Goal: Task Accomplishment & Management: Complete application form

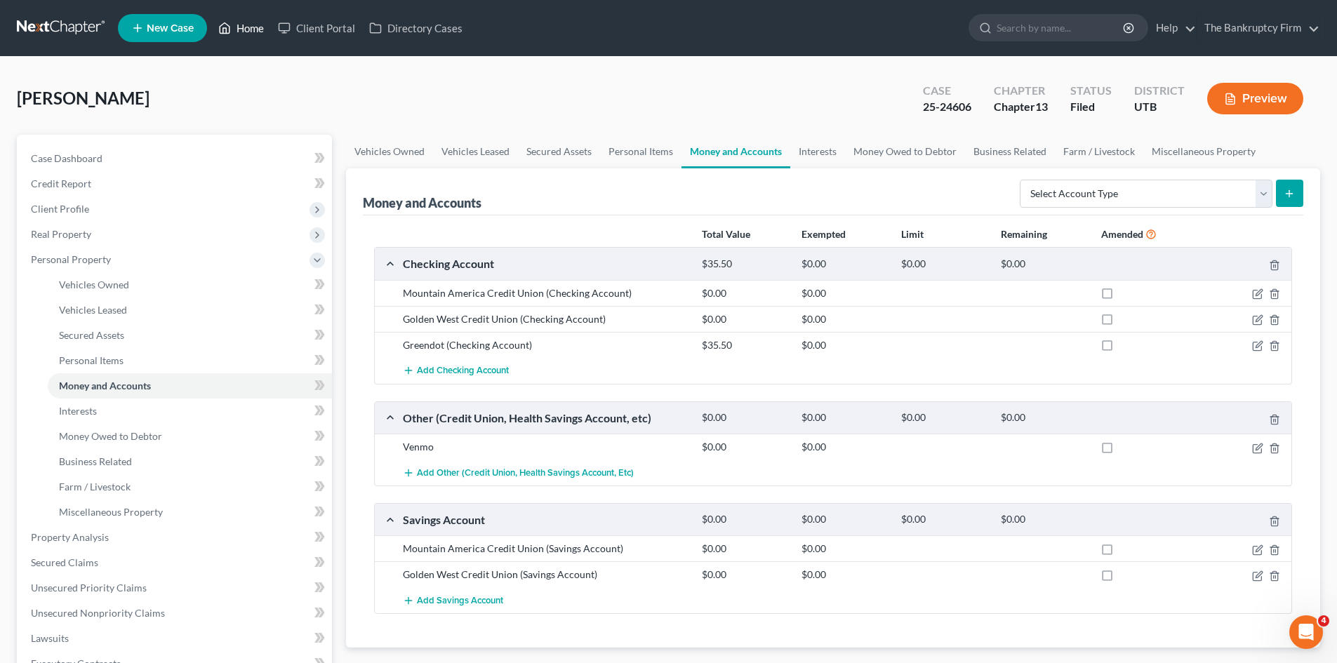
drag, startPoint x: 246, startPoint y: 20, endPoint x: 747, endPoint y: 48, distance: 501.8
click at [246, 20] on link "Home" at bounding box center [241, 27] width 60 height 25
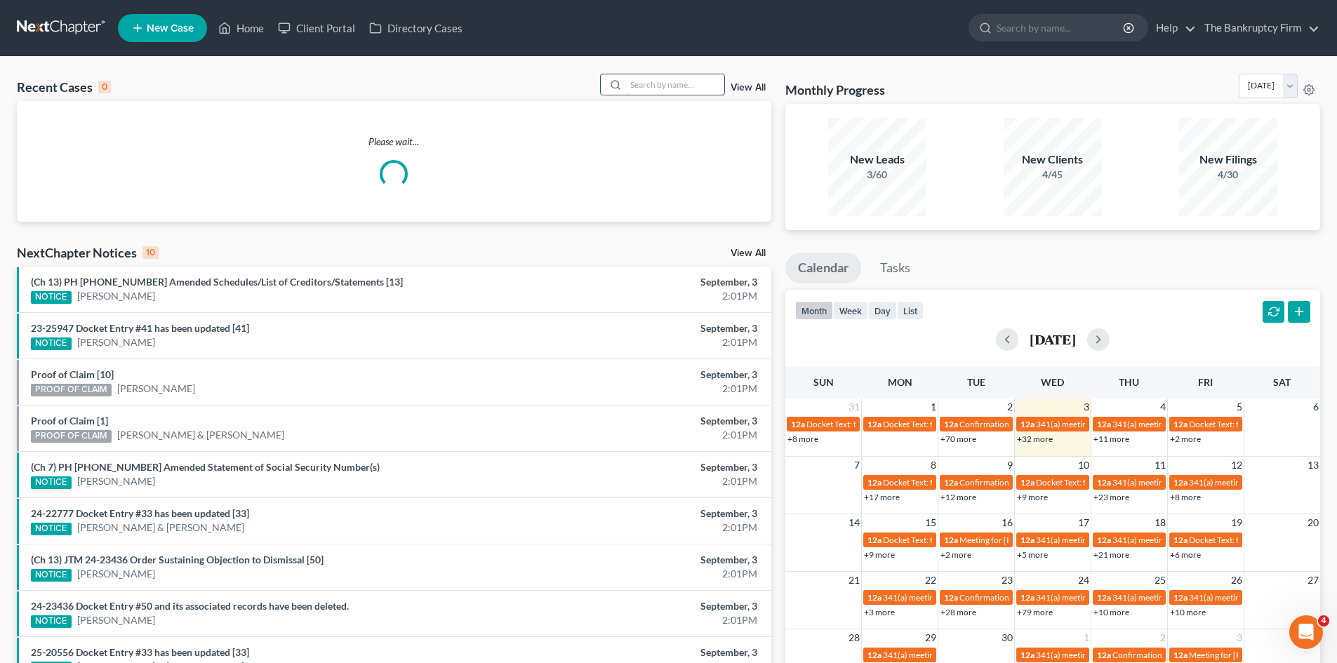
click at [662, 81] on input "search" at bounding box center [675, 84] width 98 height 20
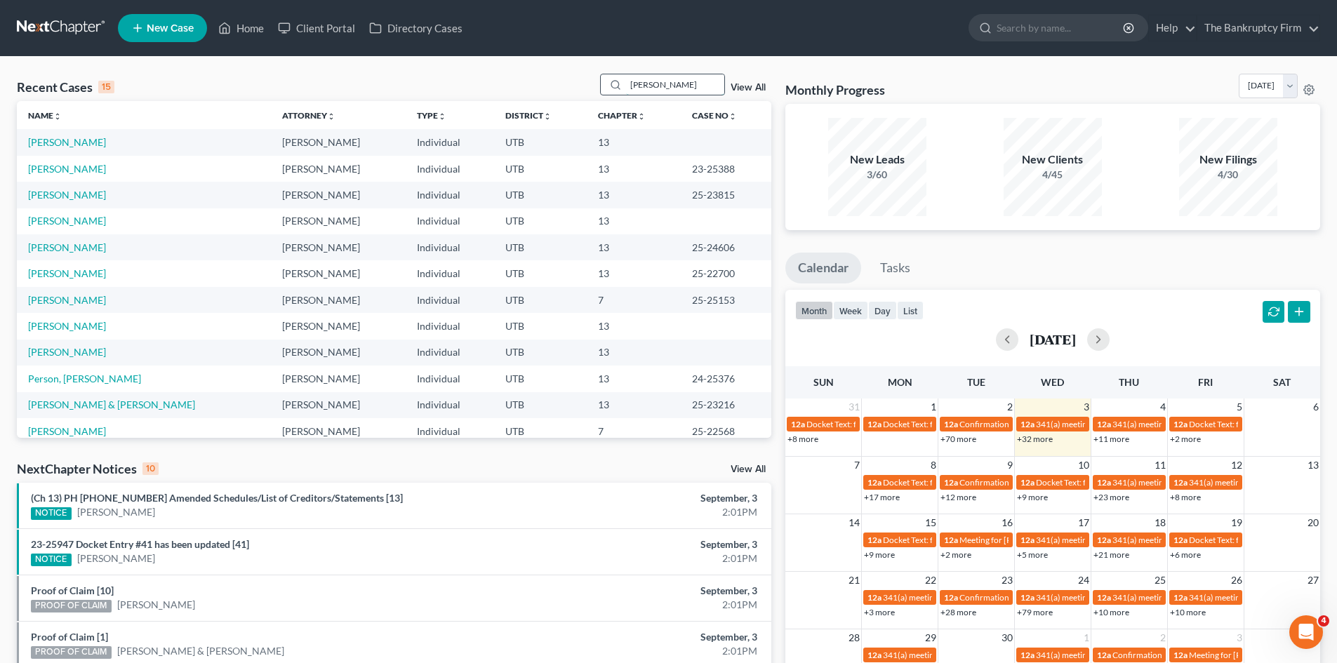
type input "[PERSON_NAME]"
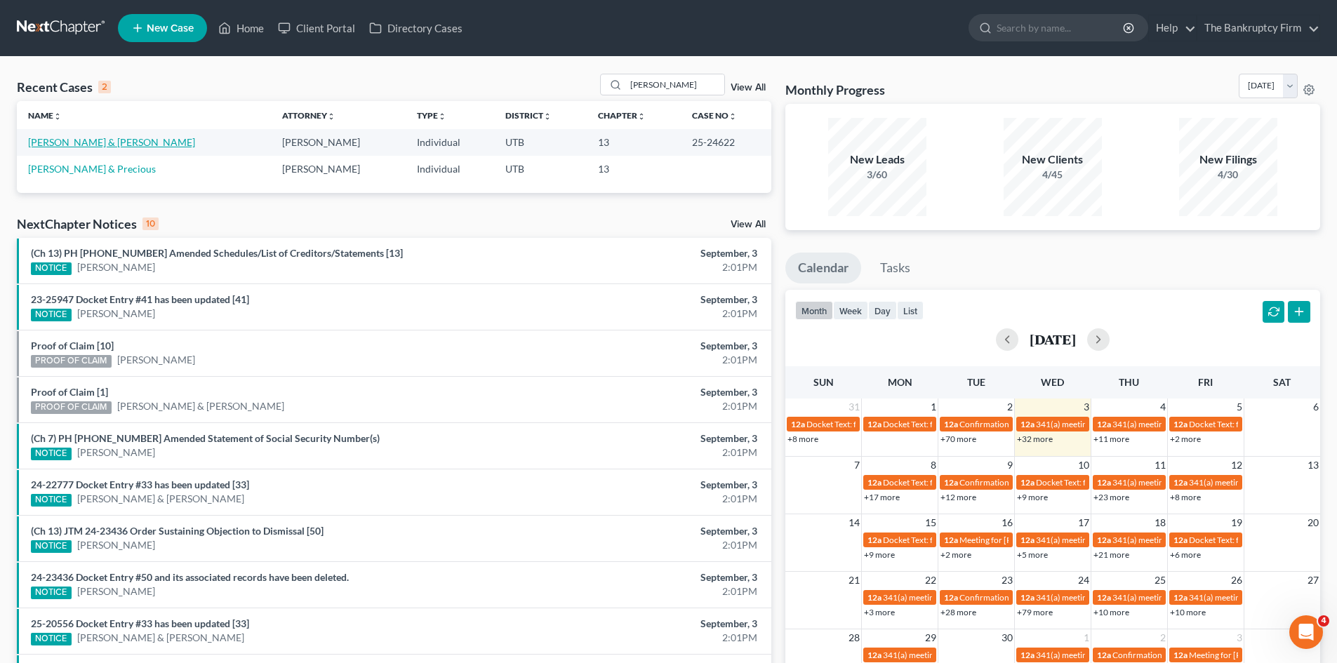
click at [57, 144] on link "[PERSON_NAME] & [PERSON_NAME]" at bounding box center [111, 142] width 167 height 12
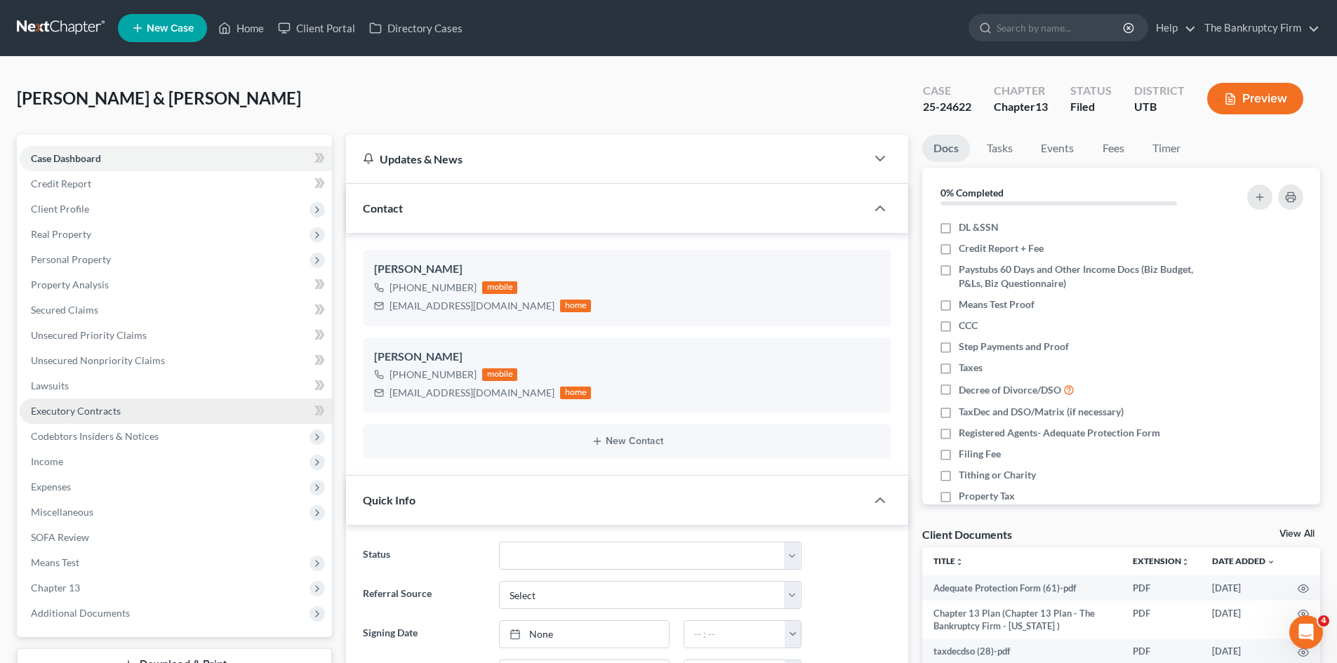
scroll to position [110, 0]
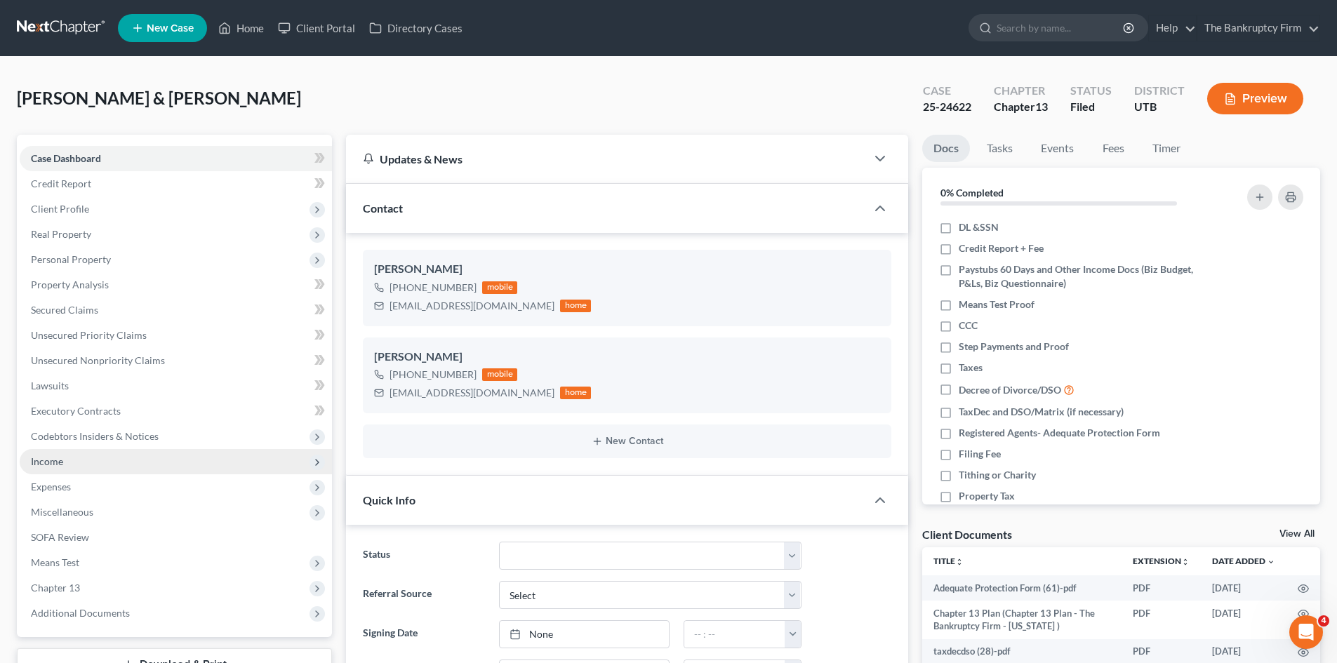
click at [49, 450] on span "Income" at bounding box center [176, 461] width 312 height 25
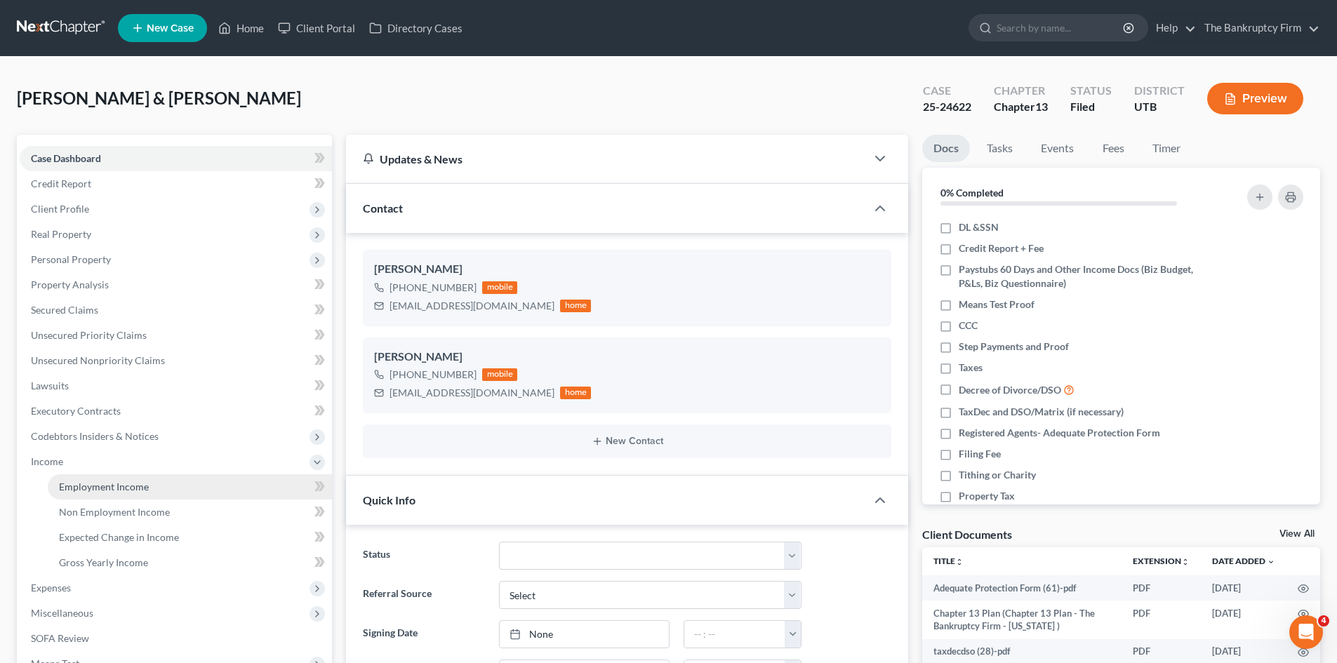
click at [96, 483] on span "Employment Income" at bounding box center [104, 487] width 90 height 12
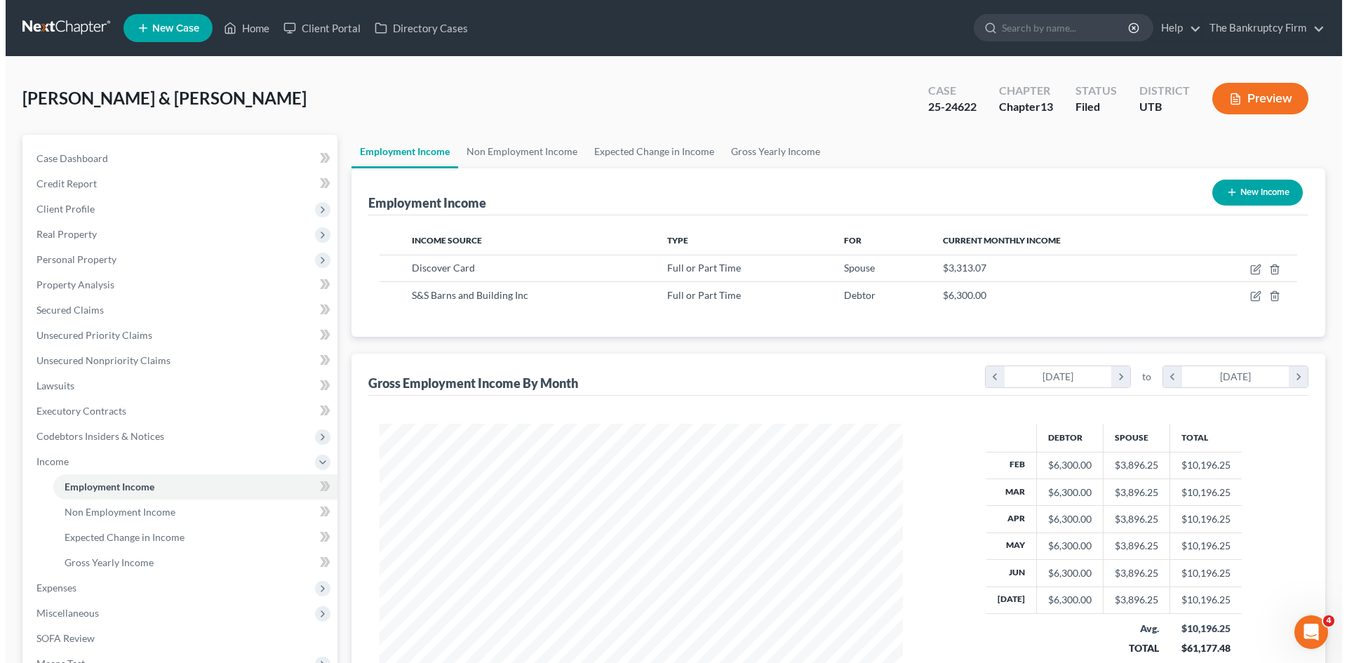
scroll to position [262, 552]
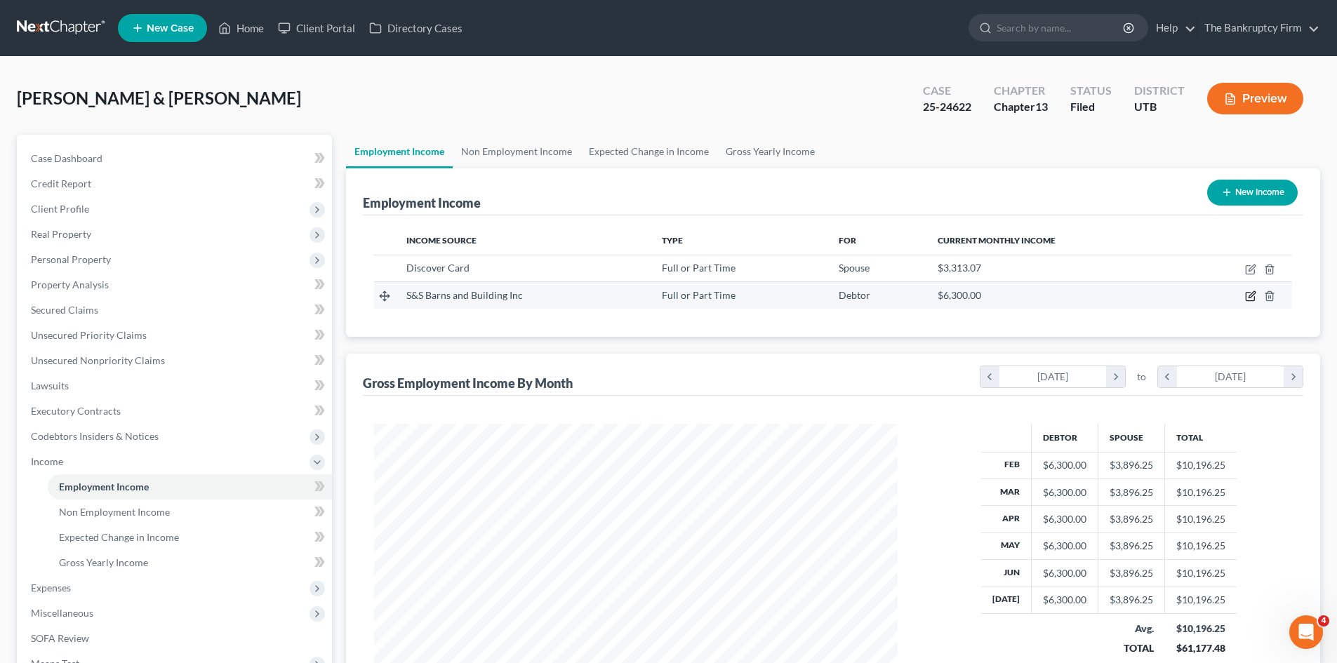
click at [1249, 298] on icon "button" at bounding box center [1251, 295] width 6 height 6
select select "0"
select select "46"
select select "1"
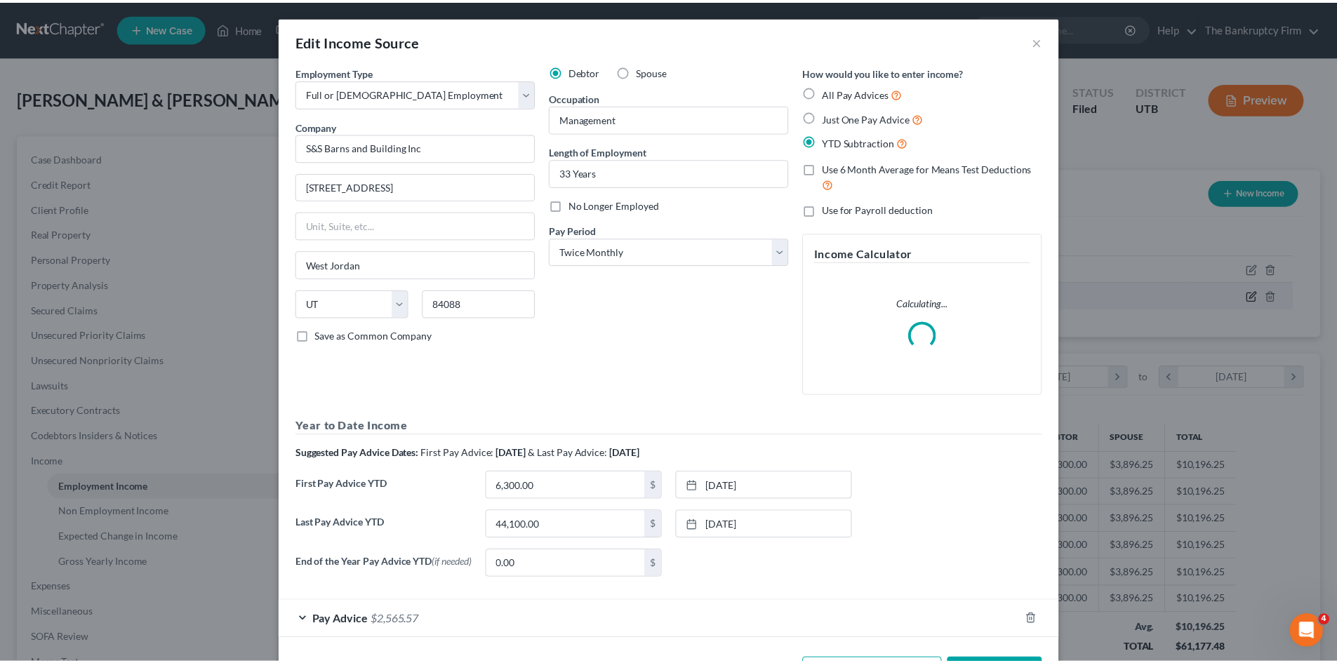
scroll to position [264, 556]
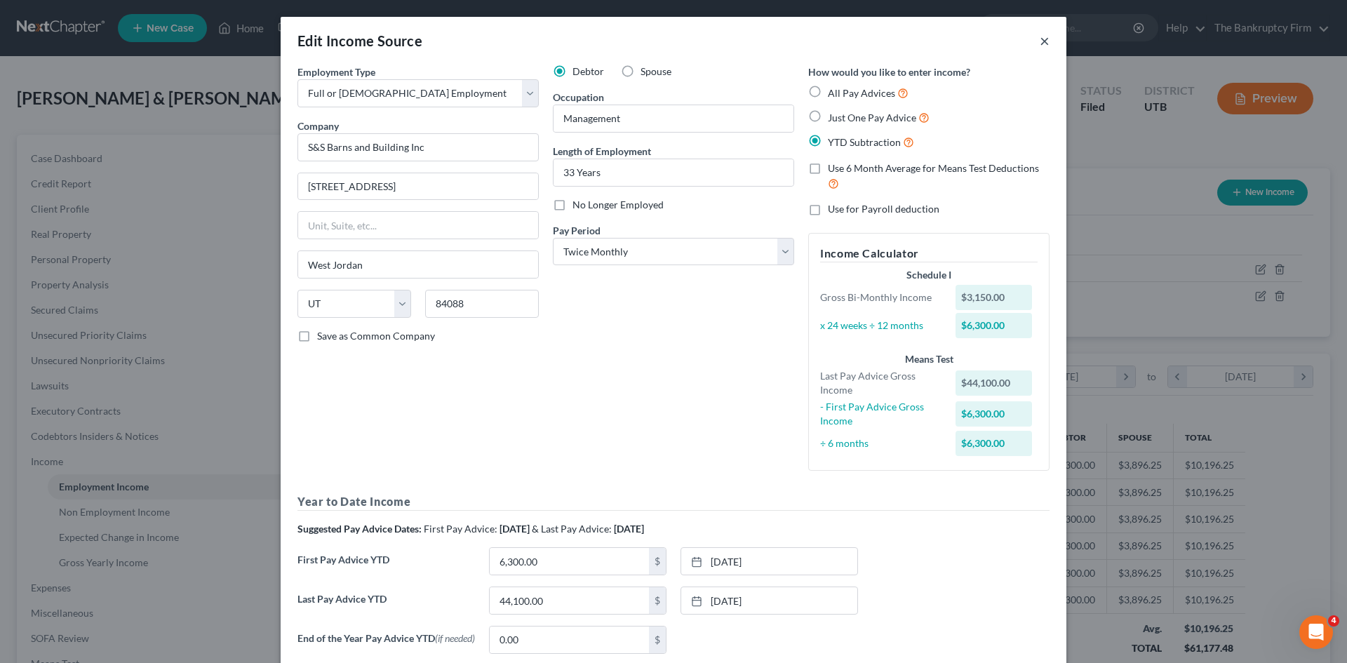
click at [1040, 39] on button "×" at bounding box center [1045, 40] width 10 height 17
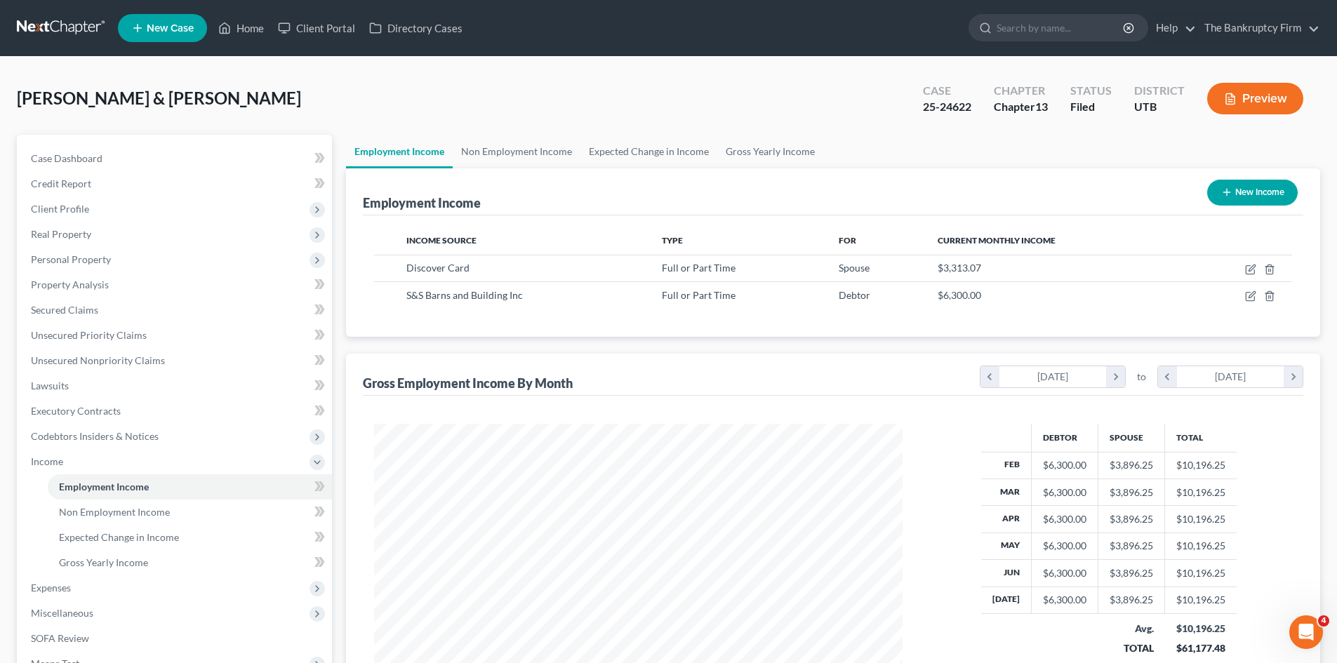
scroll to position [701479, 701190]
click at [241, 30] on link "Home" at bounding box center [241, 27] width 60 height 25
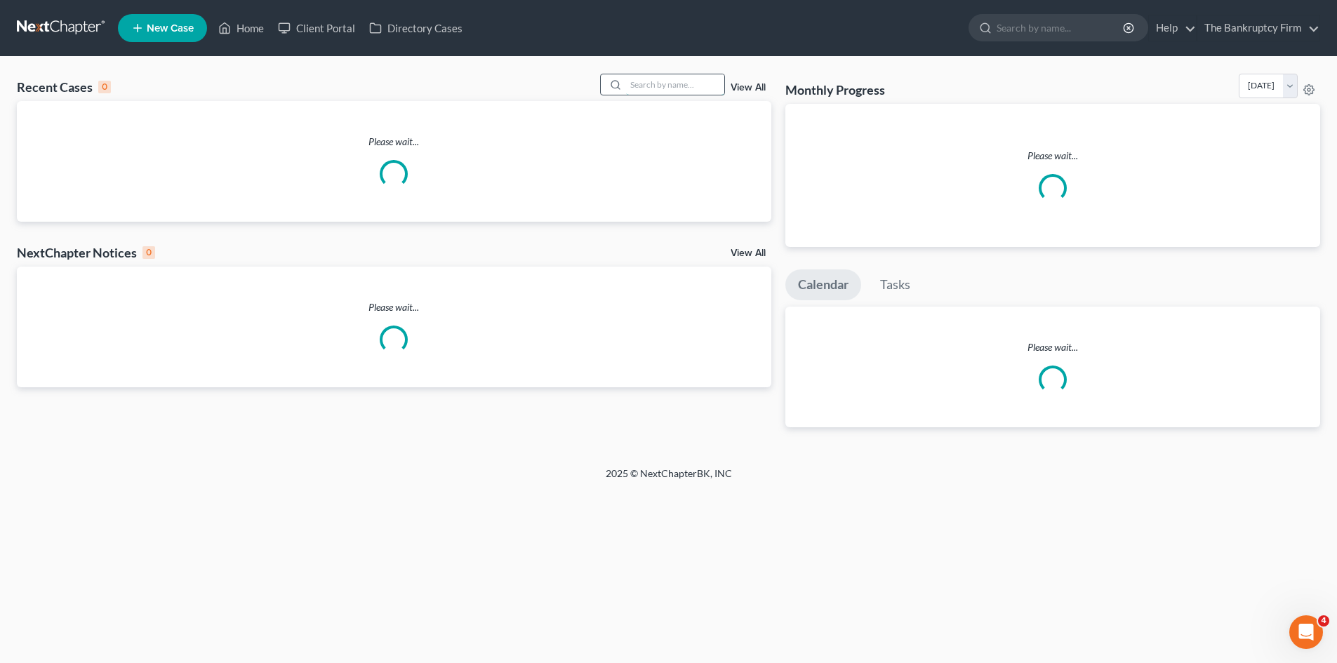
click at [645, 81] on input "search" at bounding box center [675, 84] width 98 height 20
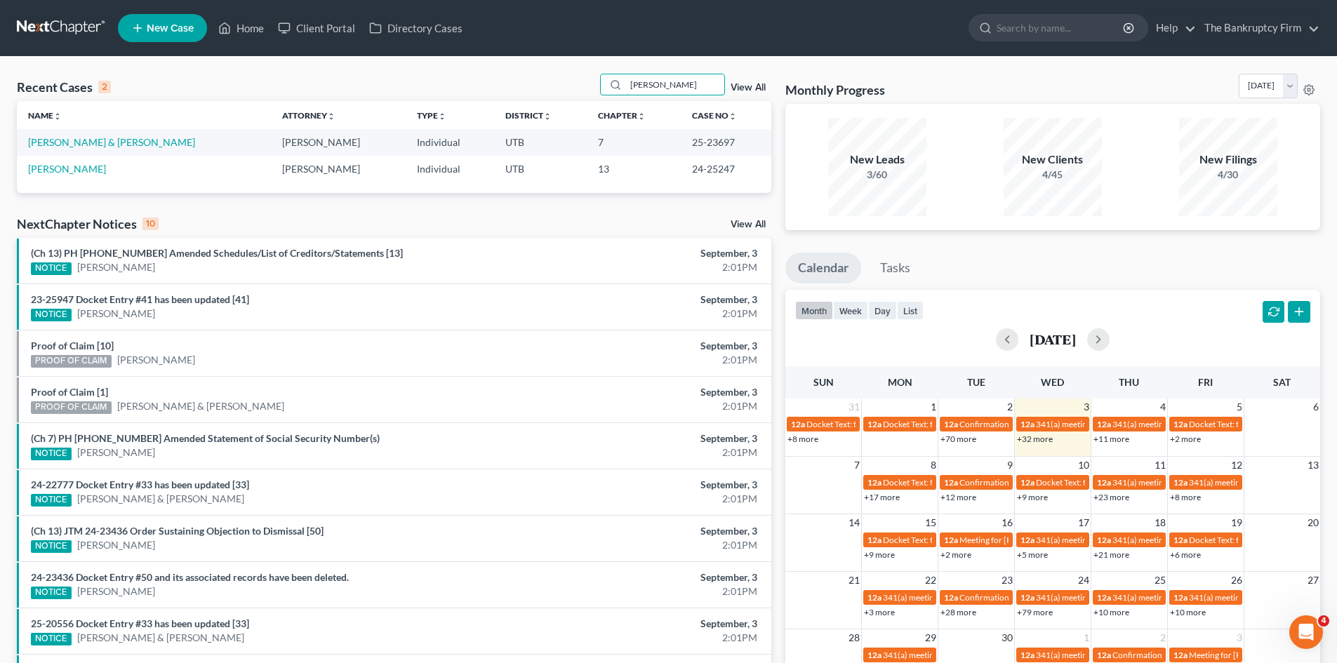
drag, startPoint x: 676, startPoint y: 82, endPoint x: 549, endPoint y: 78, distance: 127.1
click at [549, 78] on div "Recent Cases 2 [PERSON_NAME] View All" at bounding box center [394, 87] width 754 height 27
type input "wheaton"
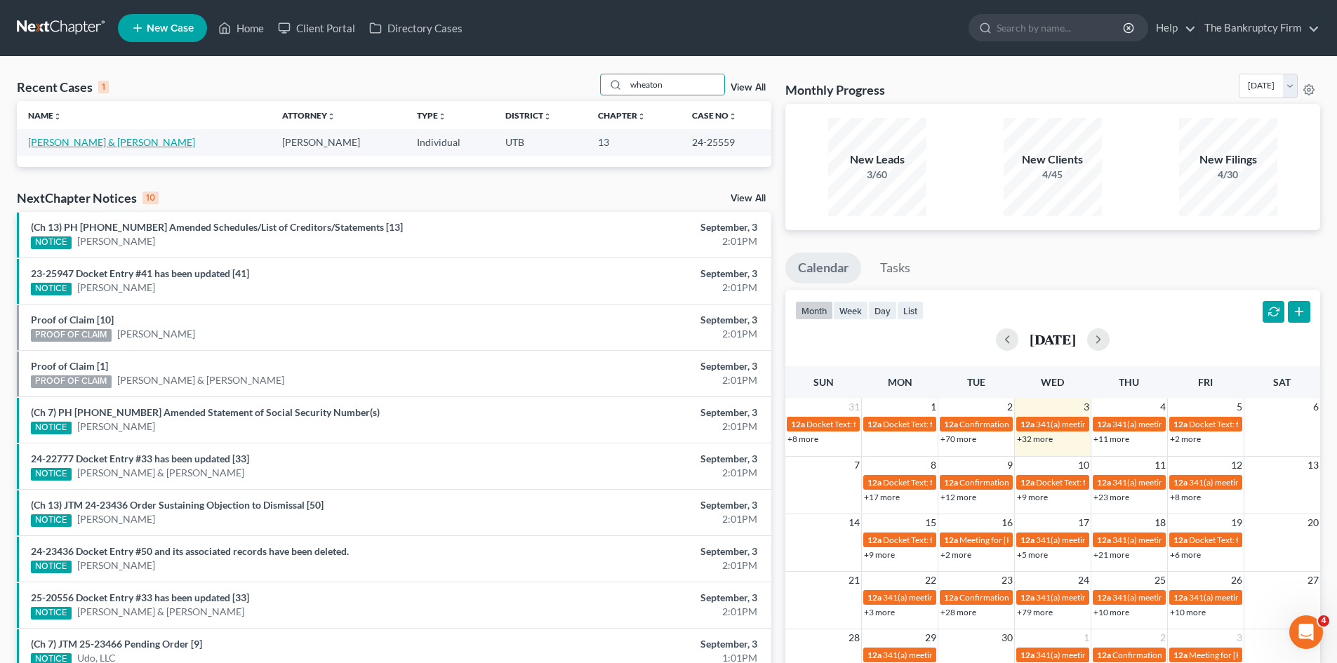
click at [56, 142] on link "[PERSON_NAME] & [PERSON_NAME]" at bounding box center [111, 142] width 167 height 12
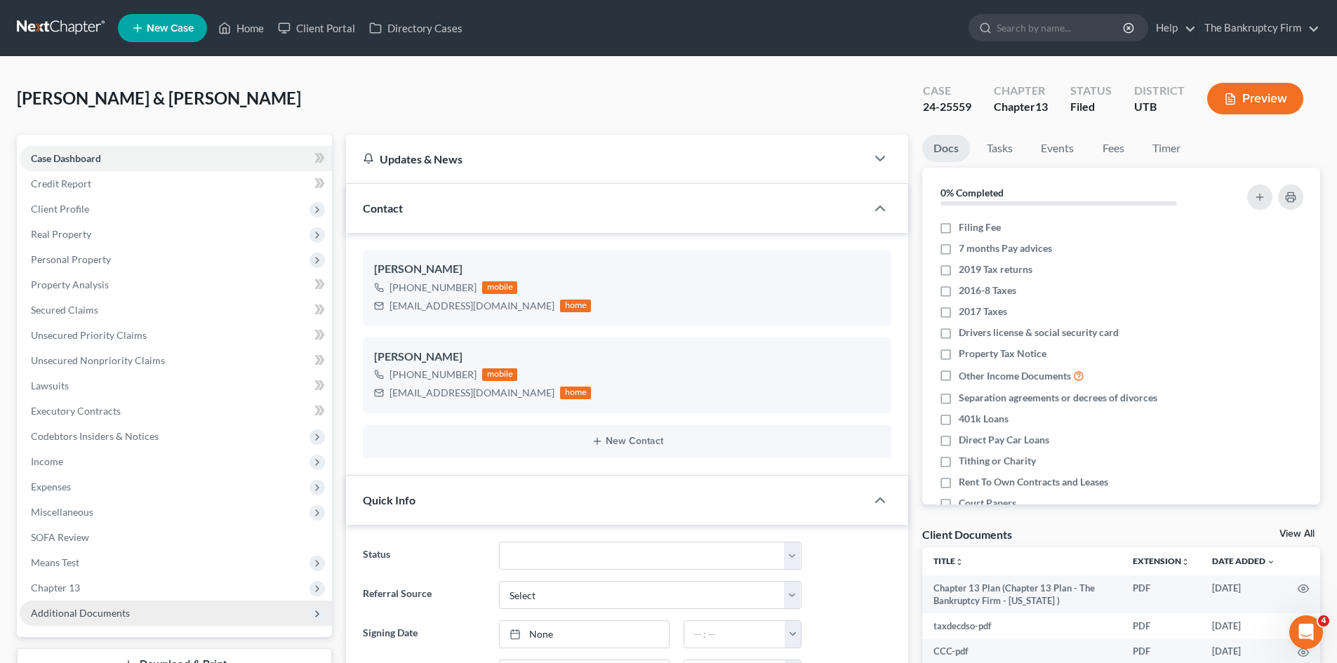
click at [109, 615] on span "Additional Documents" at bounding box center [80, 613] width 99 height 12
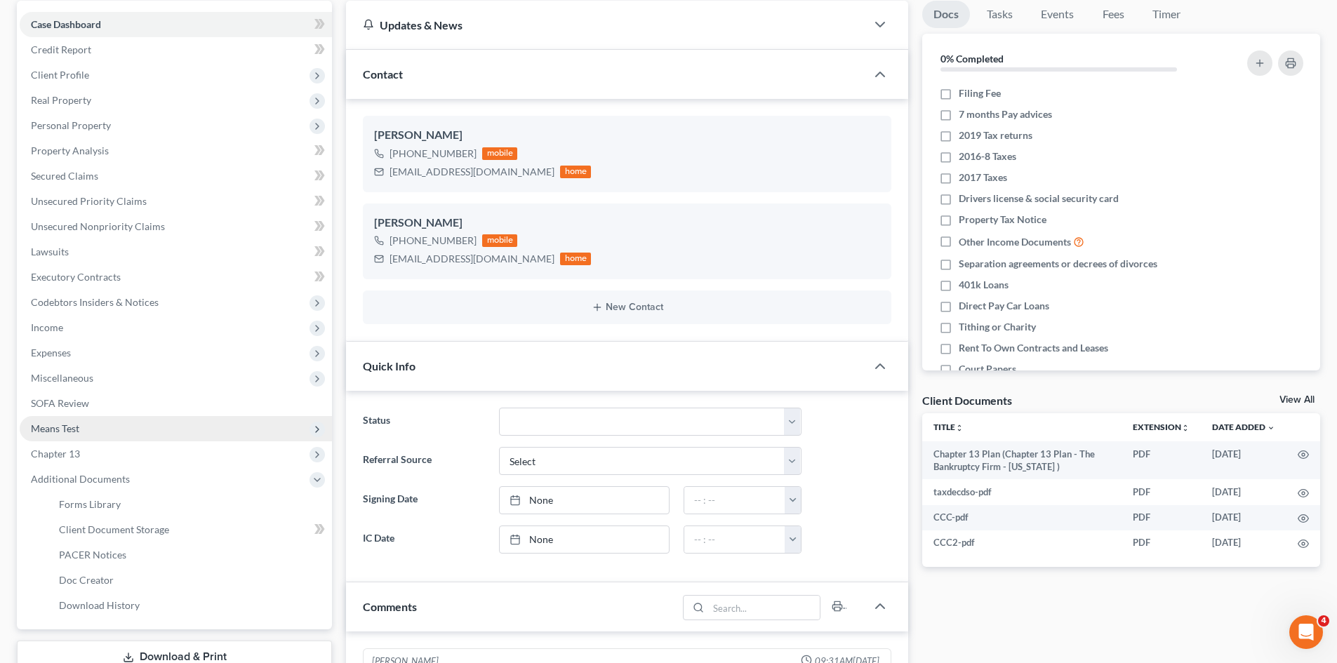
scroll to position [140, 0]
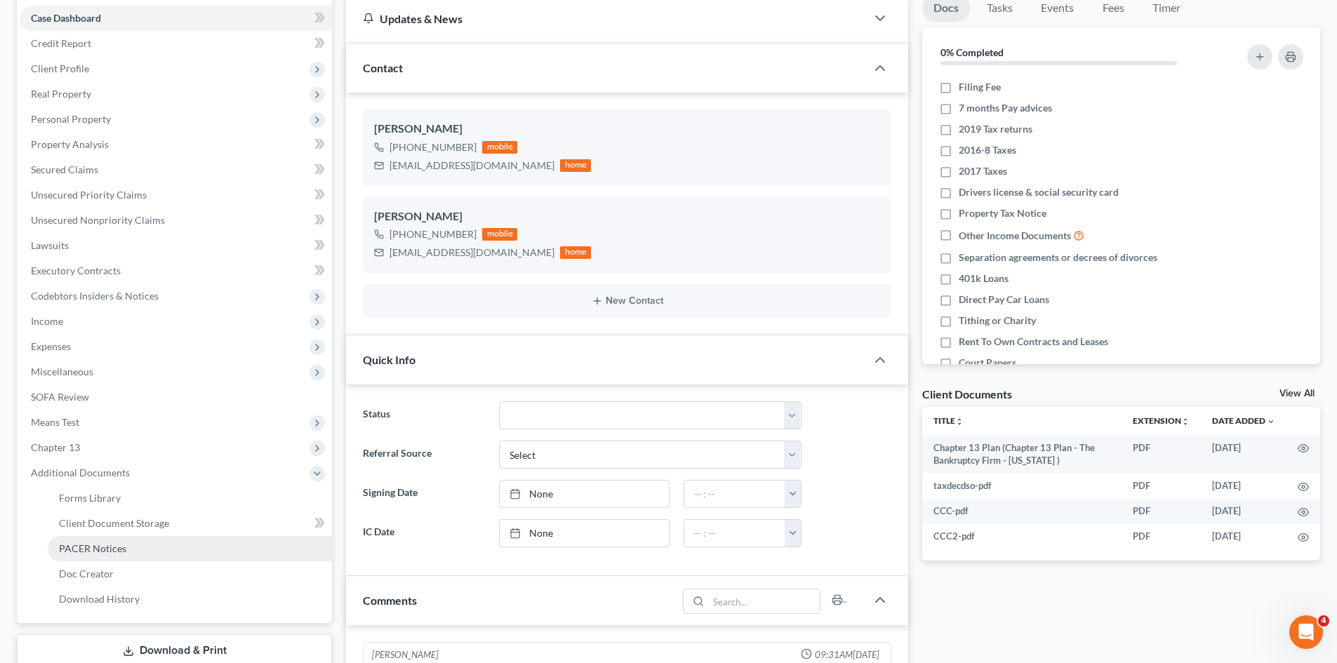
click at [79, 545] on span "PACER Notices" at bounding box center [92, 548] width 67 height 12
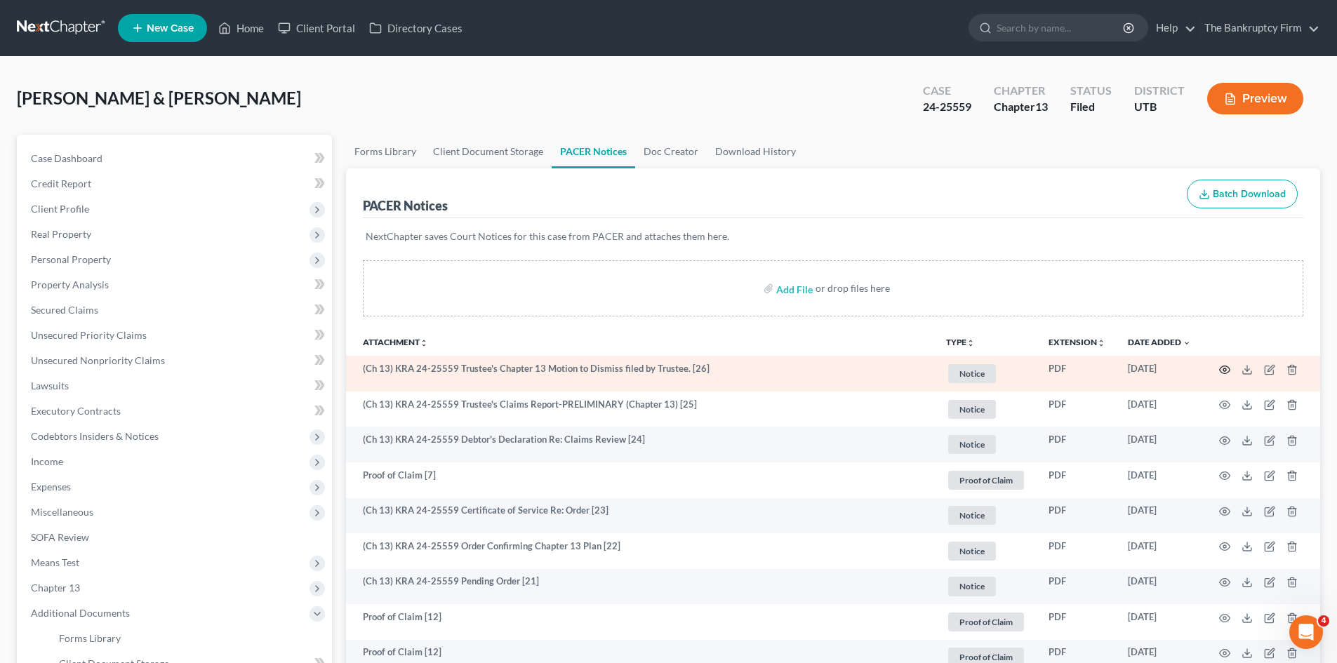
click at [1223, 368] on icon "button" at bounding box center [1224, 369] width 11 height 11
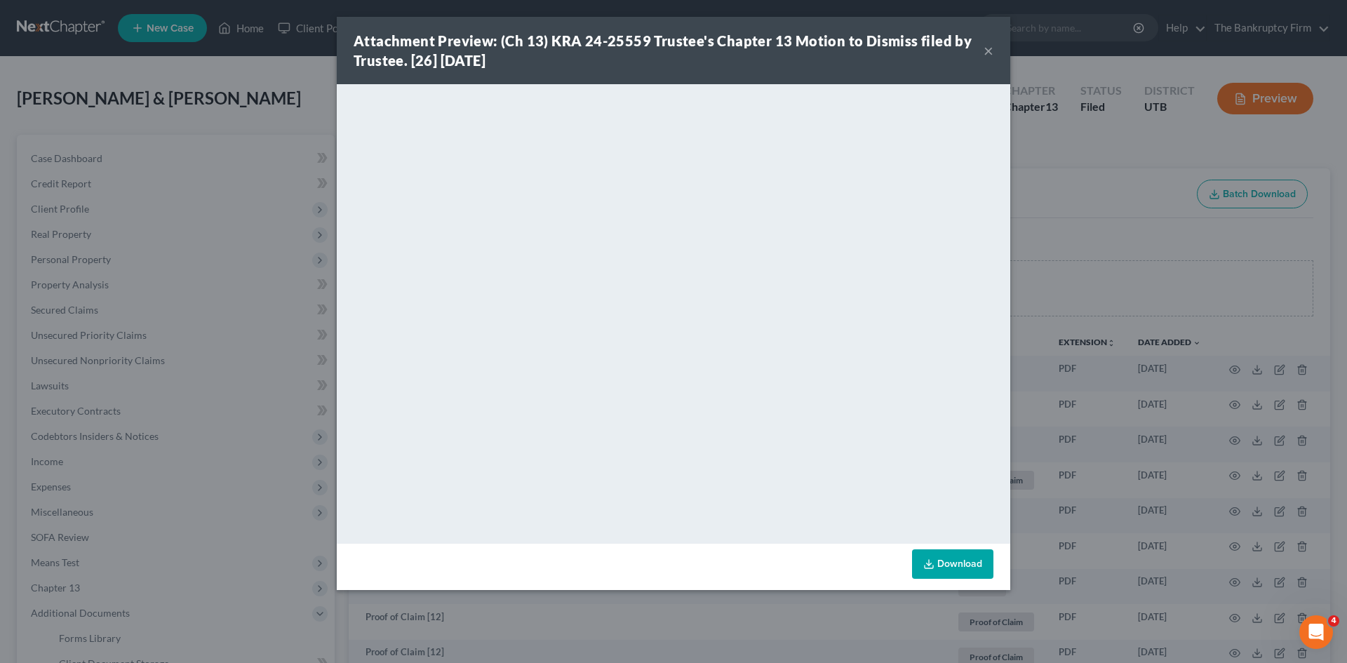
click at [987, 51] on button "×" at bounding box center [989, 50] width 10 height 17
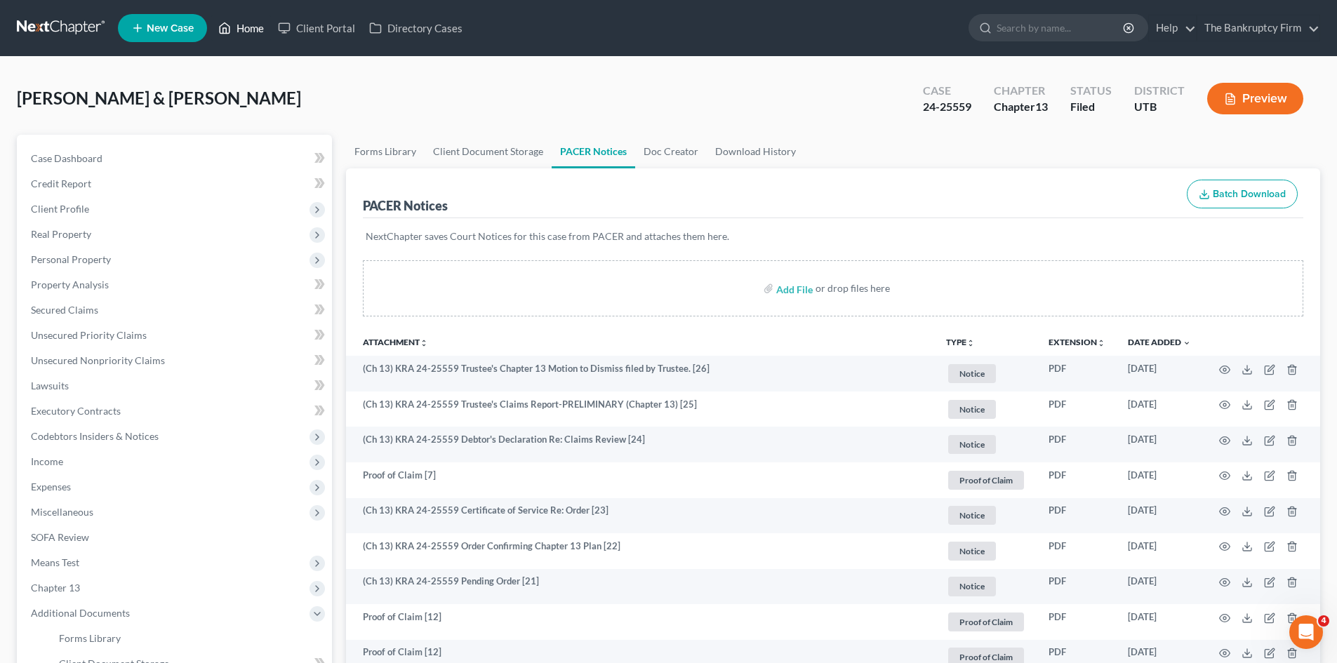
drag, startPoint x: 253, startPoint y: 28, endPoint x: 734, endPoint y: 132, distance: 492.5
click at [253, 28] on link "Home" at bounding box center [241, 27] width 60 height 25
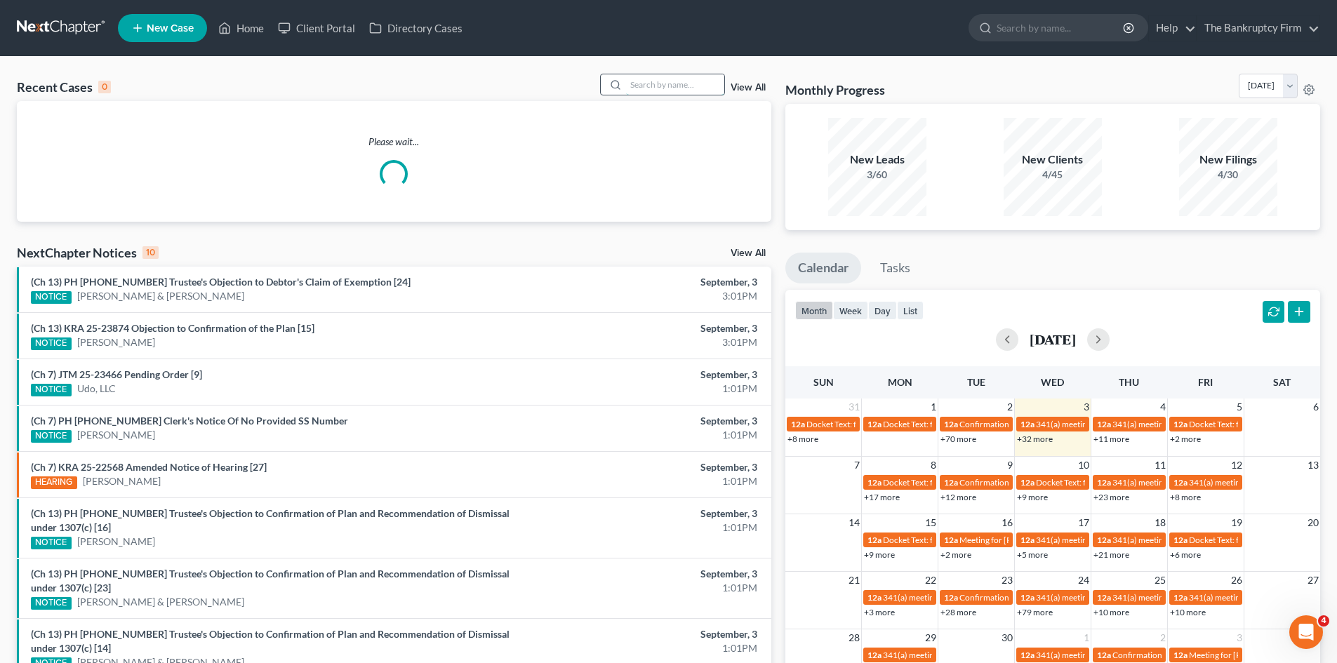
click at [634, 84] on input "search" at bounding box center [675, 84] width 98 height 20
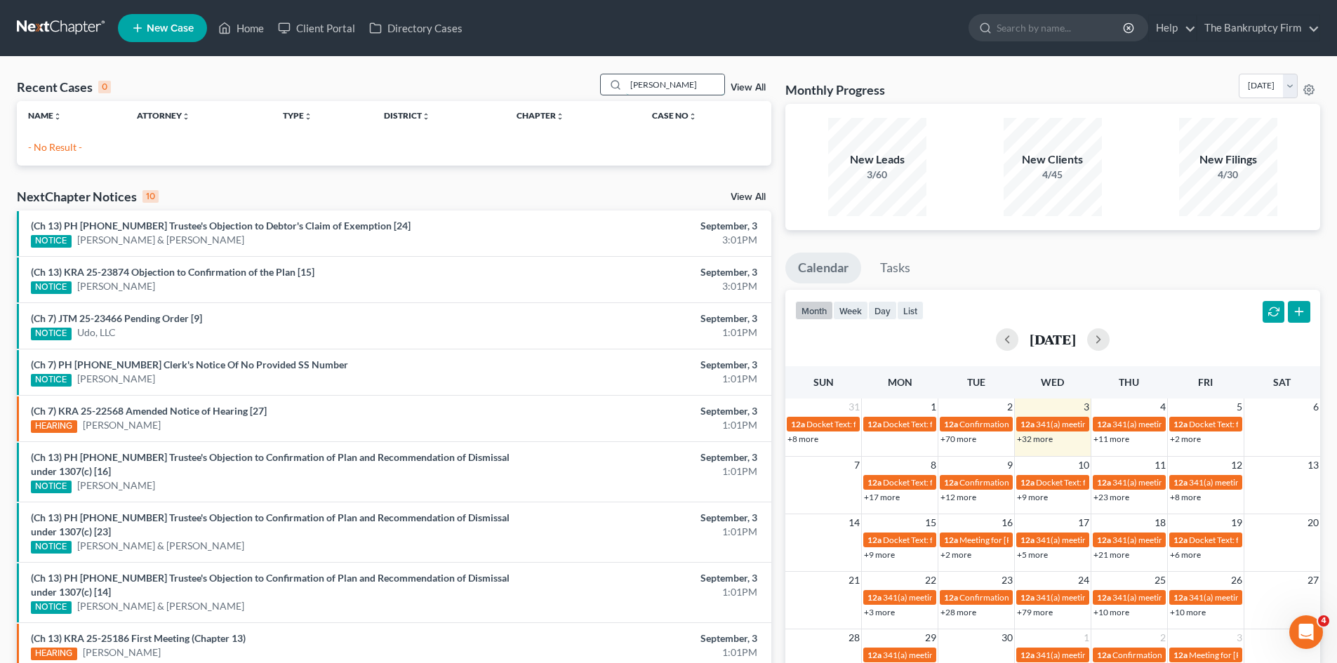
type input "[PERSON_NAME]"
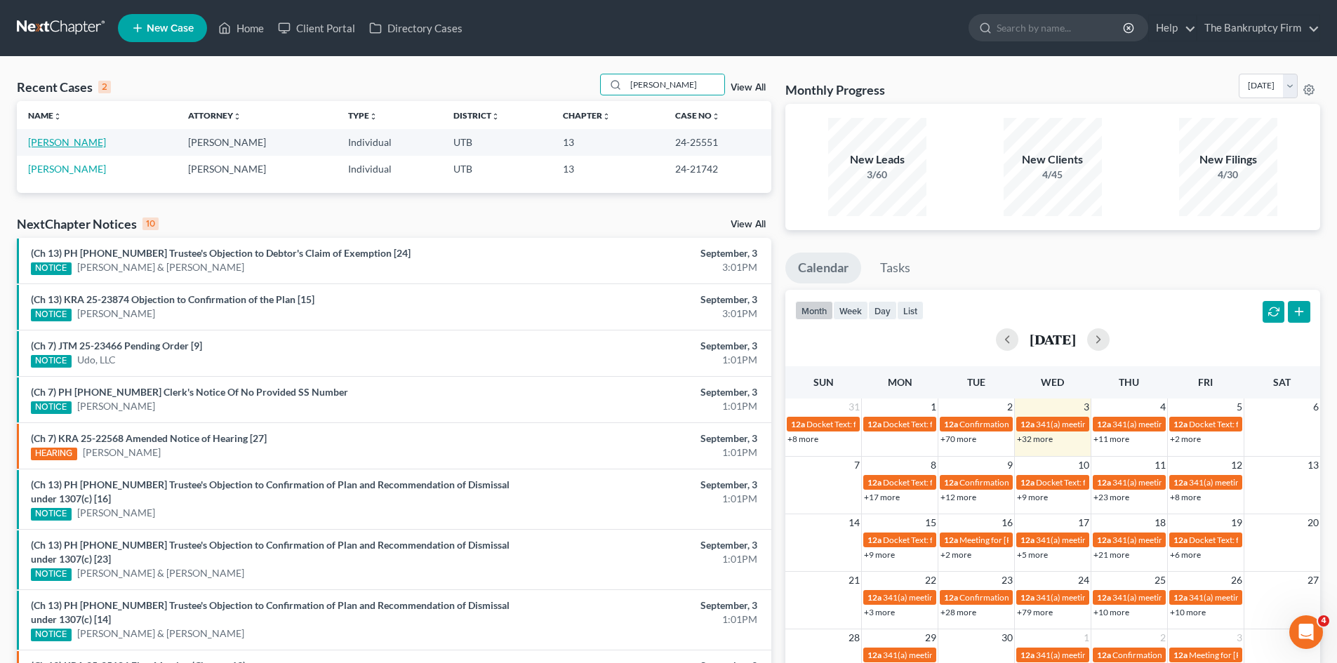
click at [46, 145] on link "[PERSON_NAME]" at bounding box center [67, 142] width 78 height 12
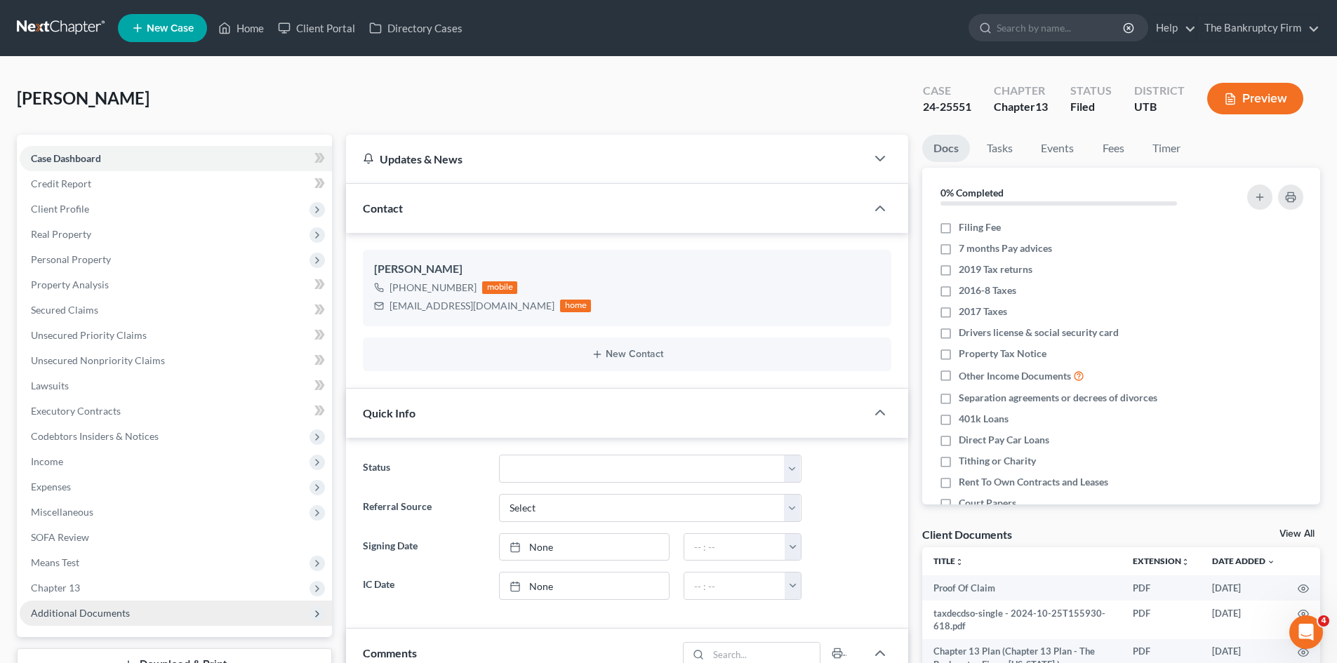
click at [114, 615] on span "Additional Documents" at bounding box center [80, 613] width 99 height 12
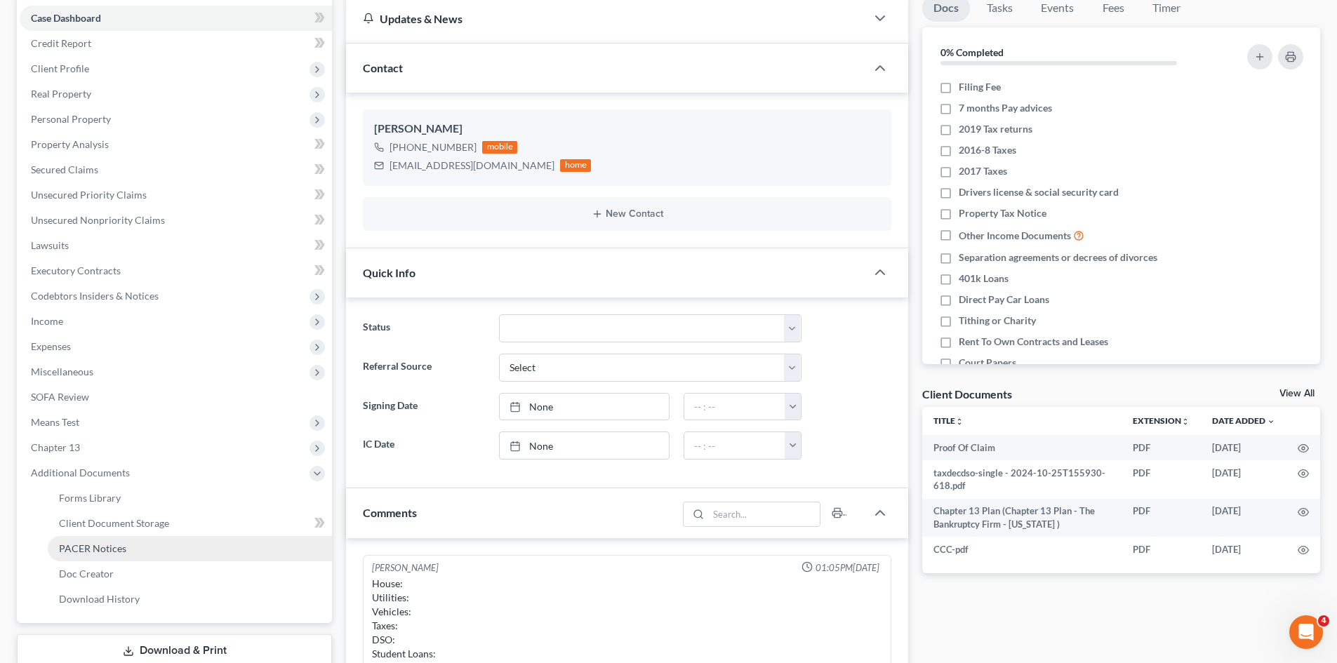
click at [119, 544] on span "PACER Notices" at bounding box center [92, 548] width 67 height 12
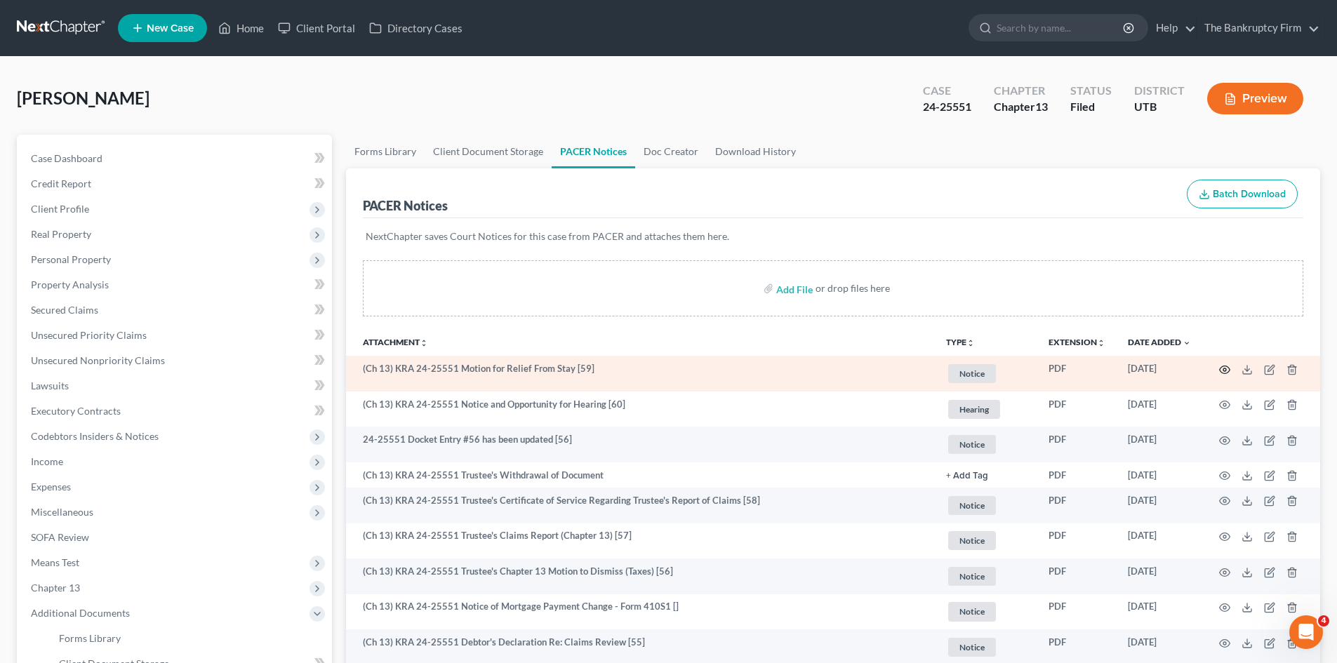
click at [1221, 371] on icon "button" at bounding box center [1224, 369] width 11 height 11
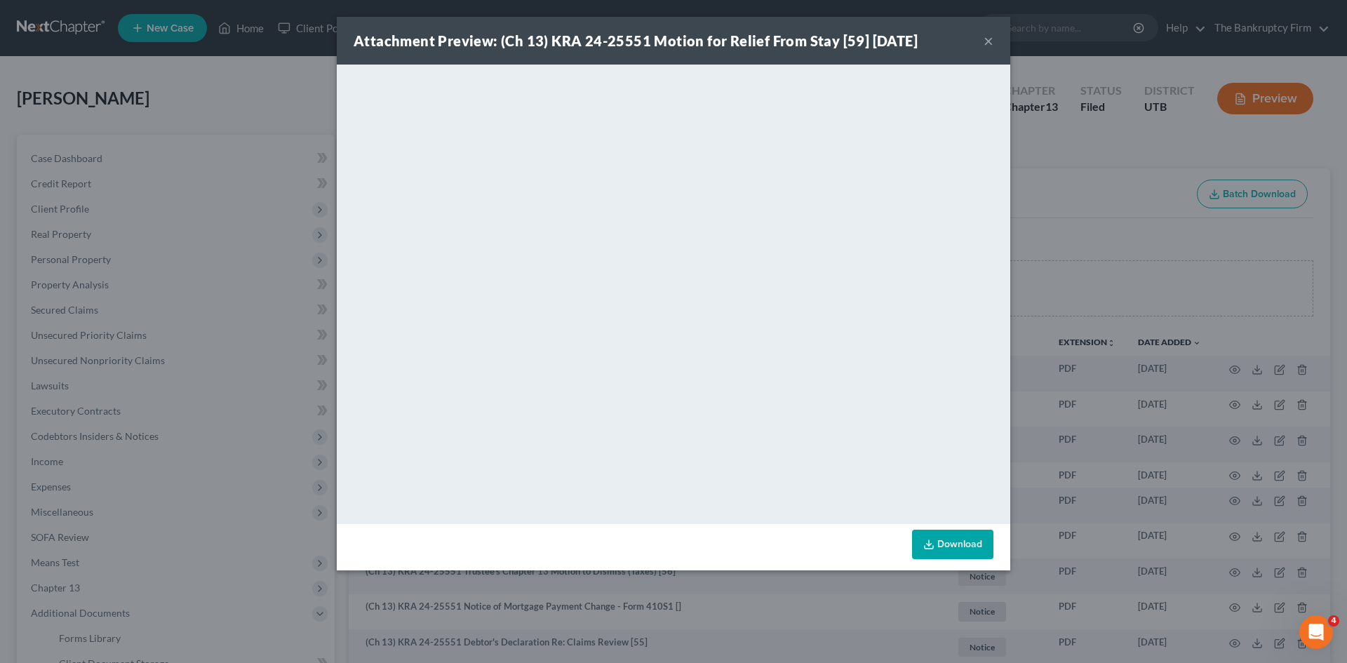
click at [992, 38] on button "×" at bounding box center [989, 40] width 10 height 17
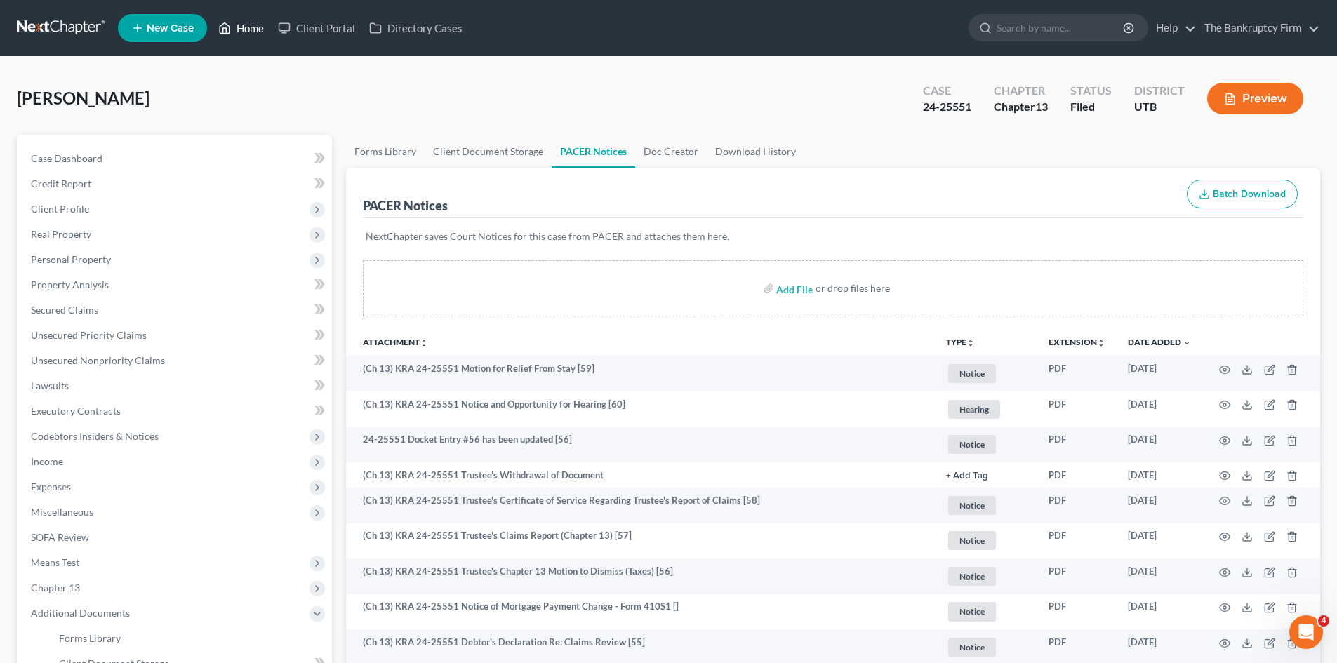
click at [248, 27] on link "Home" at bounding box center [241, 27] width 60 height 25
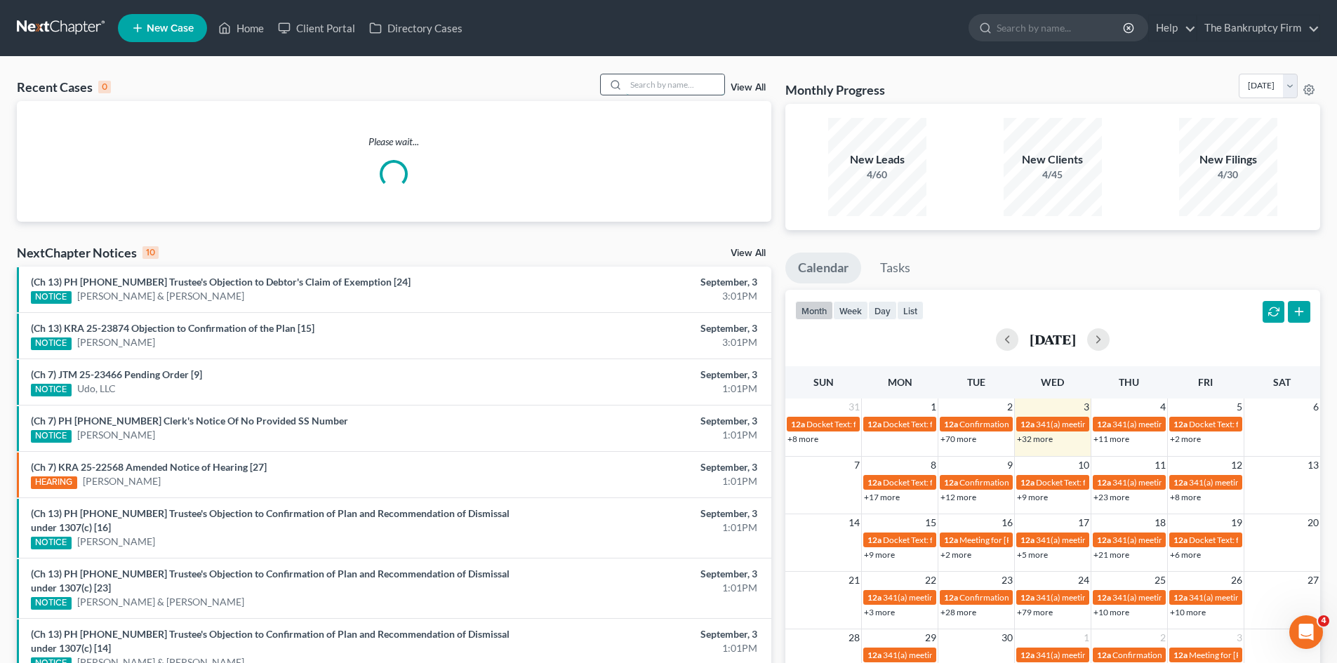
click at [639, 82] on input "search" at bounding box center [675, 84] width 98 height 20
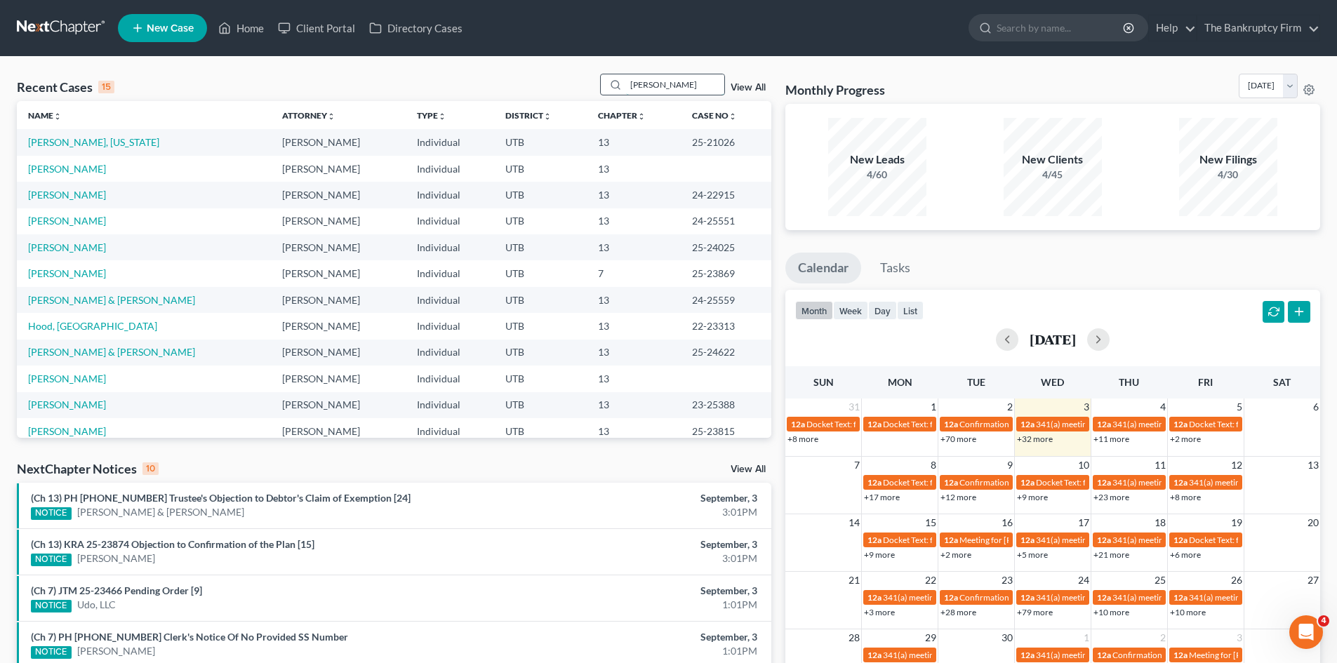
type input "[PERSON_NAME]"
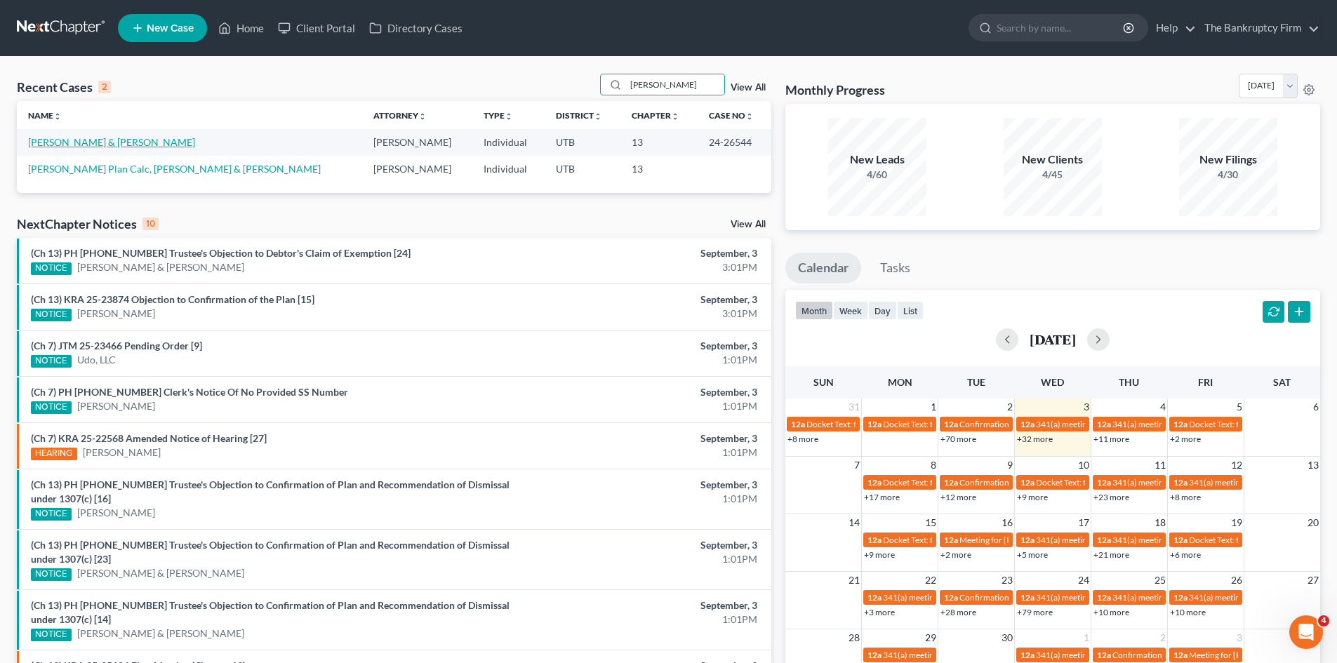
click at [44, 140] on link "[PERSON_NAME] & [PERSON_NAME]" at bounding box center [111, 142] width 167 height 12
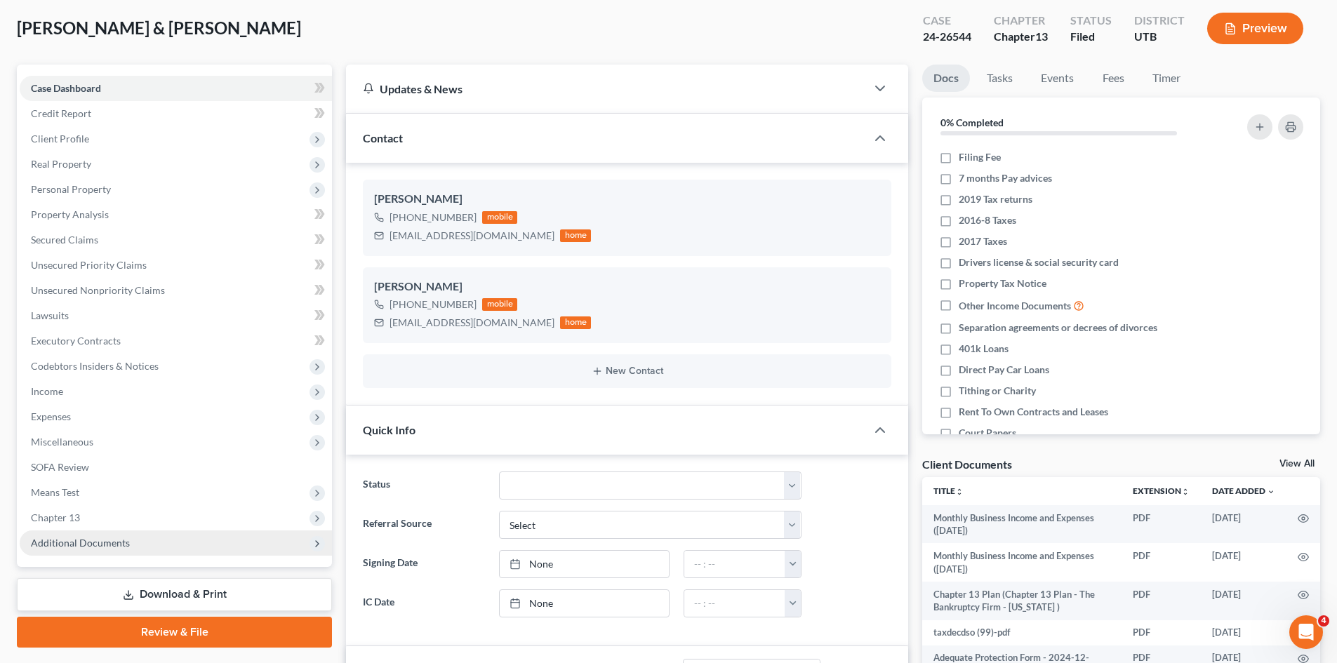
scroll to position [98, 0]
click at [100, 534] on span "Additional Documents" at bounding box center [176, 543] width 312 height 25
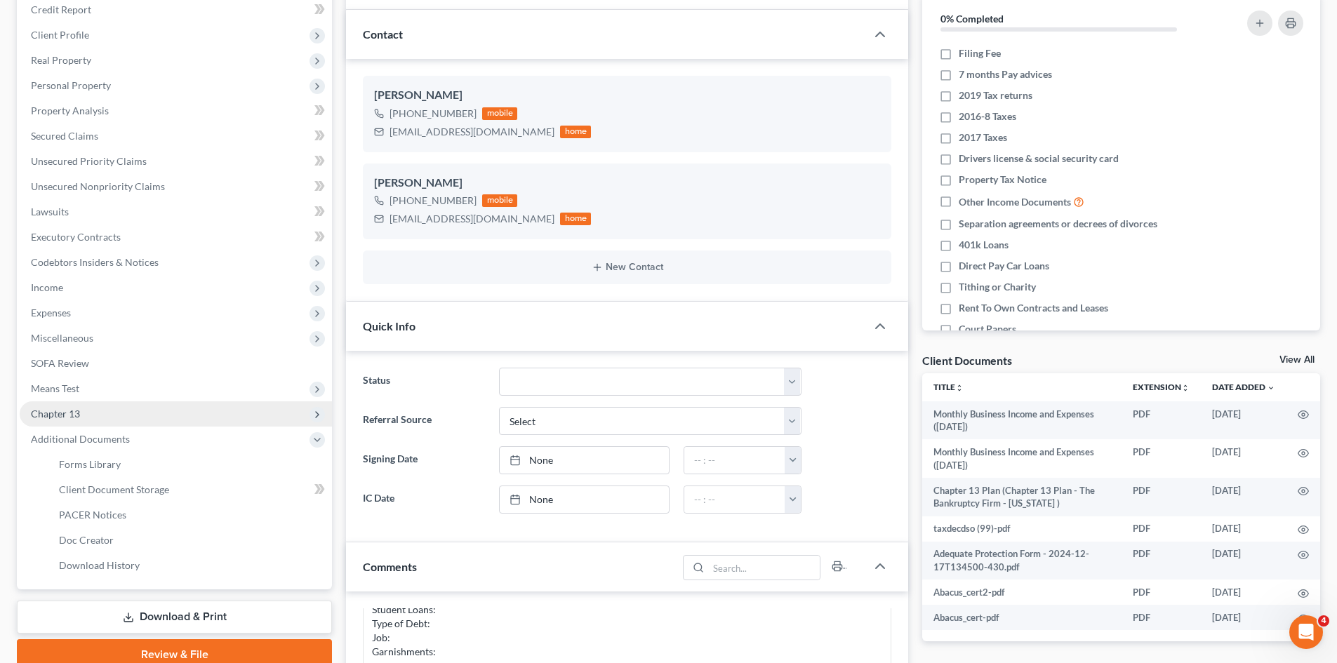
scroll to position [211, 0]
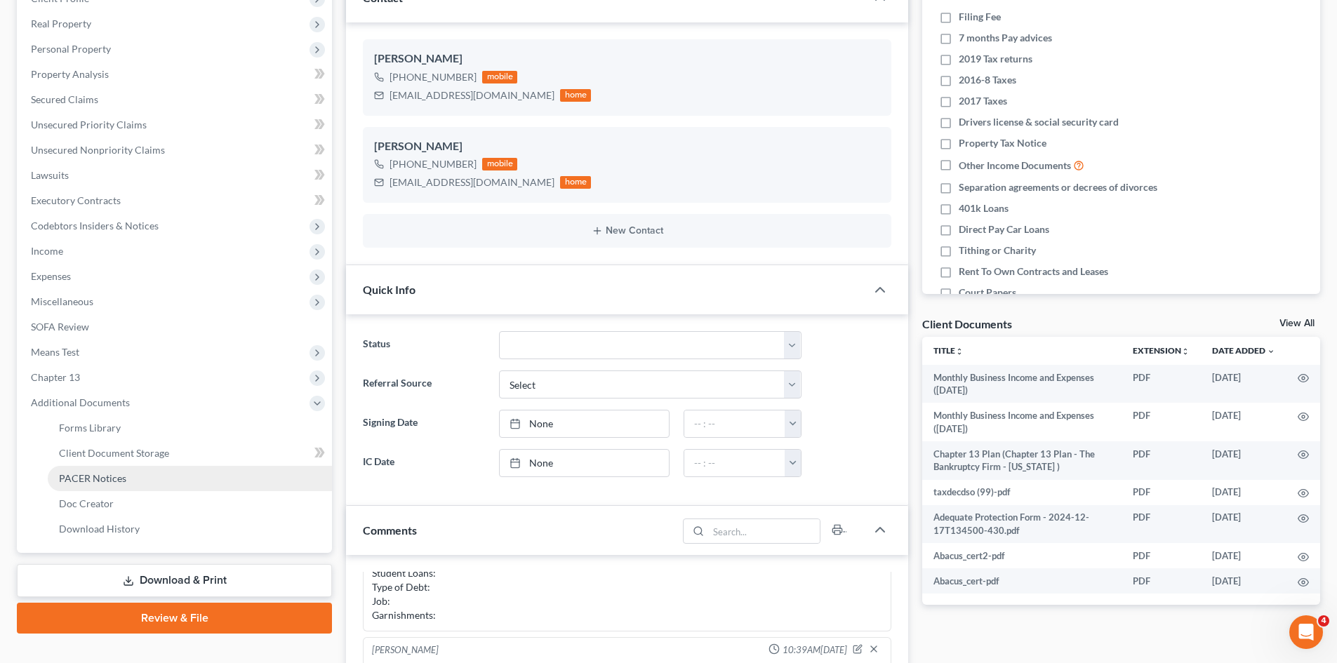
click at [131, 471] on link "PACER Notices" at bounding box center [190, 478] width 284 height 25
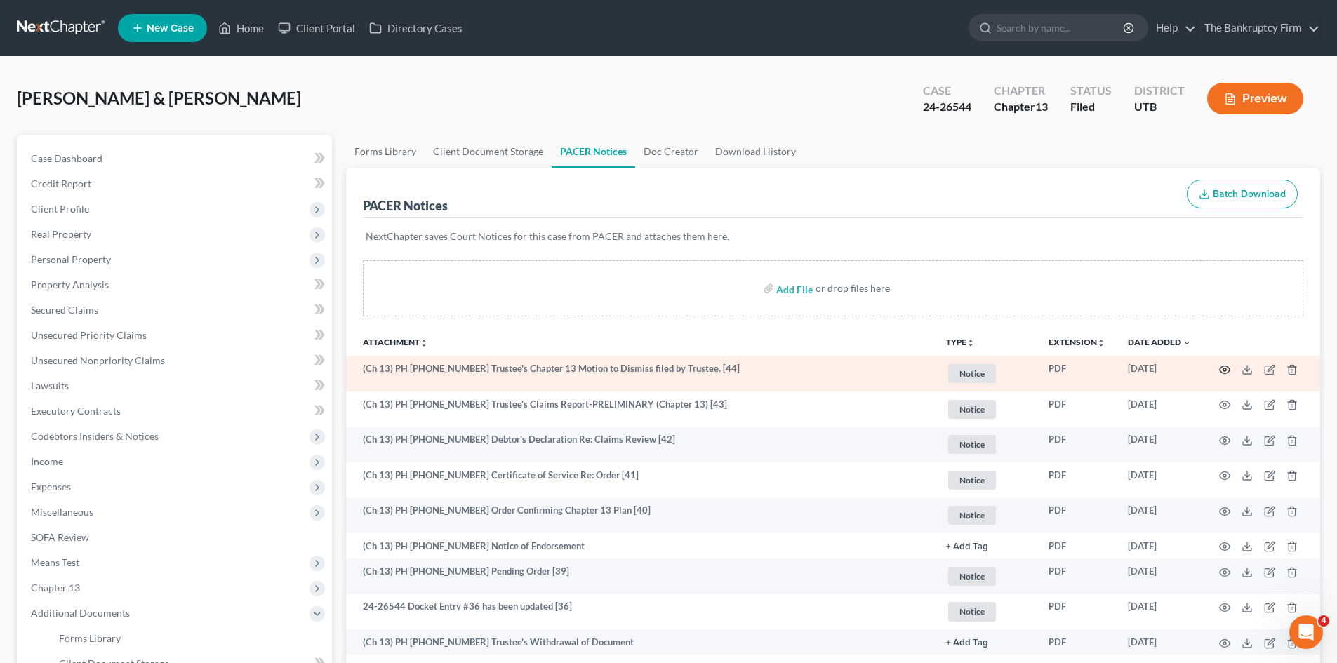
click at [1224, 365] on icon "button" at bounding box center [1224, 369] width 11 height 11
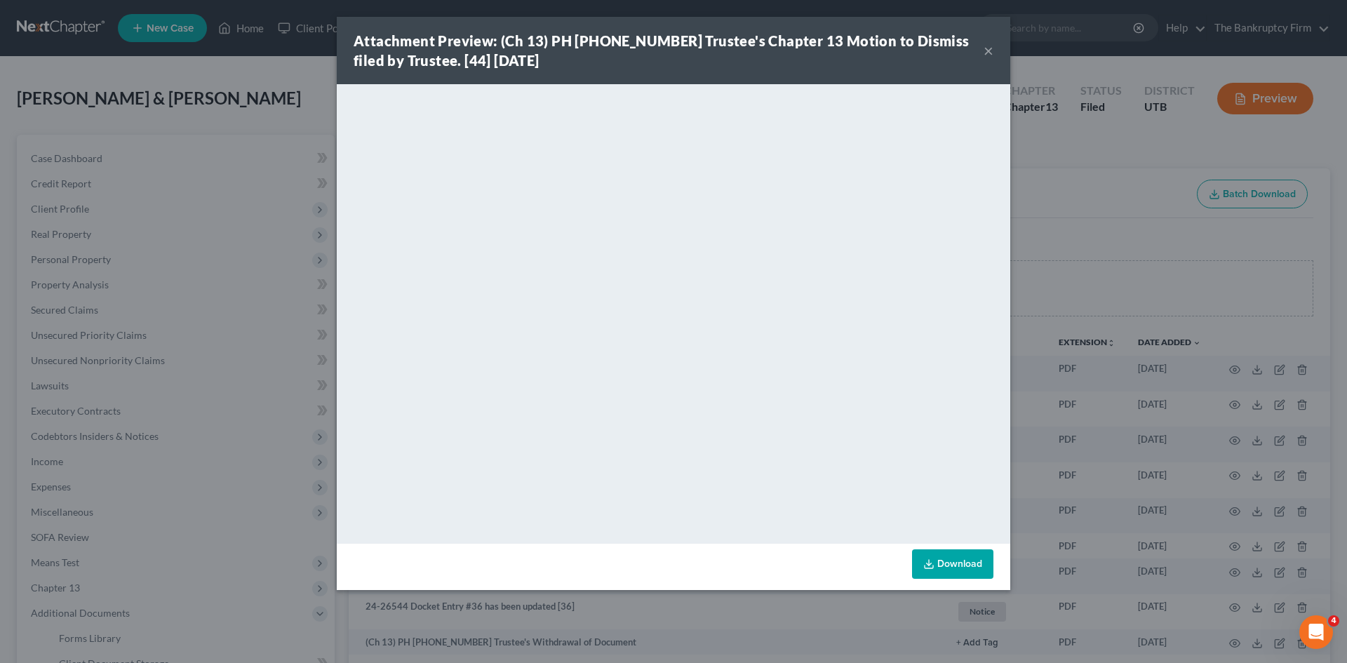
click at [988, 49] on button "×" at bounding box center [989, 50] width 10 height 17
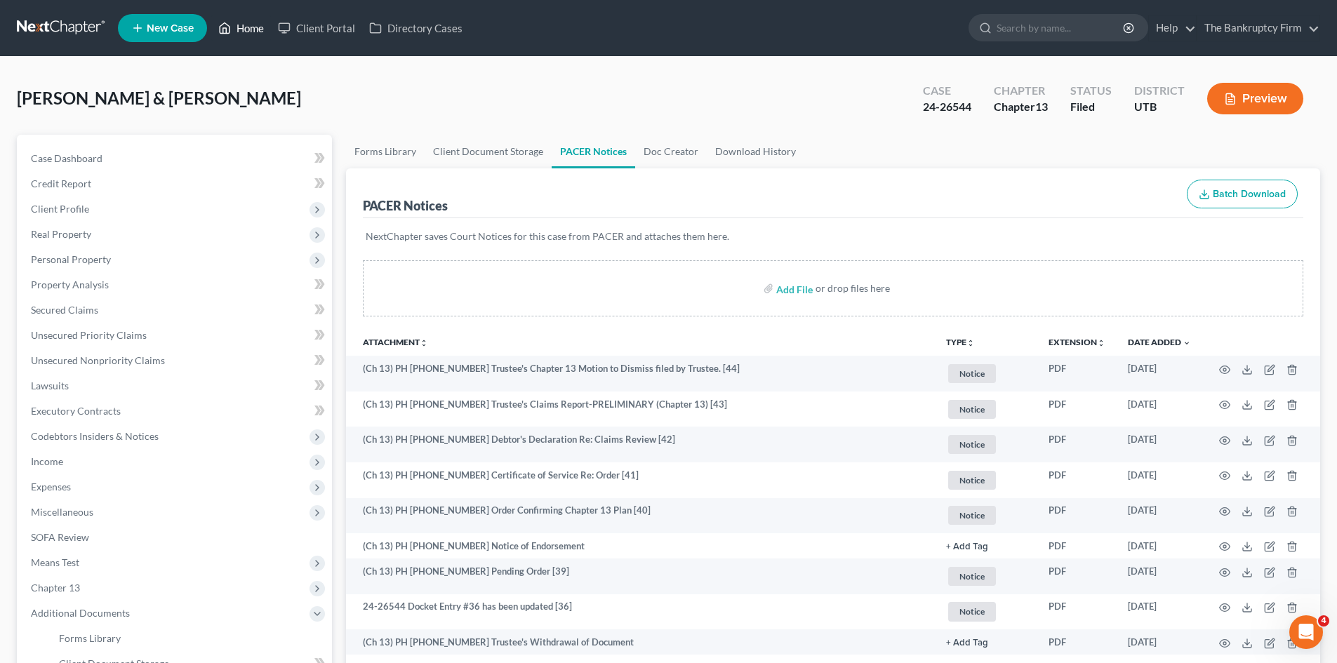
click at [243, 25] on link "Home" at bounding box center [241, 27] width 60 height 25
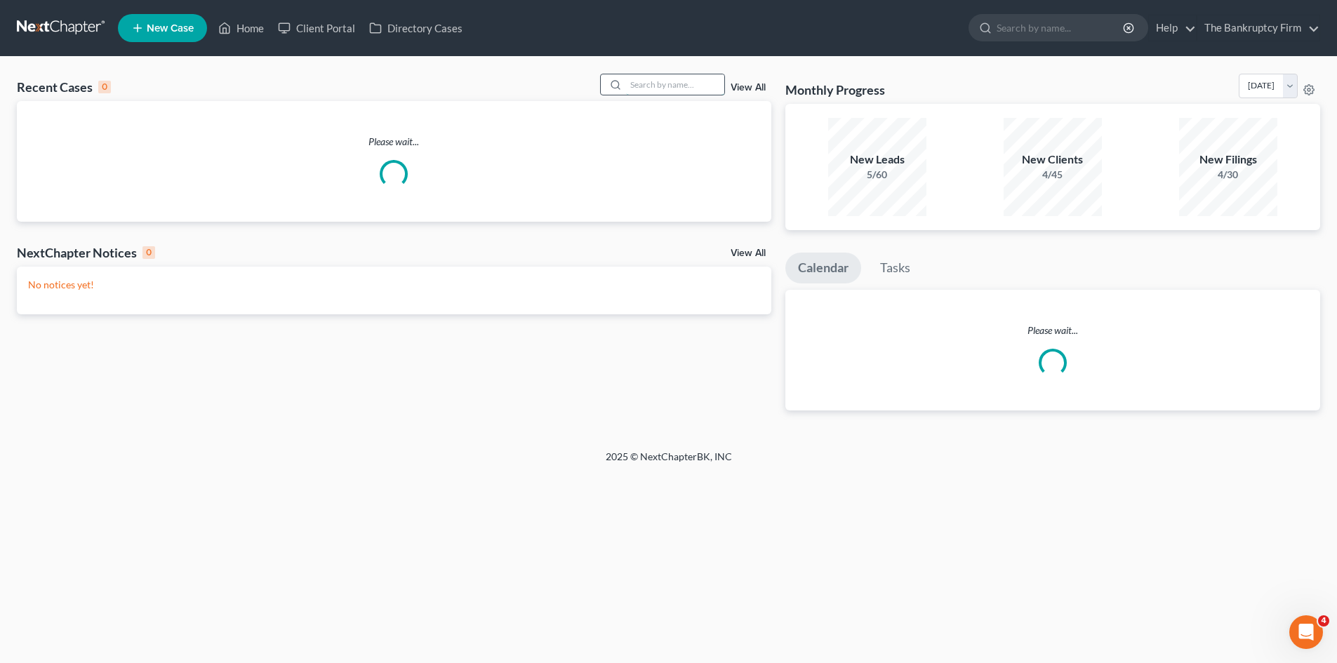
click at [671, 86] on input "search" at bounding box center [675, 84] width 98 height 20
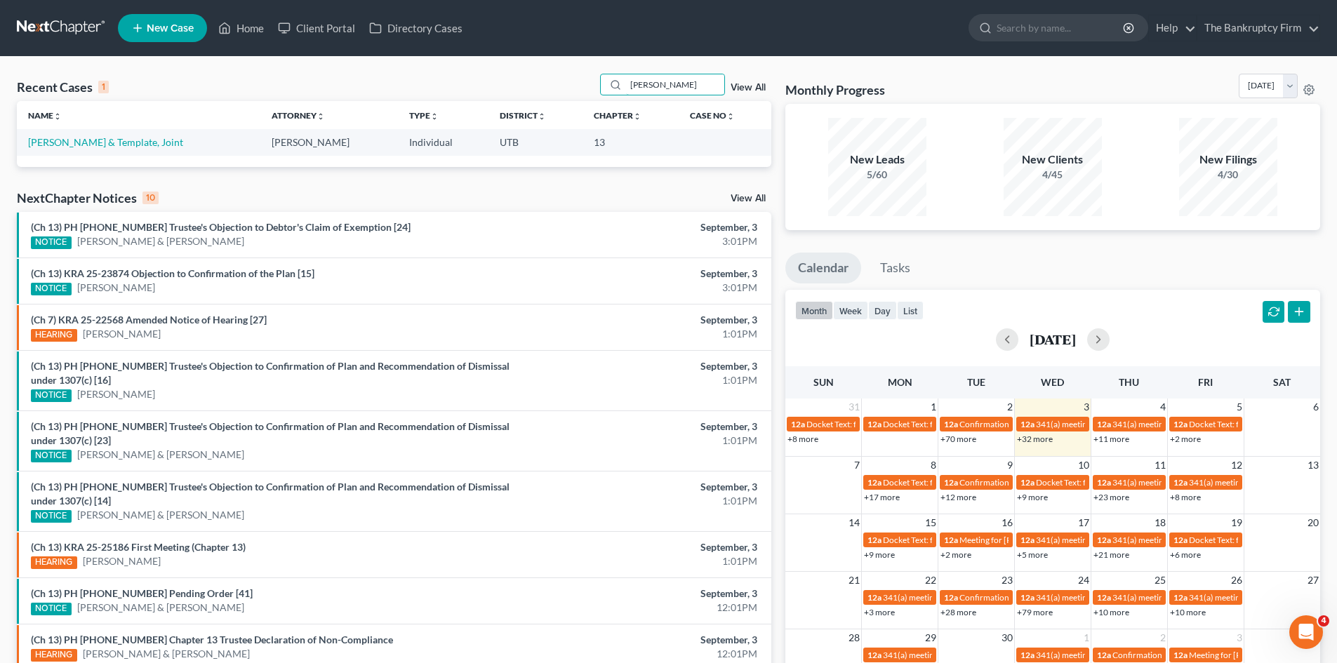
drag, startPoint x: 671, startPoint y: 87, endPoint x: 587, endPoint y: 86, distance: 83.5
click at [587, 86] on div "Recent Cases 1 [PERSON_NAME] View All" at bounding box center [394, 87] width 754 height 27
type input "m"
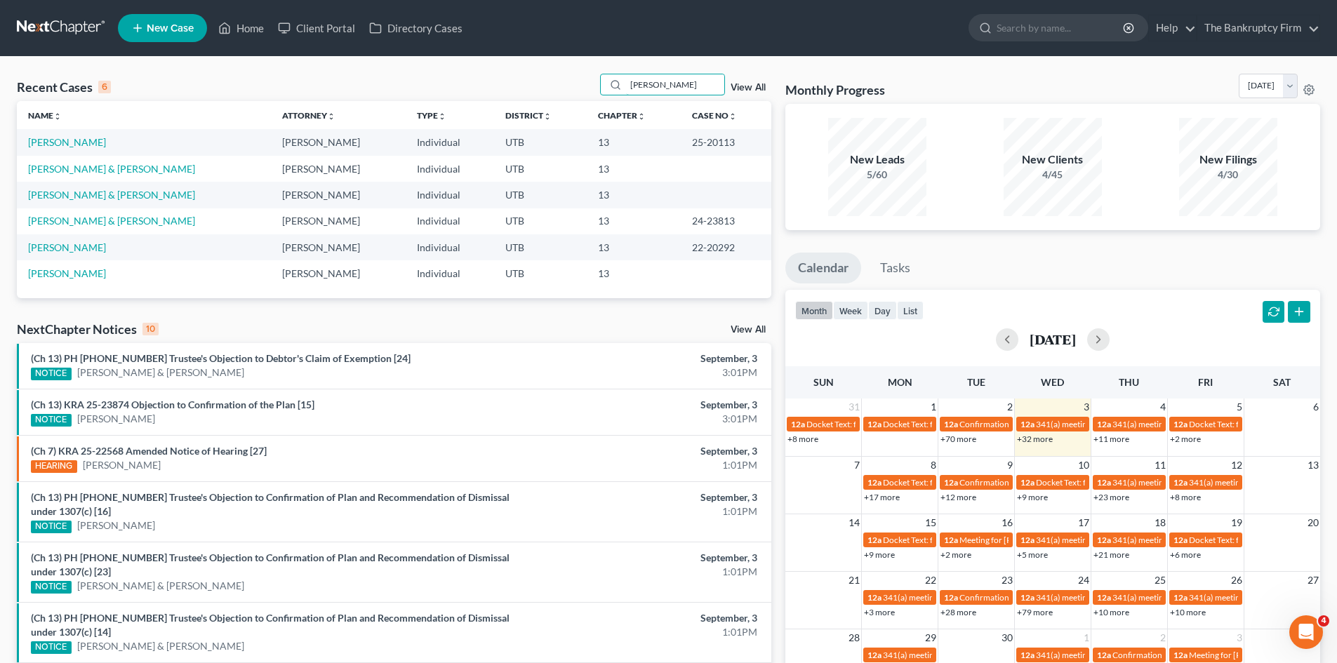
type input "[PERSON_NAME]"
click at [62, 145] on link "[PERSON_NAME]" at bounding box center [67, 142] width 78 height 12
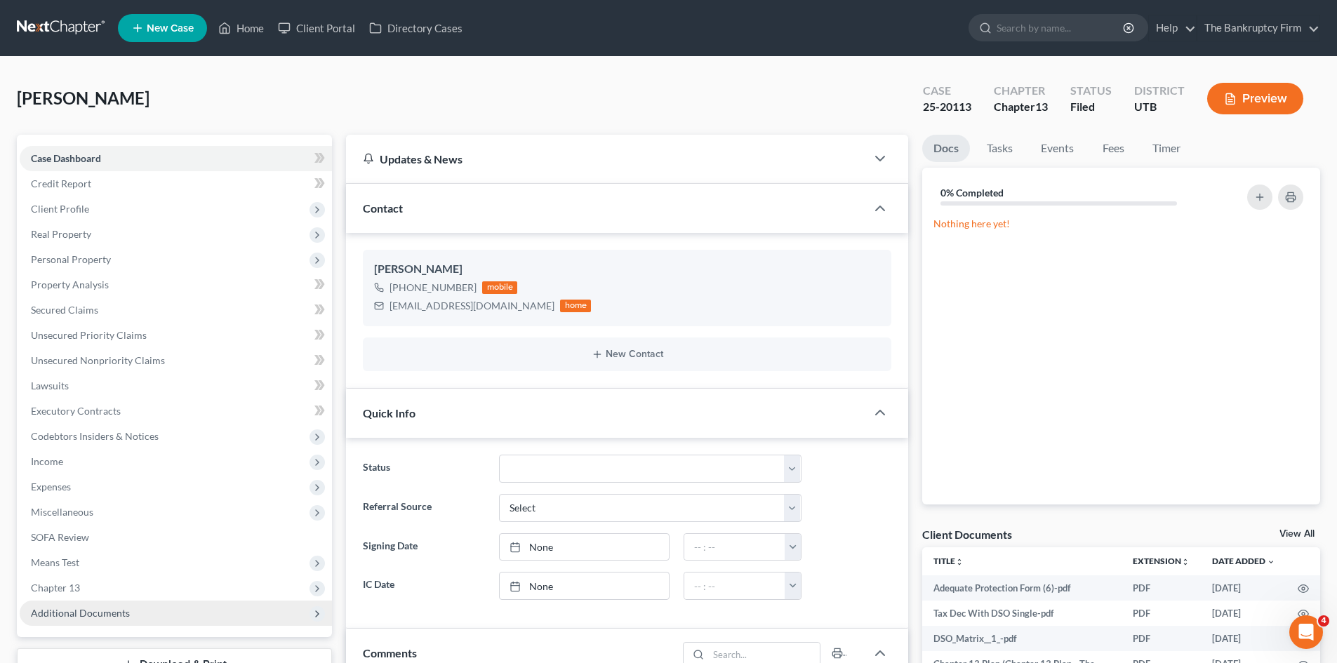
scroll to position [112, 0]
click at [93, 618] on span "Additional Documents" at bounding box center [80, 613] width 99 height 12
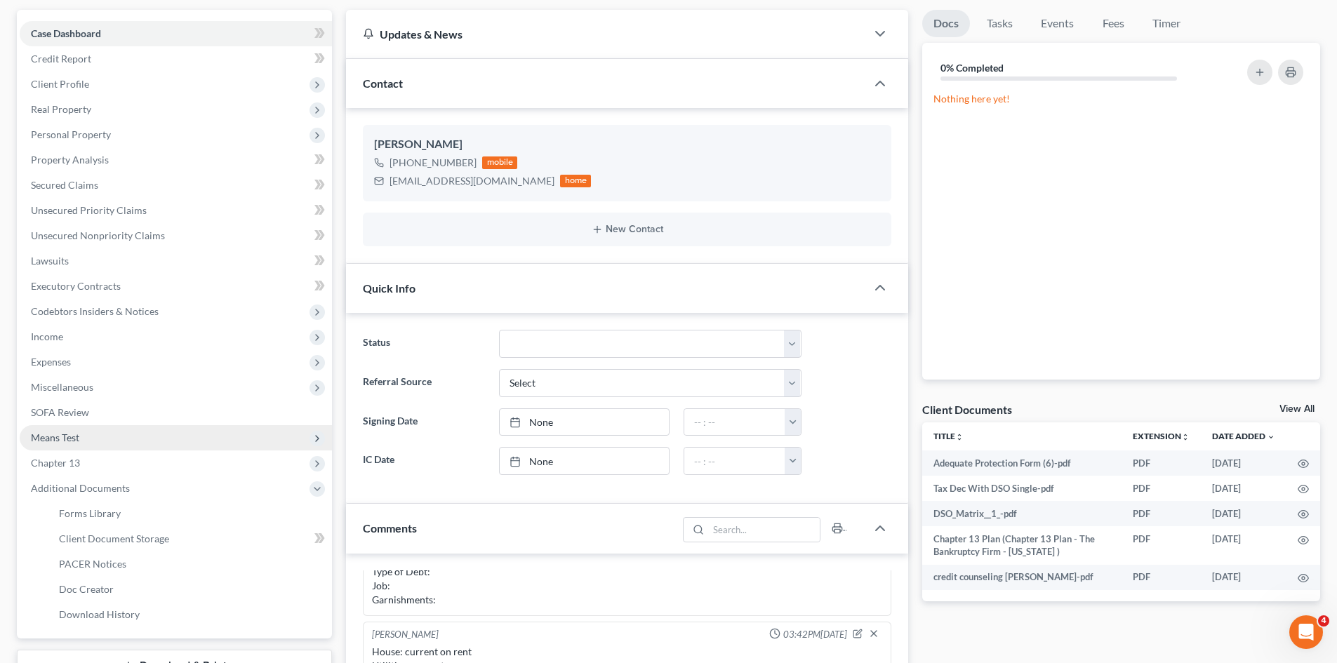
scroll to position [140, 0]
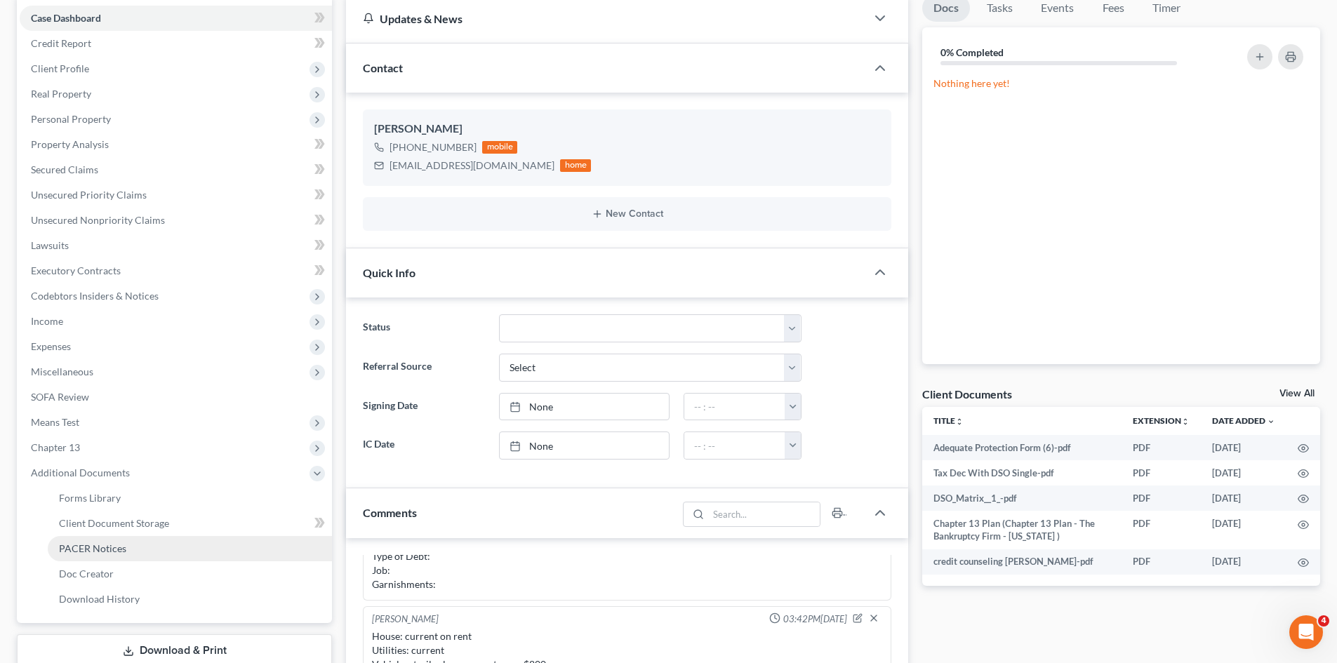
click at [112, 552] on span "PACER Notices" at bounding box center [92, 548] width 67 height 12
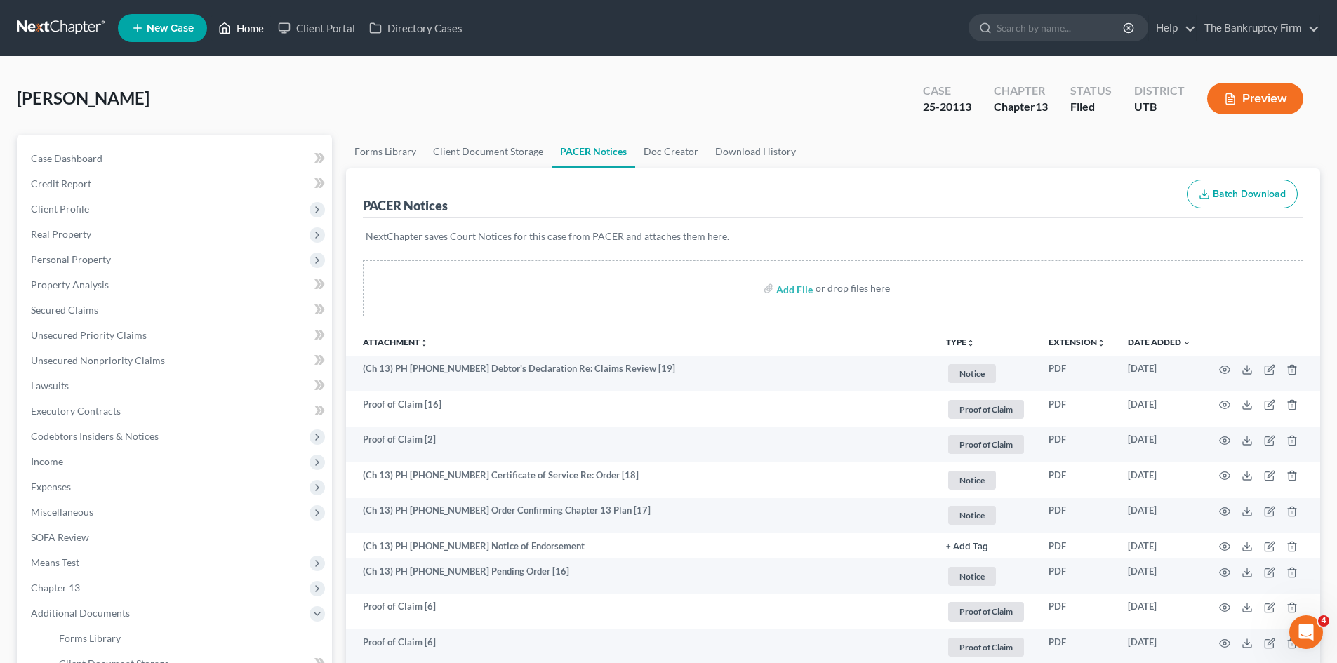
click at [241, 27] on link "Home" at bounding box center [241, 27] width 60 height 25
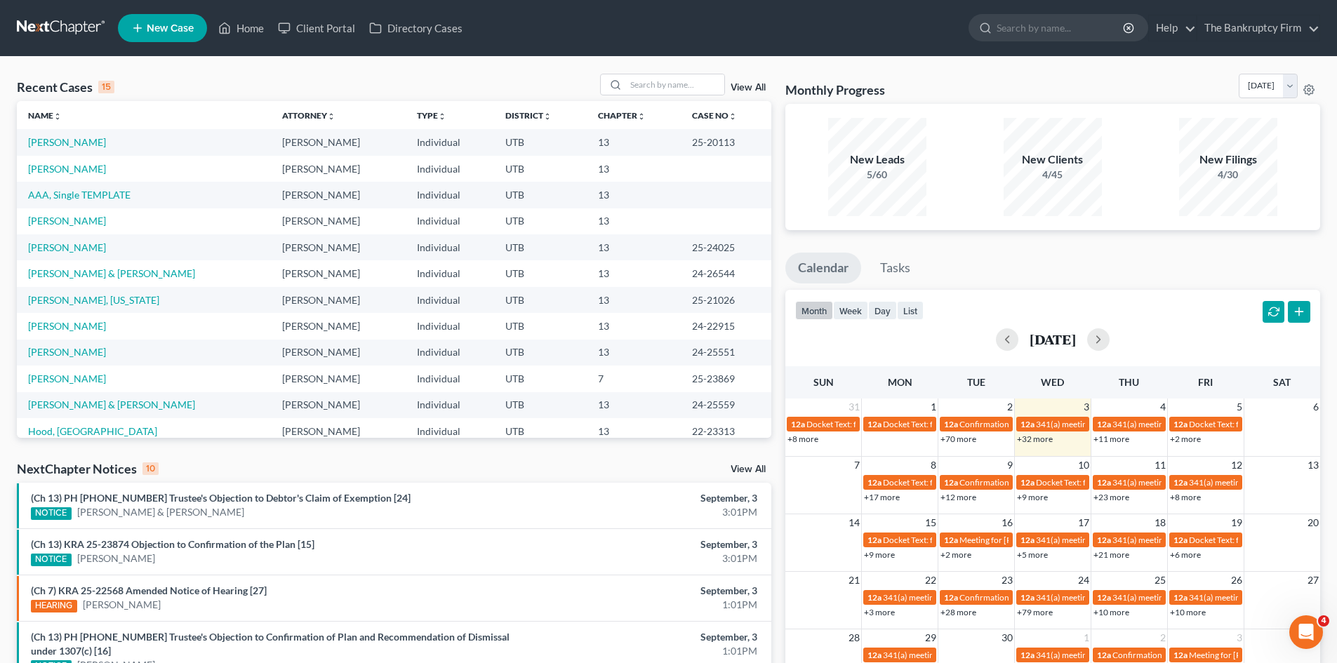
click at [748, 86] on link "View All" at bounding box center [748, 88] width 35 height 10
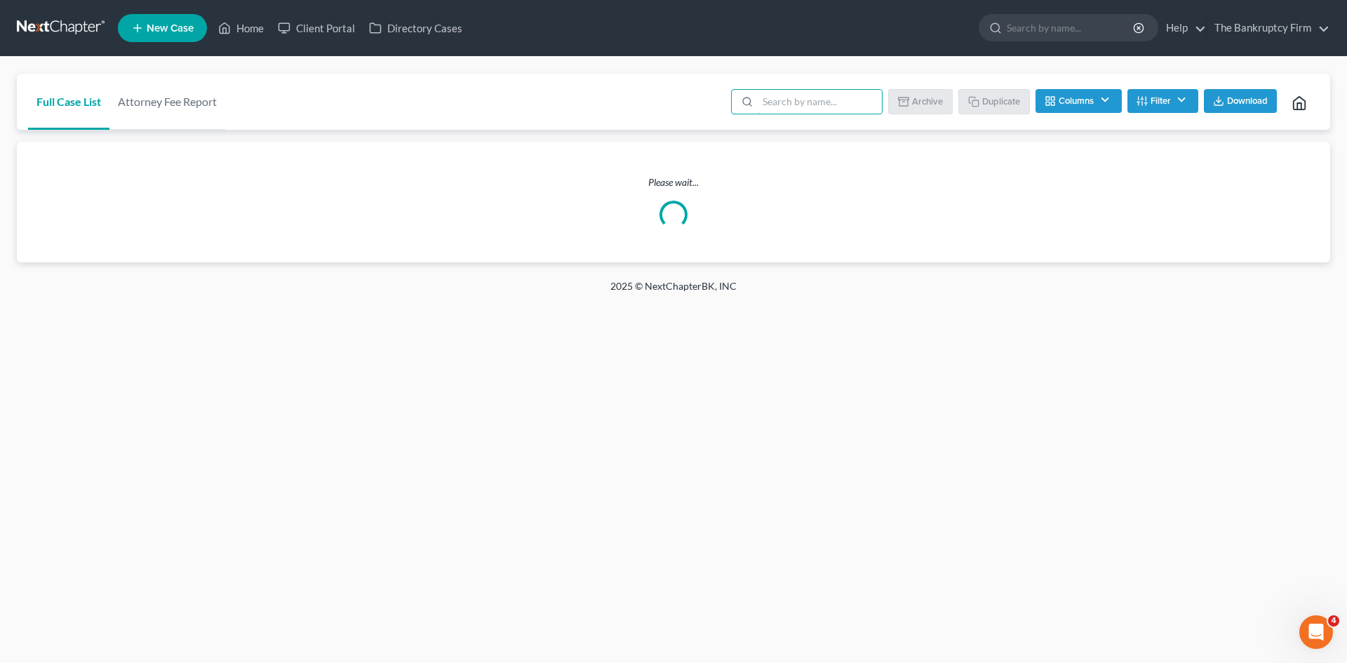
drag, startPoint x: 772, startPoint y: 106, endPoint x: 992, endPoint y: 106, distance: 220.3
click at [772, 106] on input "search" at bounding box center [820, 102] width 124 height 24
type input "aaa"
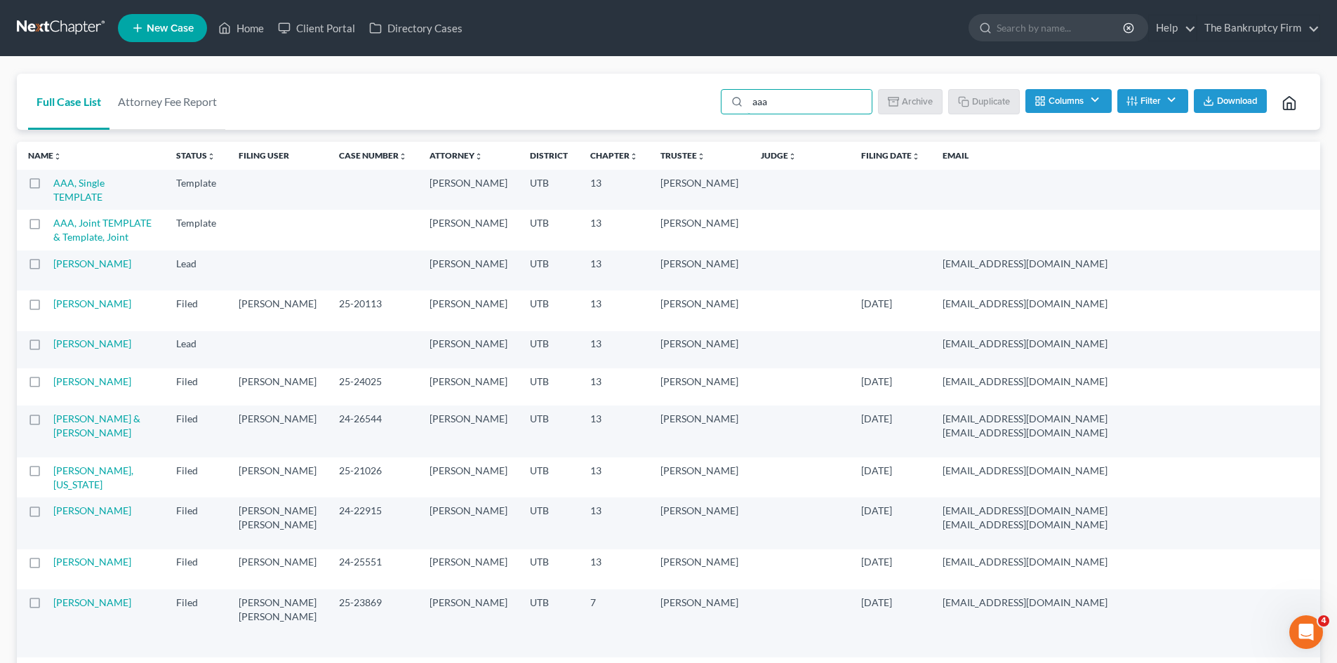
drag, startPoint x: 36, startPoint y: 184, endPoint x: 834, endPoint y: 179, distance: 797.9
click at [48, 187] on label at bounding box center [48, 187] width 0 height 0
click at [53, 184] on input "checkbox" at bounding box center [57, 180] width 9 height 9
click at [992, 103] on button "Duplicate" at bounding box center [984, 101] width 70 height 24
checkbox input "false"
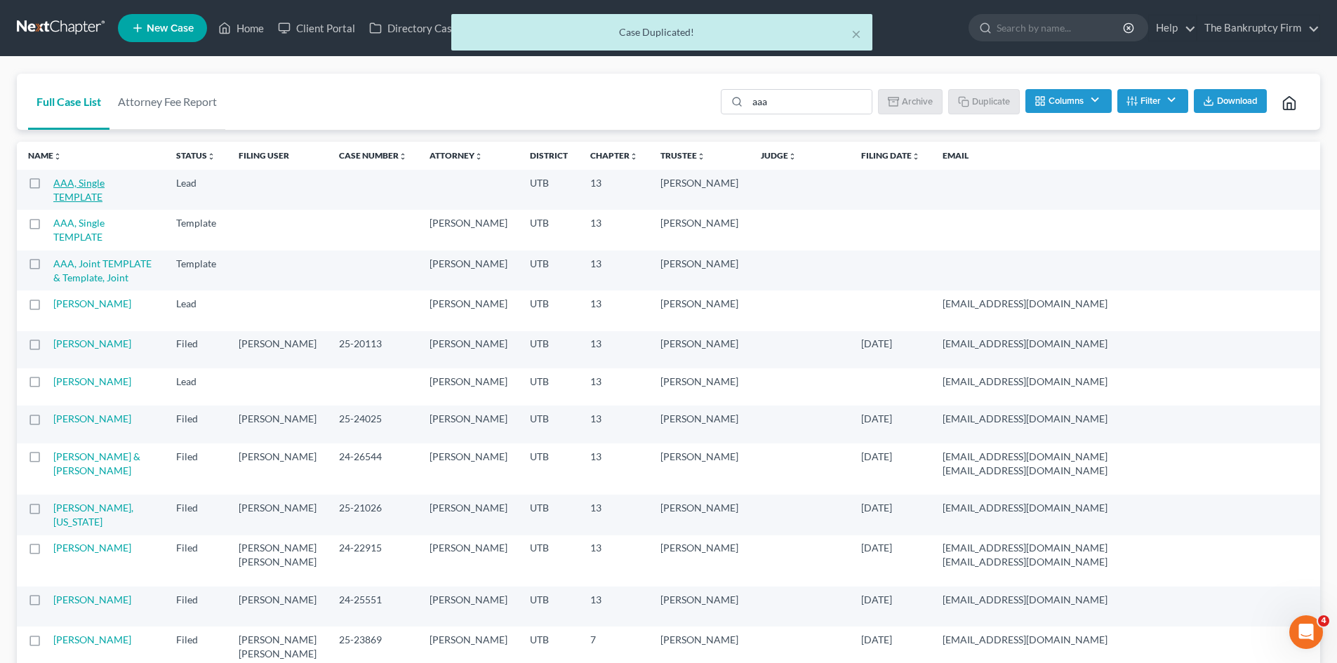
click at [82, 194] on link "AAA, Single TEMPLATE" at bounding box center [78, 190] width 51 height 26
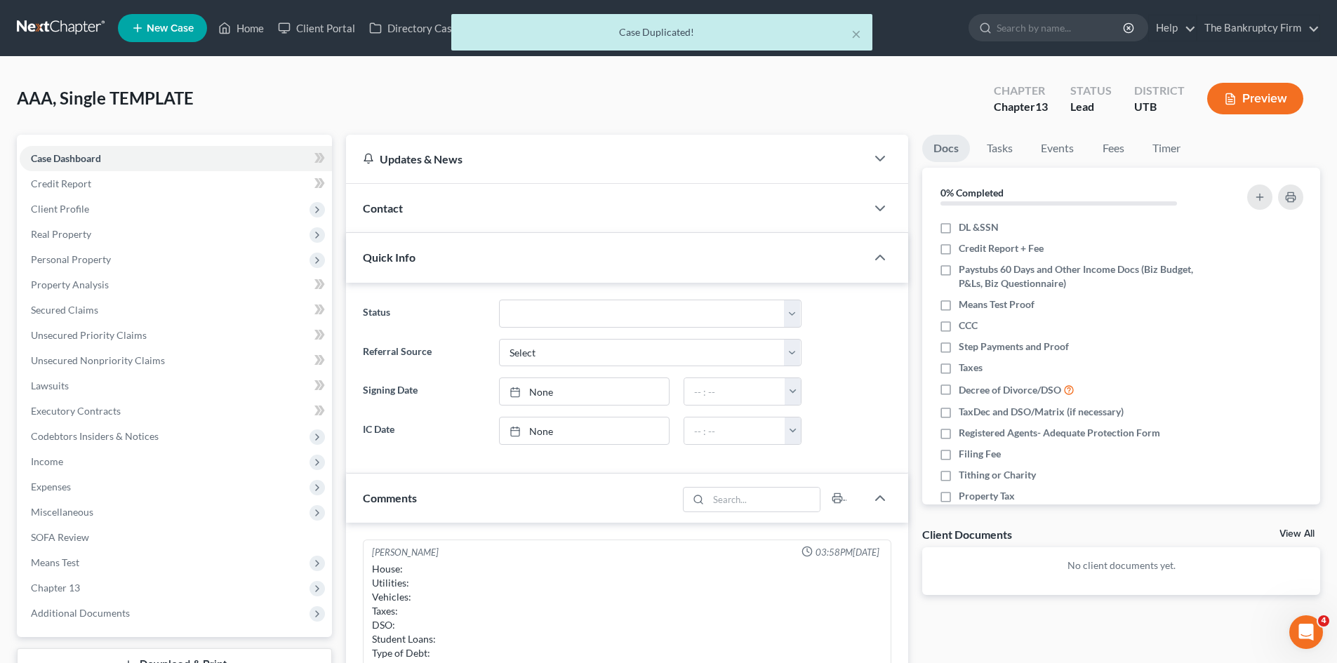
click at [614, 206] on div "Contact" at bounding box center [606, 208] width 520 height 48
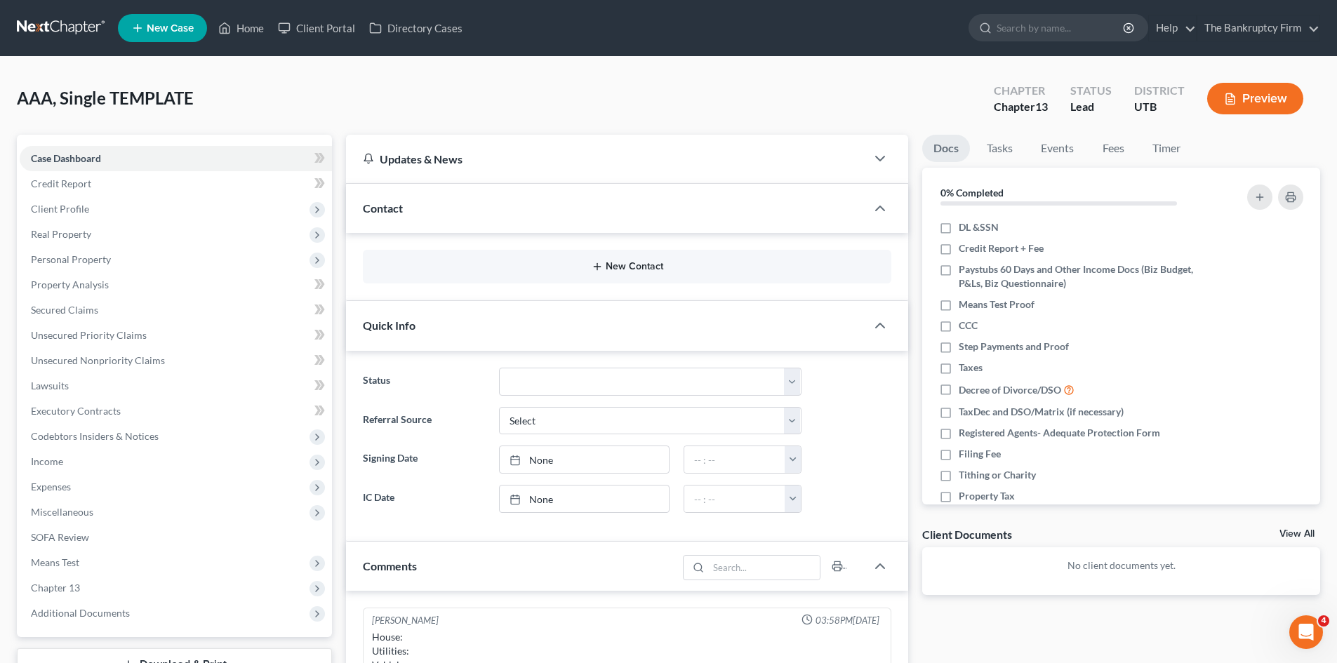
click at [619, 262] on button "New Contact" at bounding box center [627, 266] width 506 height 11
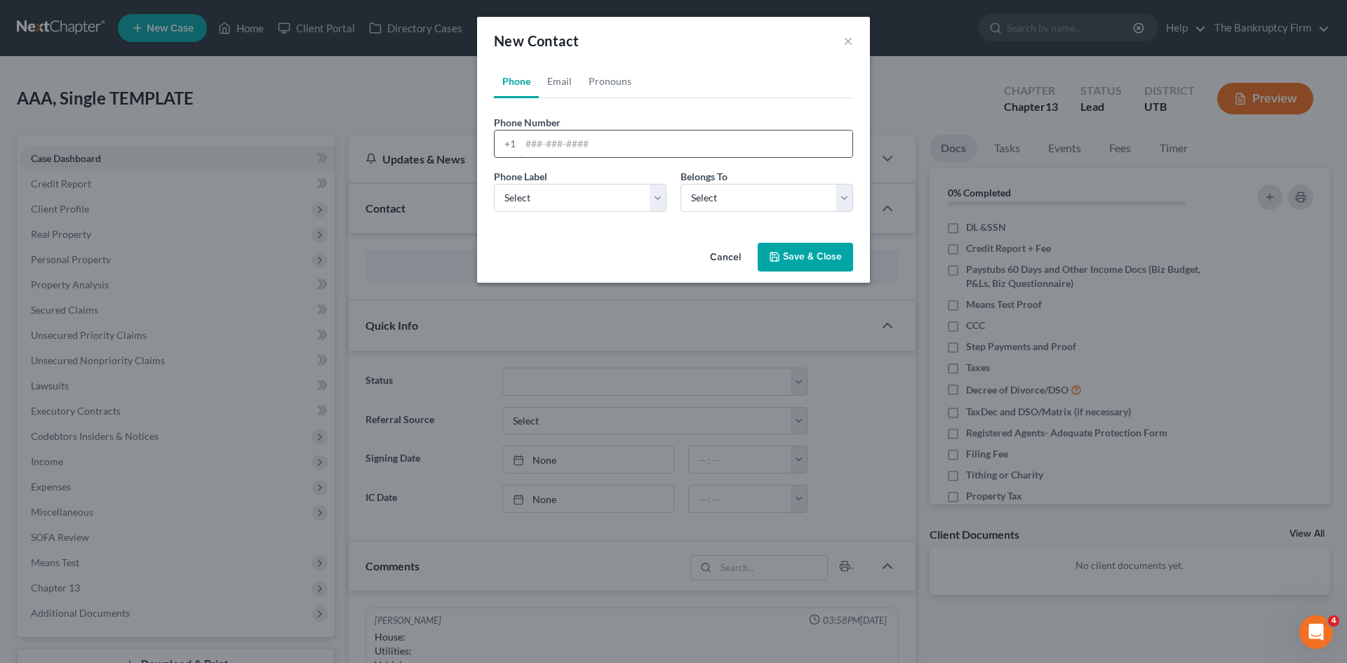
click at [566, 145] on input "tel" at bounding box center [687, 144] width 332 height 27
type input "[PHONE_NUMBER]"
drag, startPoint x: 555, startPoint y: 193, endPoint x: 551, endPoint y: 211, distance: 18.0
click at [555, 193] on select "Select Mobile Home Work Other" at bounding box center [580, 198] width 173 height 28
select select "0"
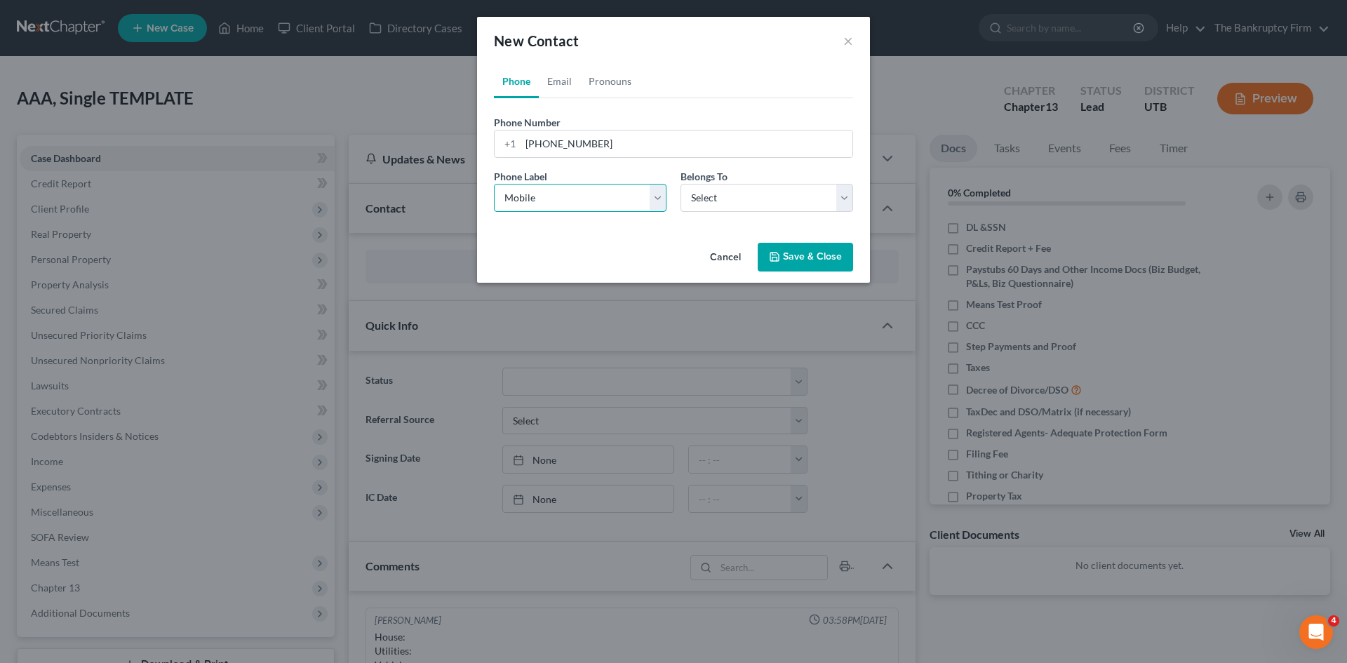
click at [494, 184] on select "Select Mobile Home Work Other" at bounding box center [580, 198] width 173 height 28
click at [733, 206] on select "Select Client Other" at bounding box center [767, 198] width 173 height 28
select select "0"
click at [681, 184] on select "Select Client Other" at bounding box center [767, 198] width 173 height 28
select select "0"
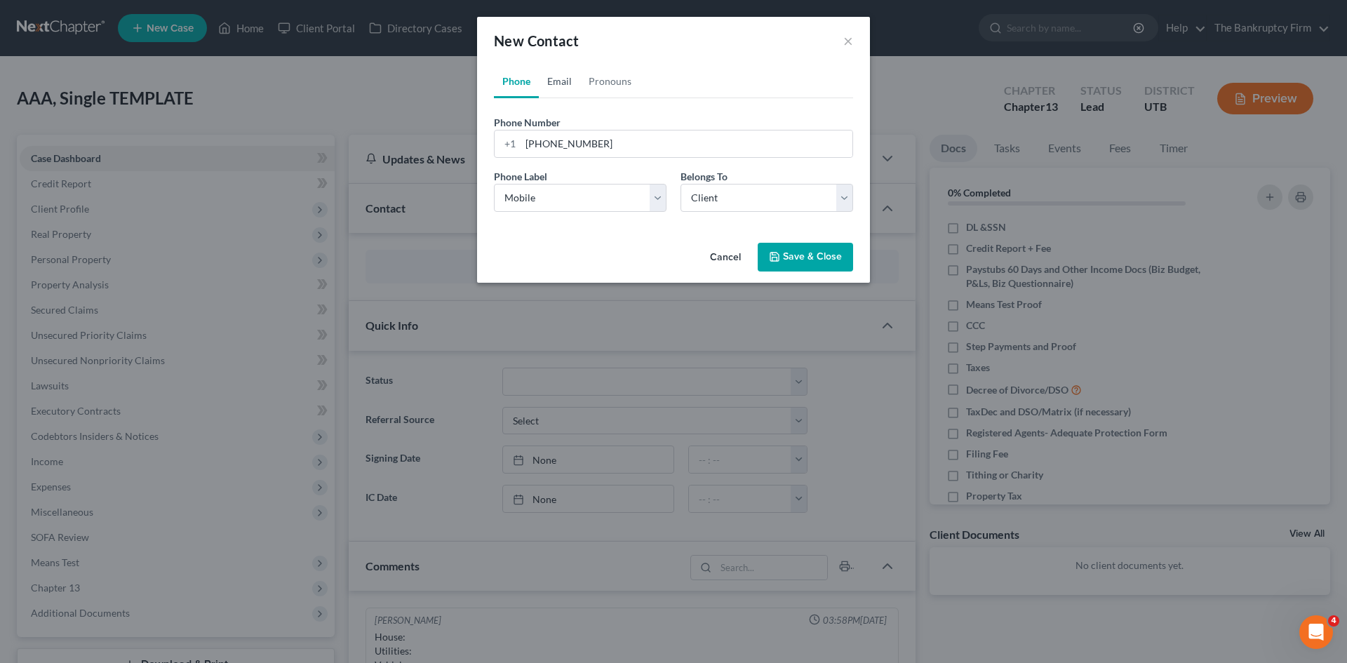
drag, startPoint x: 564, startPoint y: 81, endPoint x: 564, endPoint y: 178, distance: 96.8
click at [564, 81] on link "Email" at bounding box center [559, 82] width 41 height 34
click at [549, 143] on input "email" at bounding box center [687, 144] width 332 height 27
type input "[EMAIL_ADDRESS][DOMAIN_NAME]"
drag, startPoint x: 554, startPoint y: 194, endPoint x: 545, endPoint y: 208, distance: 16.4
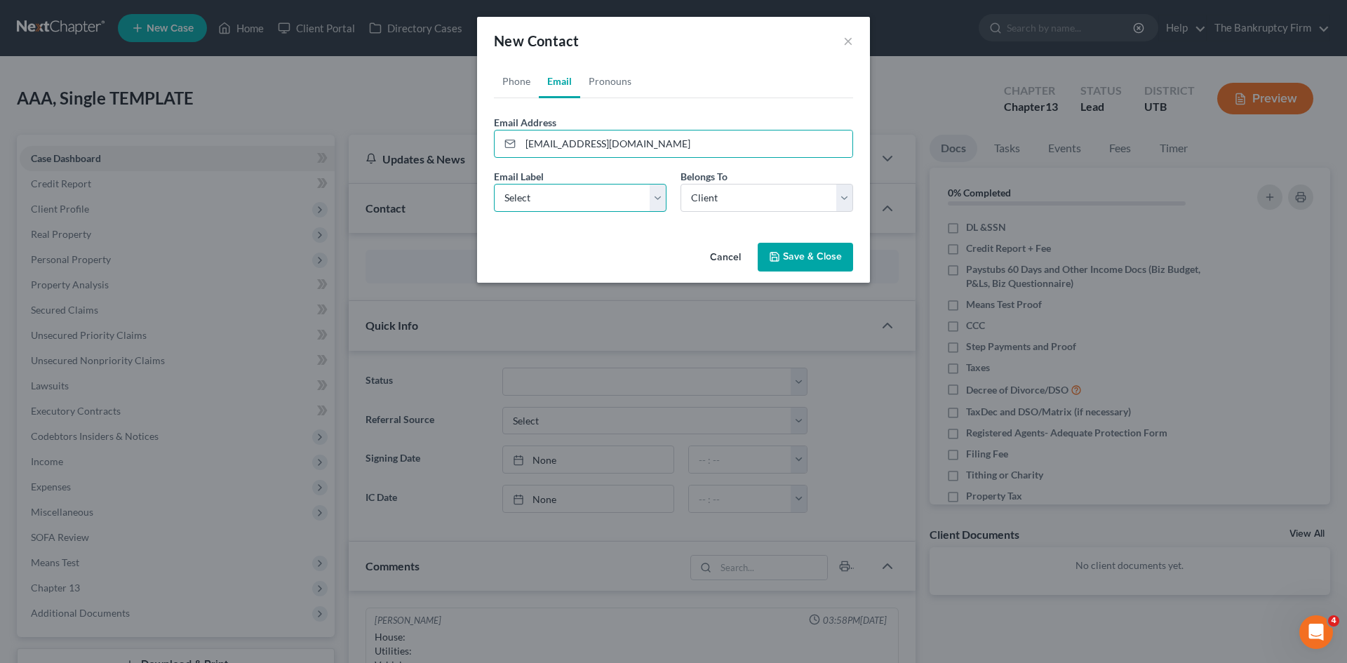
click at [554, 194] on select "Select Home Work Other" at bounding box center [580, 198] width 173 height 28
select select "0"
click at [494, 184] on select "Select Home Work Other" at bounding box center [580, 198] width 173 height 28
click at [806, 258] on button "Save & Close" at bounding box center [805, 257] width 95 height 29
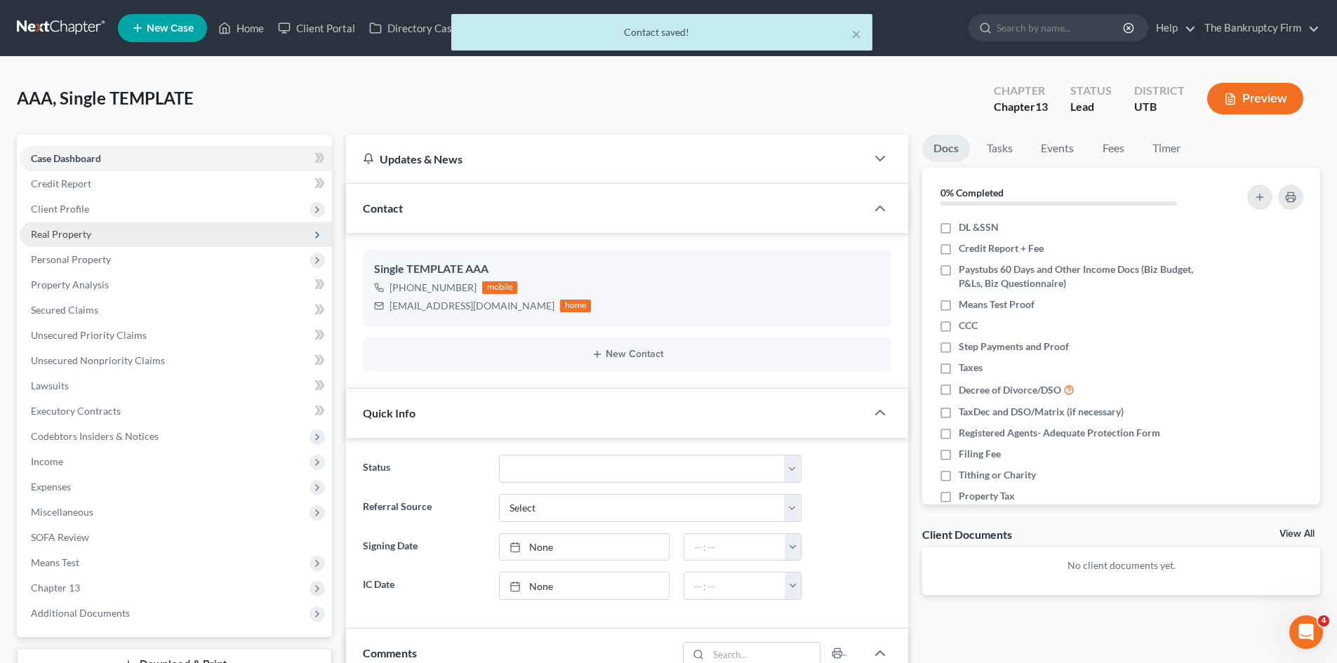
drag, startPoint x: 60, startPoint y: 213, endPoint x: 91, endPoint y: 236, distance: 37.6
click at [60, 213] on span "Client Profile" at bounding box center [60, 209] width 58 height 12
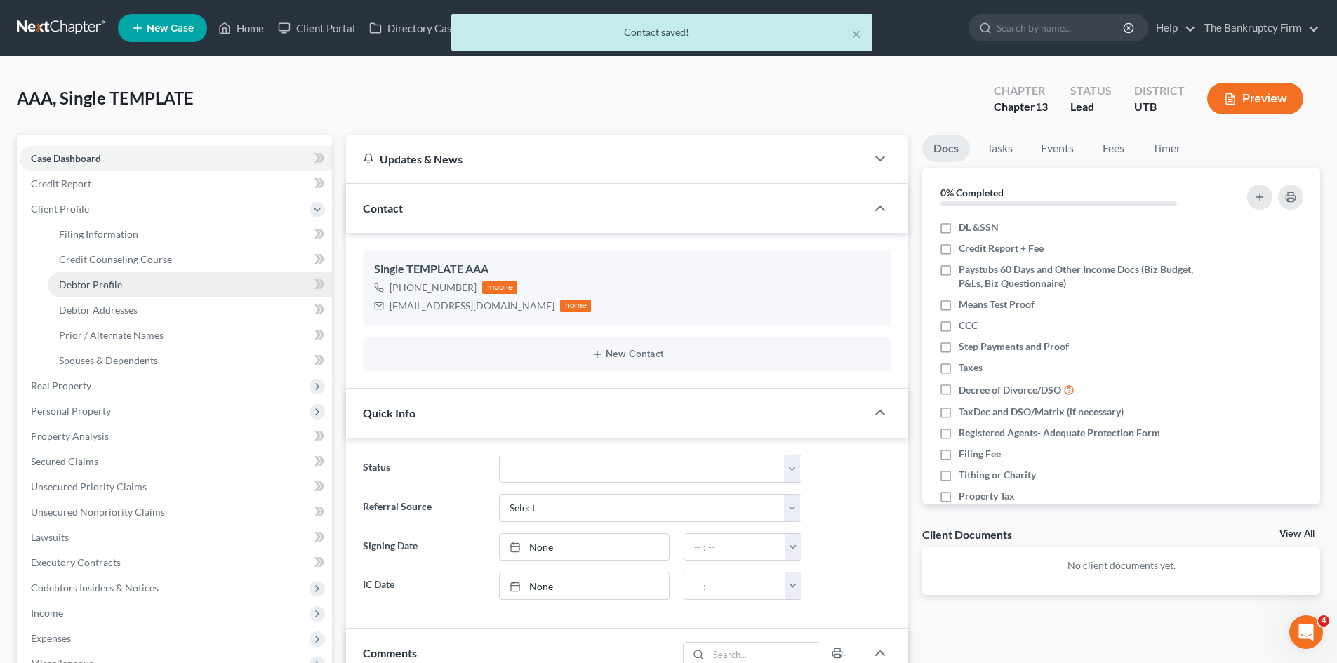
click at [75, 281] on span "Debtor Profile" at bounding box center [90, 285] width 63 height 12
select select "1"
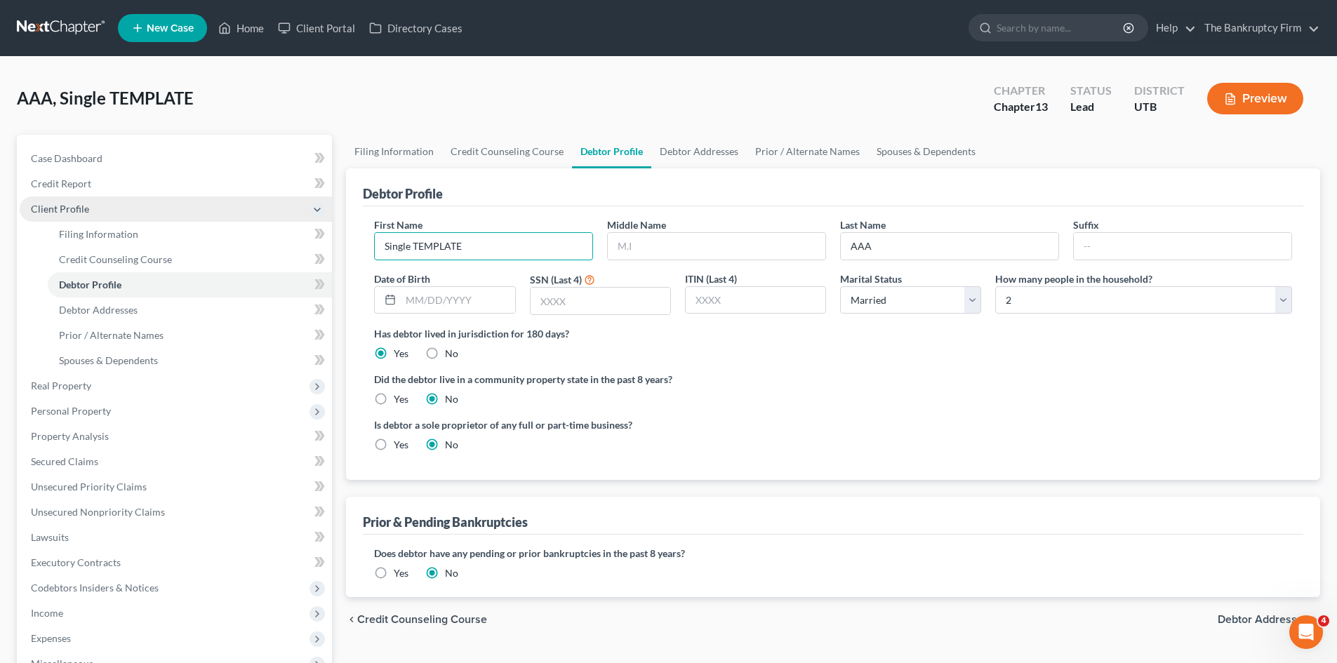
drag, startPoint x: 471, startPoint y: 246, endPoint x: 321, endPoint y: 218, distance: 152.2
click at [321, 218] on div "Petition Navigation Case Dashboard Payments Invoices Payments Payments Credit R…" at bounding box center [668, 502] width 1317 height 735
type input "[PERSON_NAME]"
type input "[DATE]"
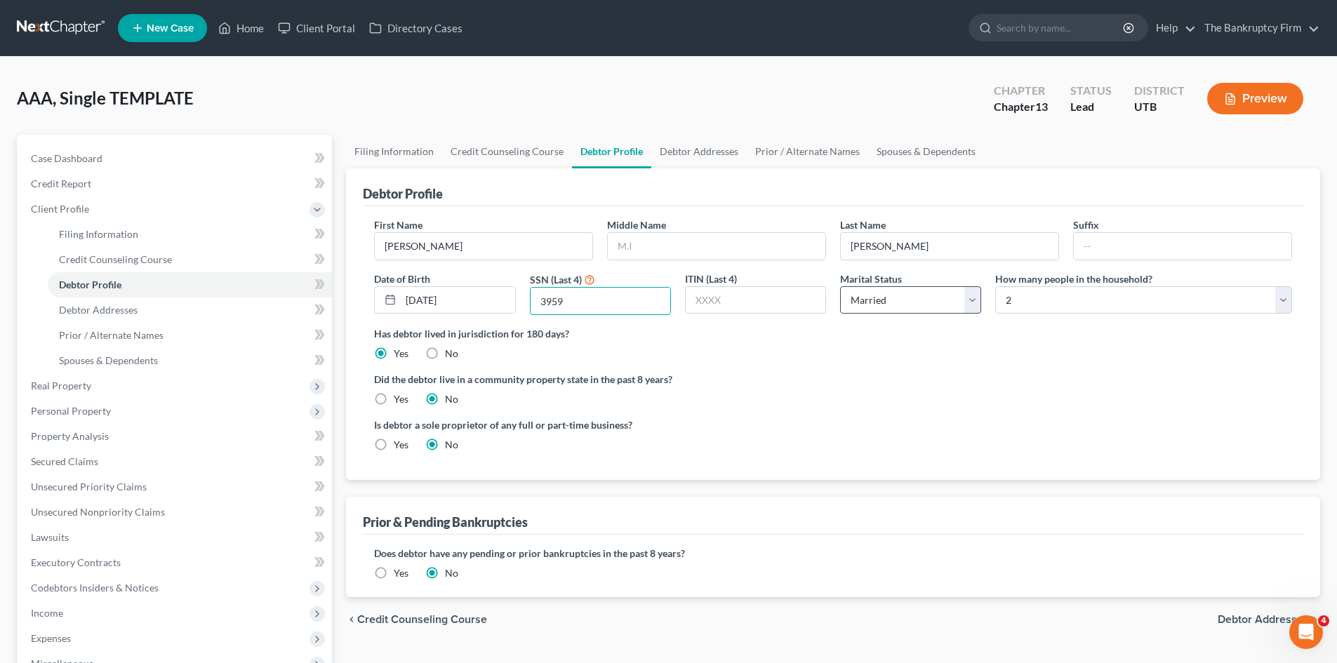
type input "3959"
click at [973, 299] on select "Select Single Married Separated Divorced Widowed" at bounding box center [910, 300] width 141 height 28
select select "0"
click at [840, 286] on select "Select Single Married Separated Divorced Widowed" at bounding box center [910, 300] width 141 height 28
click at [1004, 302] on select "Select 1 2 3 4 5 6 7 8 9 10 11 12 13 14 15 16 17 18 19 20" at bounding box center [1143, 300] width 297 height 28
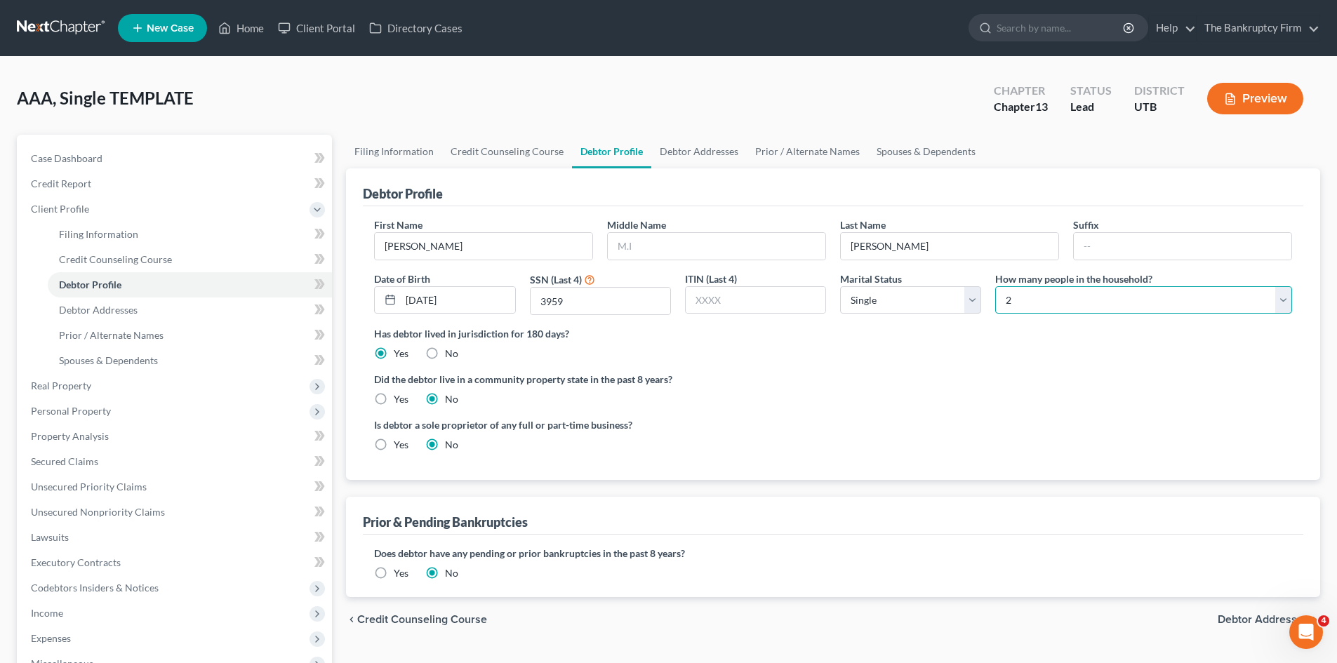
select select "0"
click at [995, 286] on select "Select 1 2 3 4 5 6 7 8 9 10 11 12 13 14 15 16 17 18 19 20" at bounding box center [1143, 300] width 297 height 28
click at [109, 302] on link "Debtor Addresses" at bounding box center [190, 310] width 284 height 25
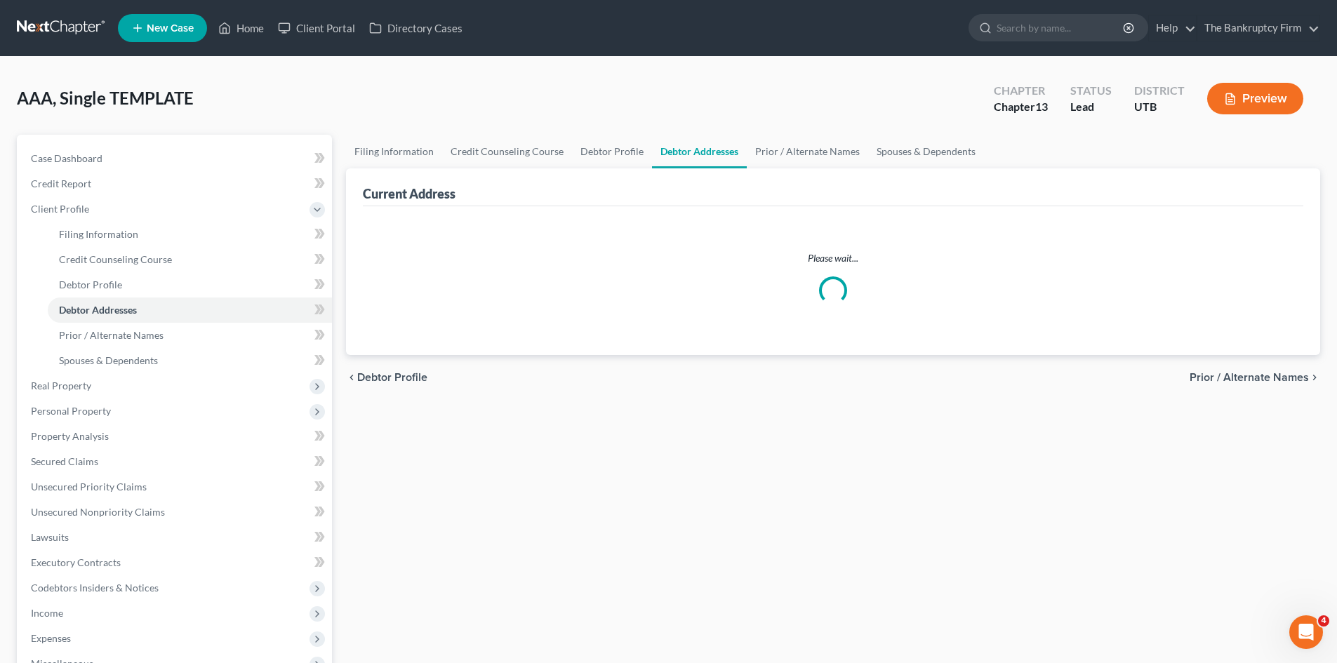
select select "0"
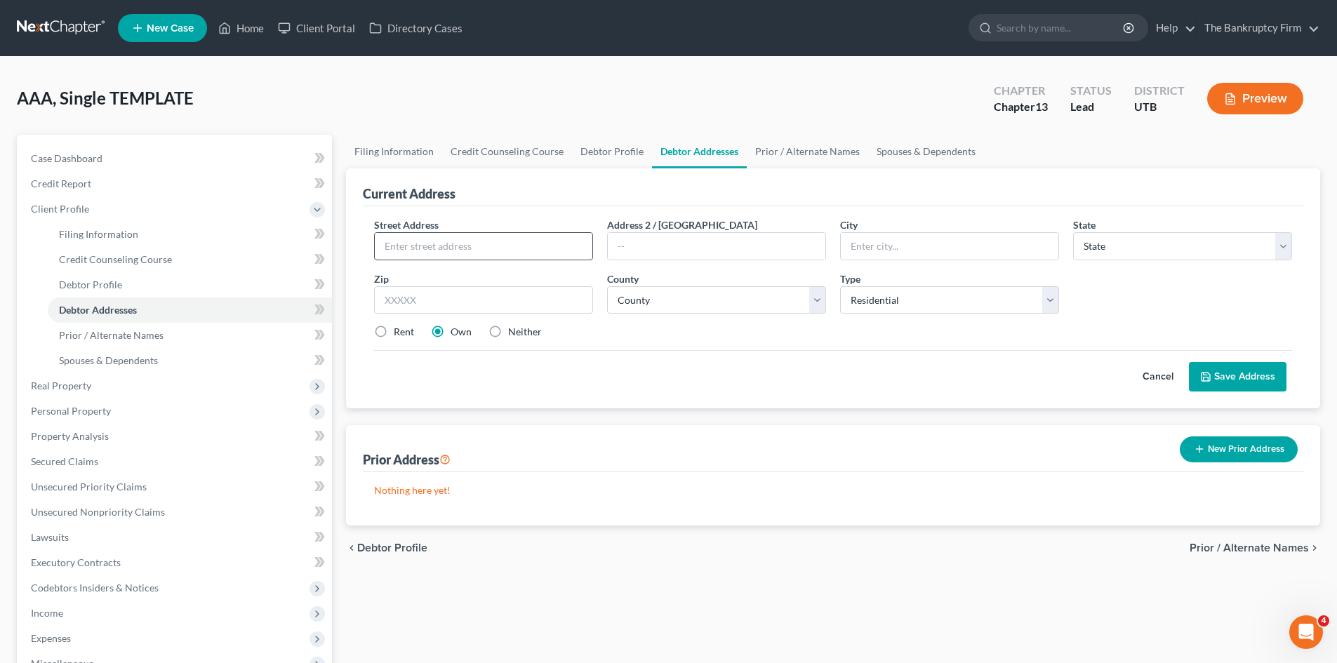
click at [462, 250] on input "text" at bounding box center [484, 246] width 218 height 27
type input "2339 N 500 W"
type input "[GEOGRAPHIC_DATA]"
select select "46"
type input "84414"
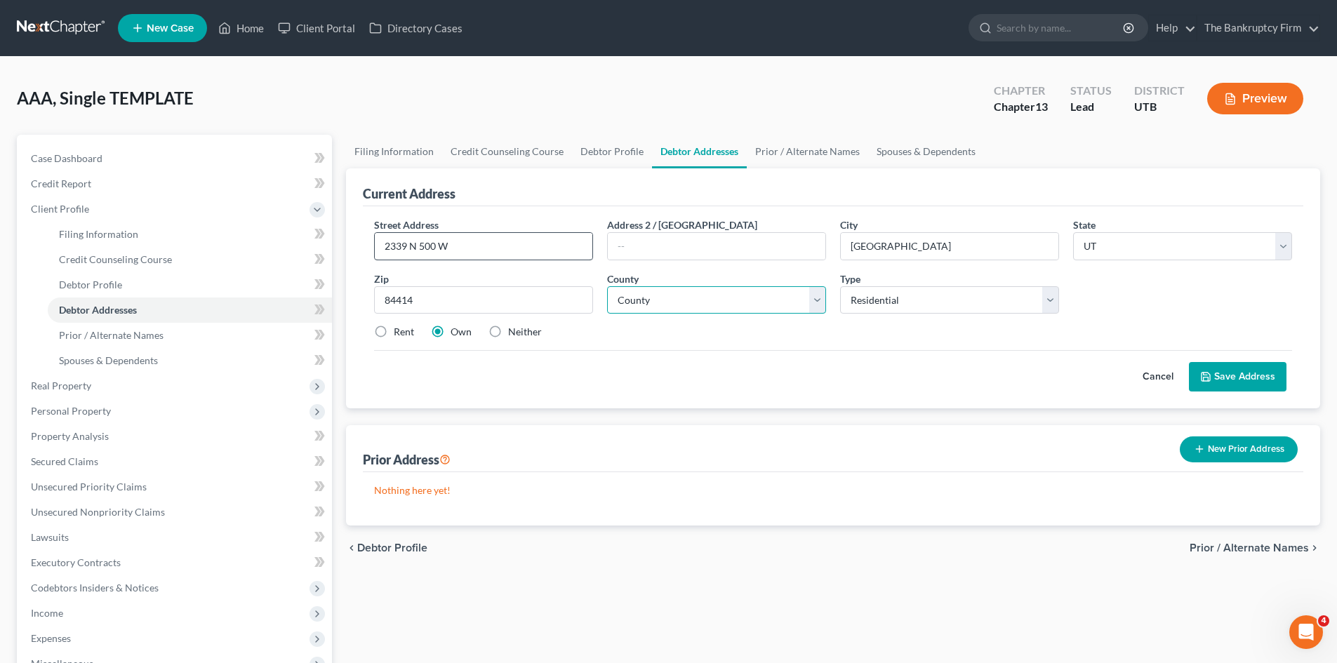
type input "[PERSON_NAME]"
select select "28"
click at [394, 333] on label "Rent" at bounding box center [404, 332] width 20 height 14
click at [399, 333] on input "Rent" at bounding box center [403, 329] width 9 height 9
radio input "true"
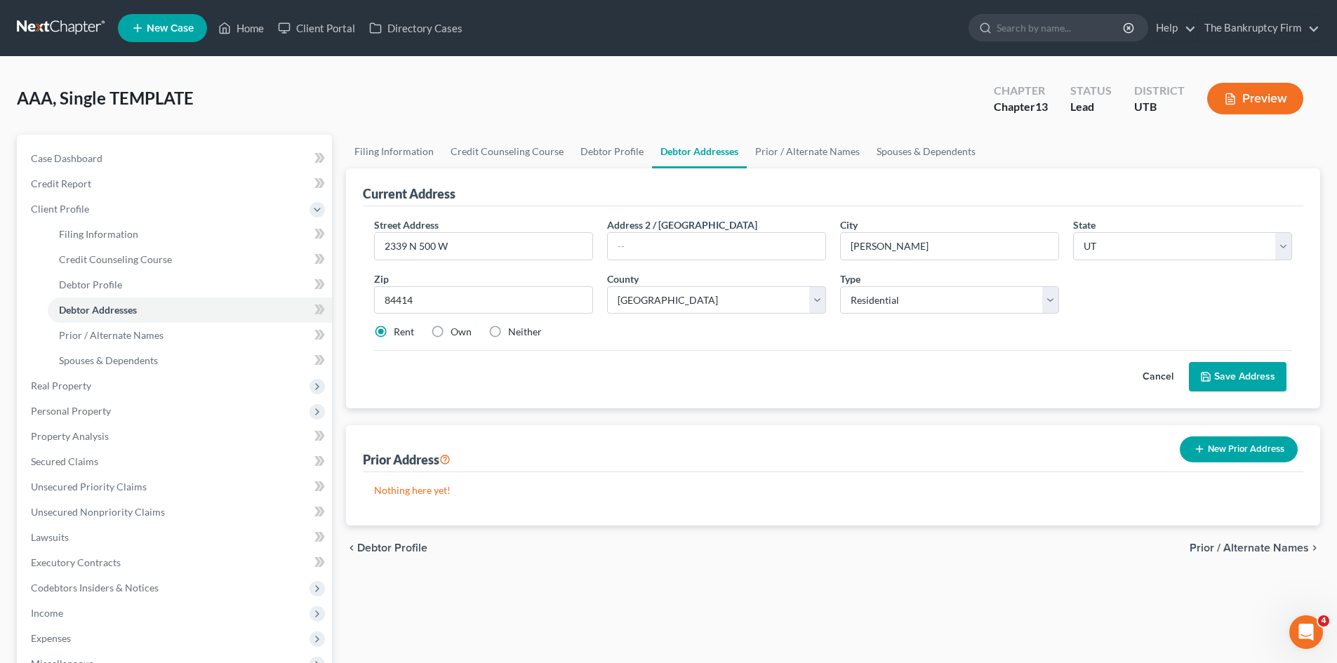
click at [1222, 369] on button "Save Address" at bounding box center [1238, 376] width 98 height 29
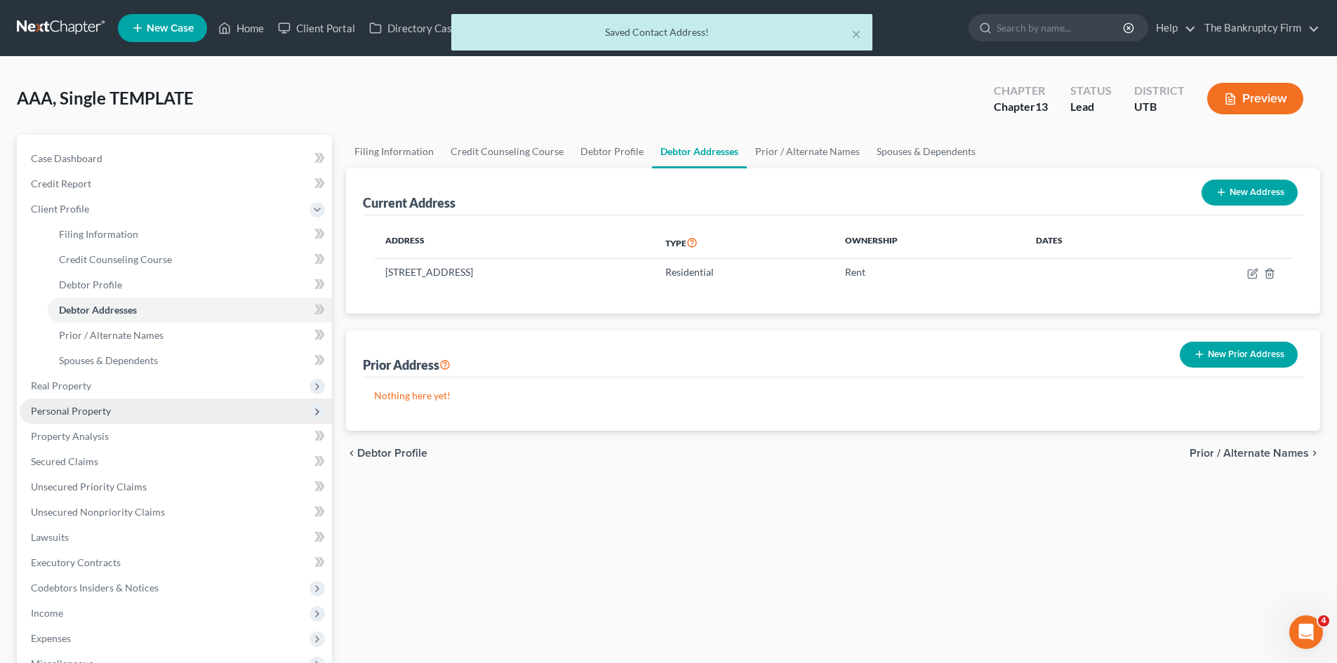
drag, startPoint x: 71, startPoint y: 406, endPoint x: 115, endPoint y: 414, distance: 45.0
click at [71, 406] on span "Personal Property" at bounding box center [71, 411] width 80 height 12
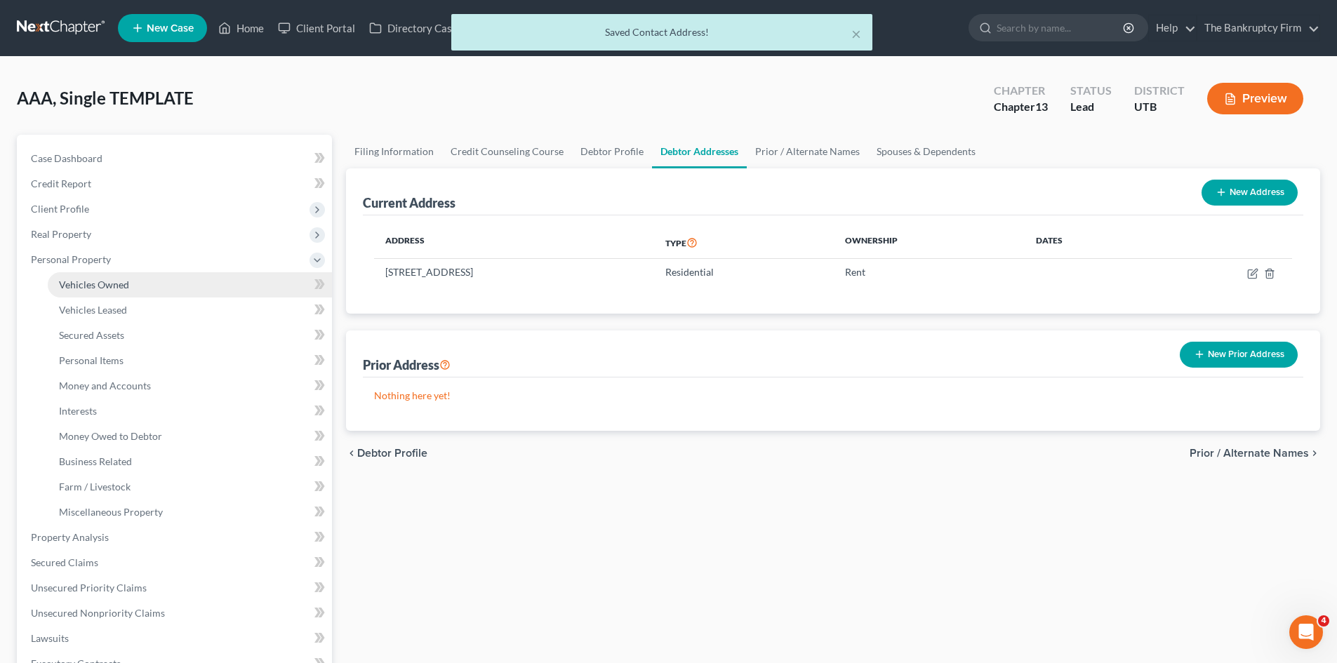
click at [103, 282] on span "Vehicles Owned" at bounding box center [94, 285] width 70 height 12
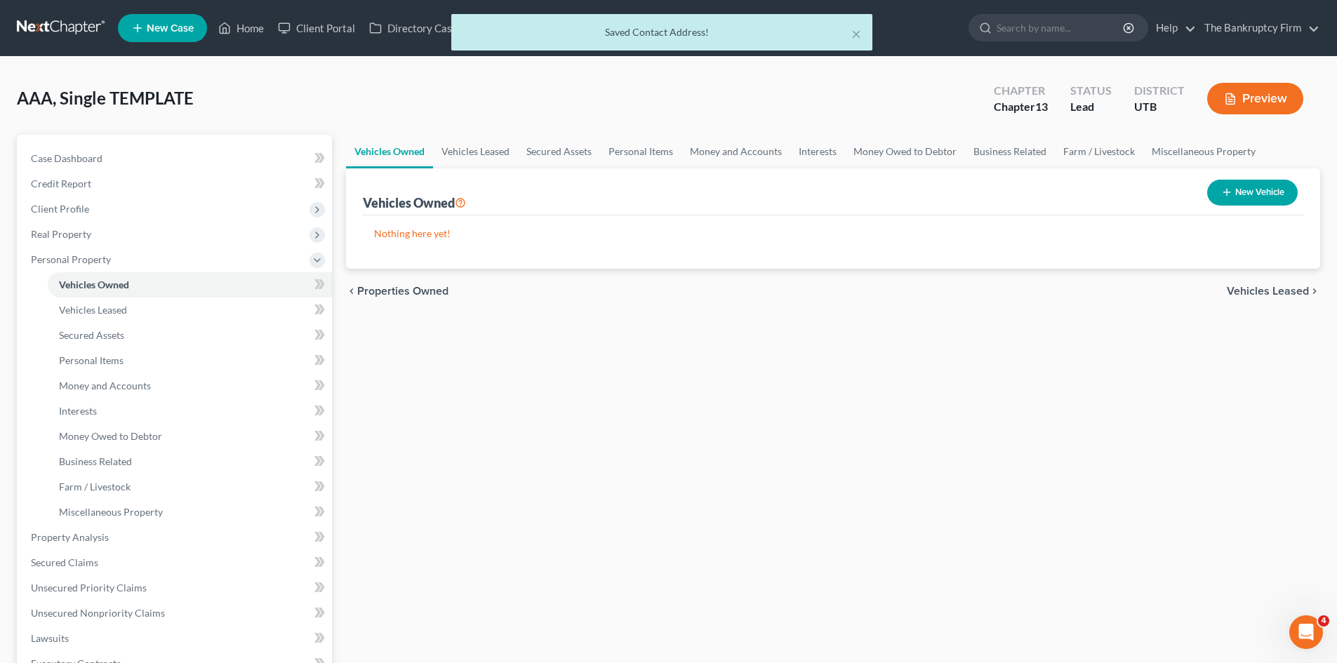
click at [1255, 191] on button "New Vehicle" at bounding box center [1252, 193] width 91 height 26
select select "0"
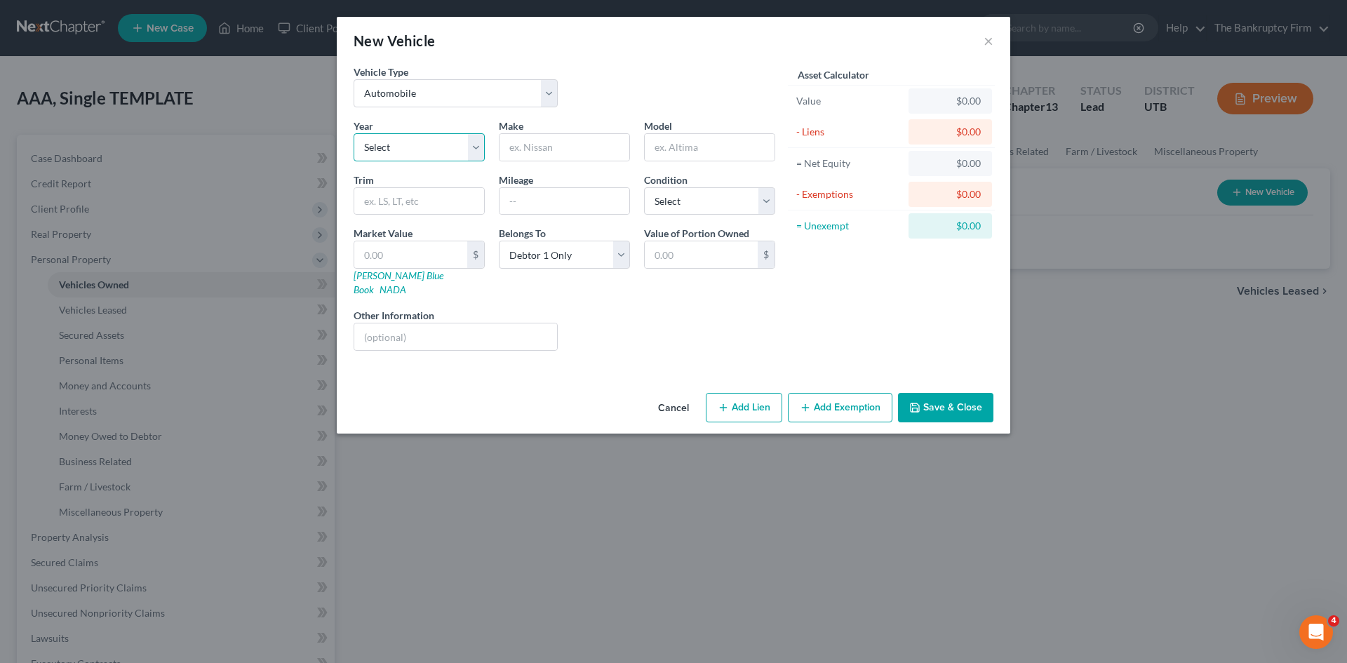
click at [473, 143] on select "Select 2026 2025 2024 2023 2022 2021 2020 2019 2018 2017 2016 2015 2014 2013 20…" at bounding box center [419, 147] width 131 height 28
select select "6"
click at [354, 133] on select "Select 2026 2025 2024 2023 2022 2021 2020 2019 2018 2017 2016 2015 2014 2013 20…" at bounding box center [419, 147] width 131 height 28
type input "Ford"
type input "Fusion"
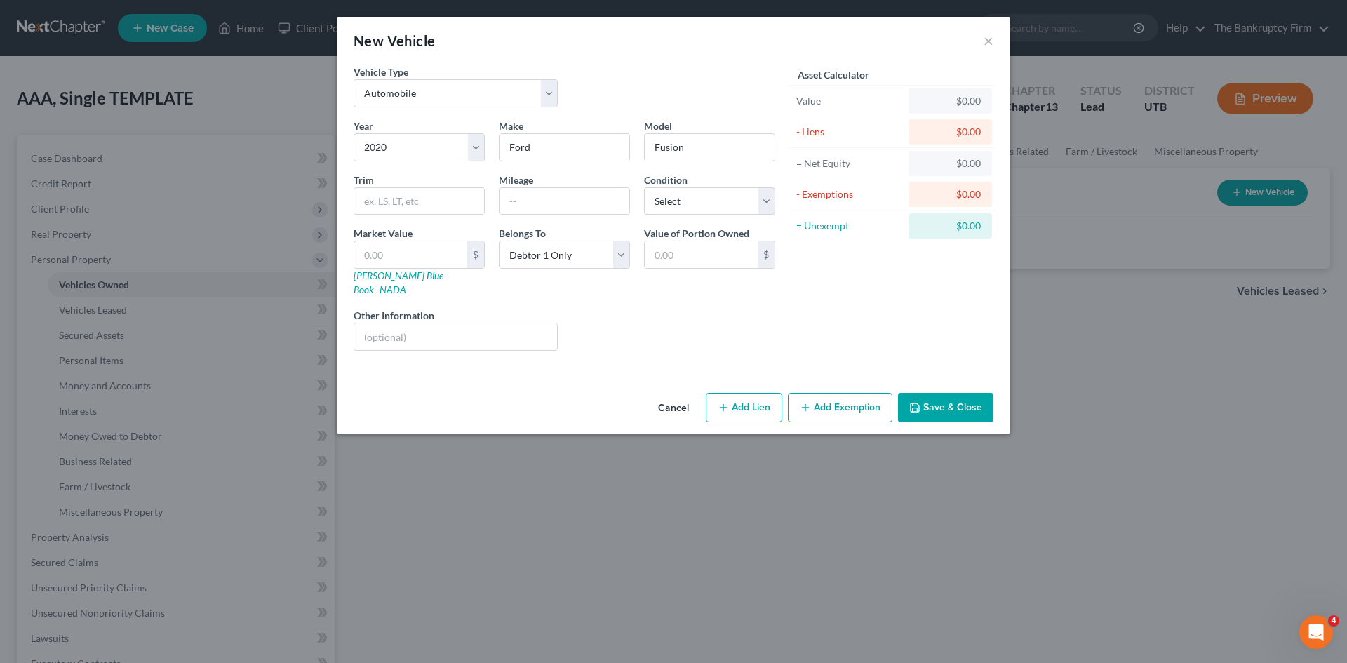
click at [938, 393] on button "Save & Close" at bounding box center [945, 407] width 95 height 29
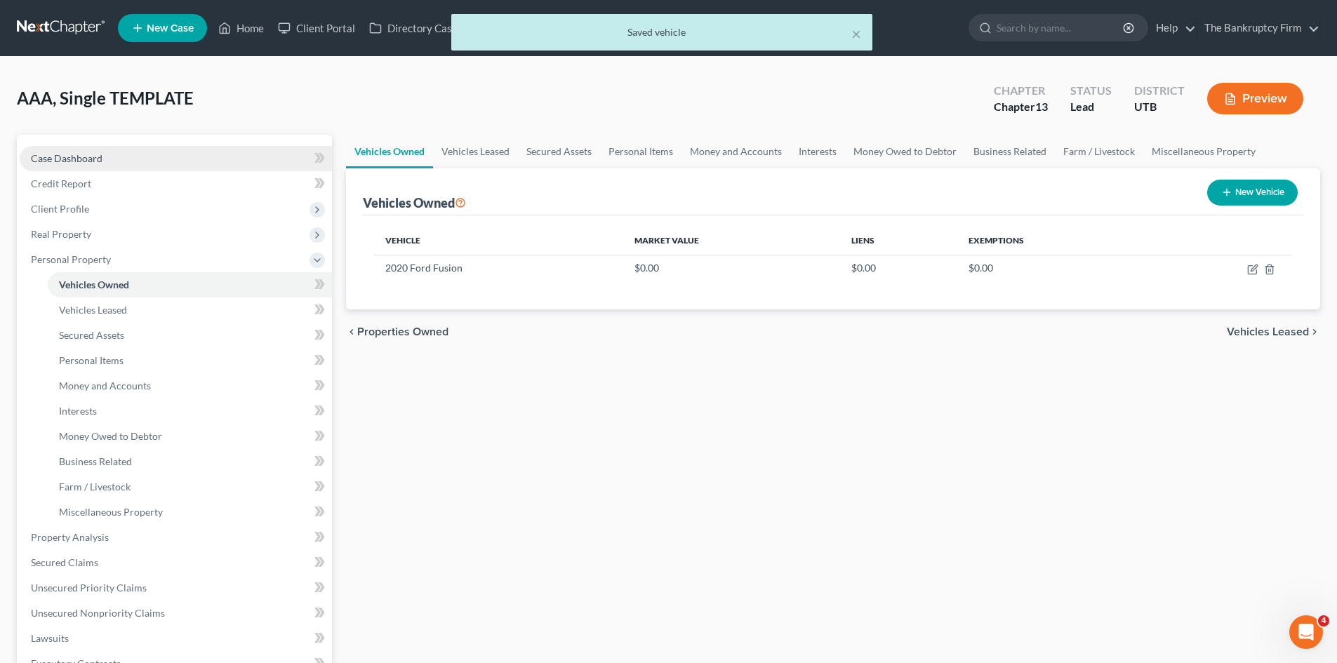
click at [88, 154] on span "Case Dashboard" at bounding box center [67, 158] width 72 height 12
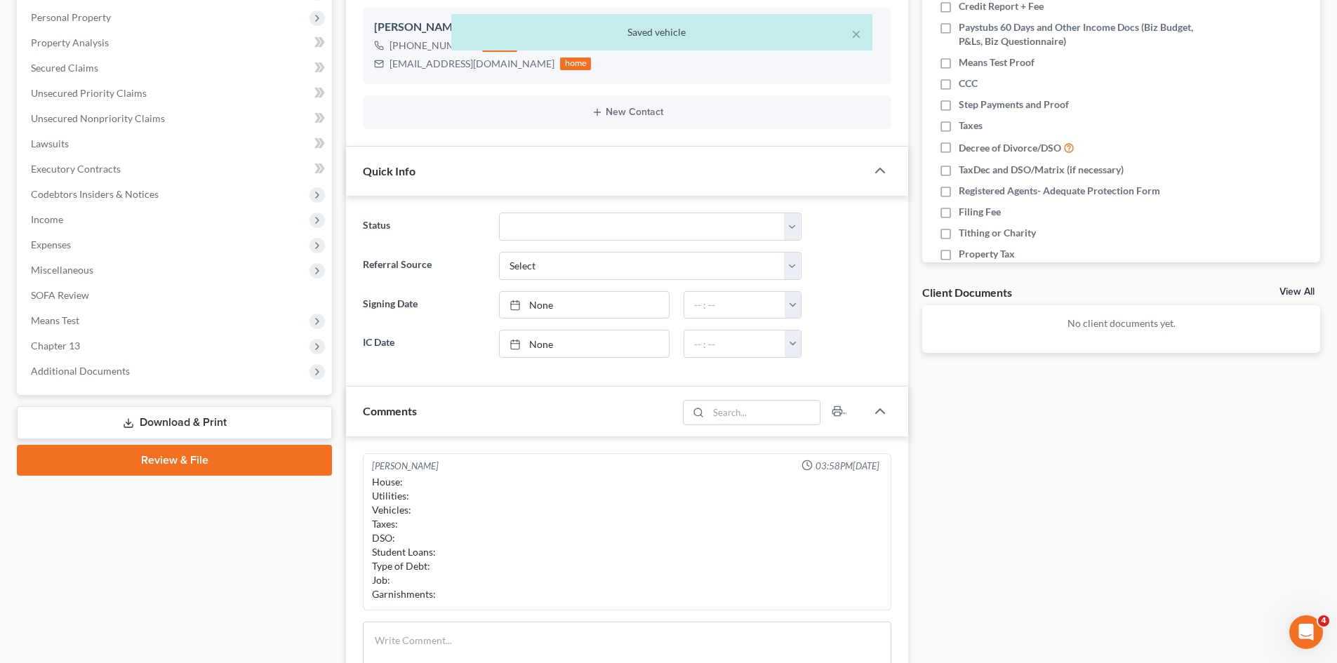
scroll to position [281, 0]
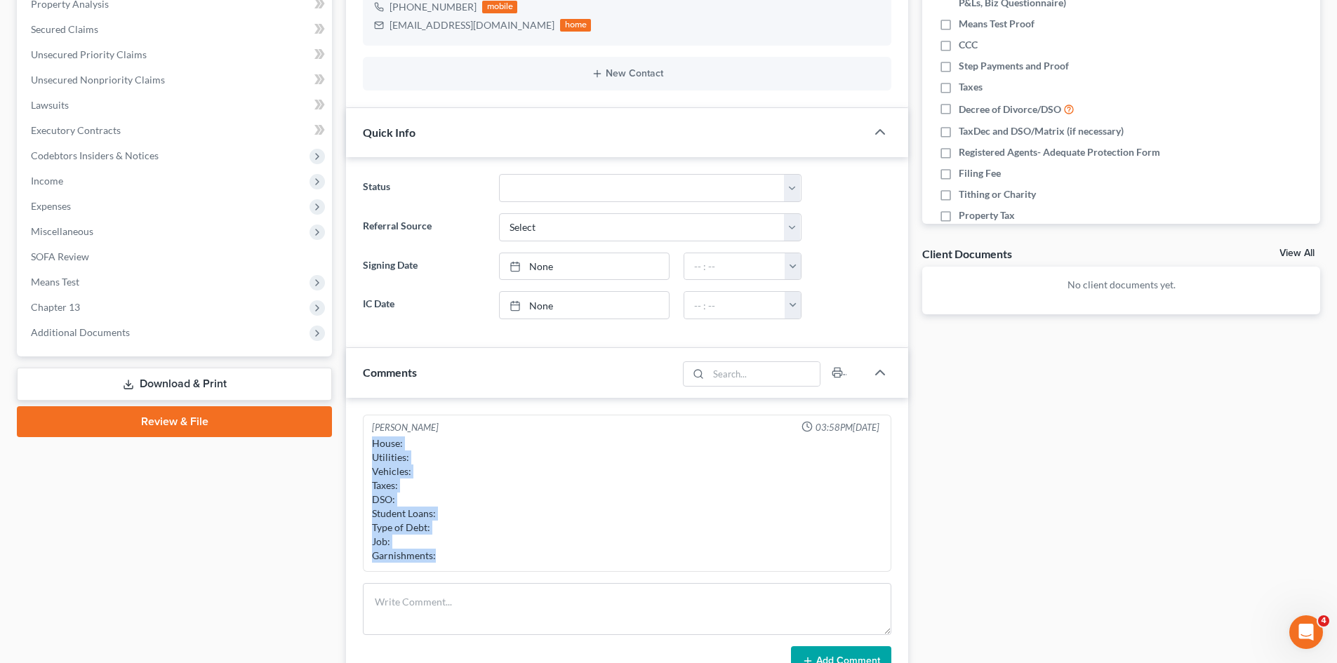
drag, startPoint x: 453, startPoint y: 561, endPoint x: 375, endPoint y: 439, distance: 145.4
click at [375, 439] on div "House: Utilities: Vehicles: Taxes: DSO: Student Loans: Type of Debt: Job: Garni…" at bounding box center [627, 499] width 510 height 126
copy div "House: Utilities: Vehicles: Taxes: DSO: Student Loans: Type of Debt: Job: Garni…"
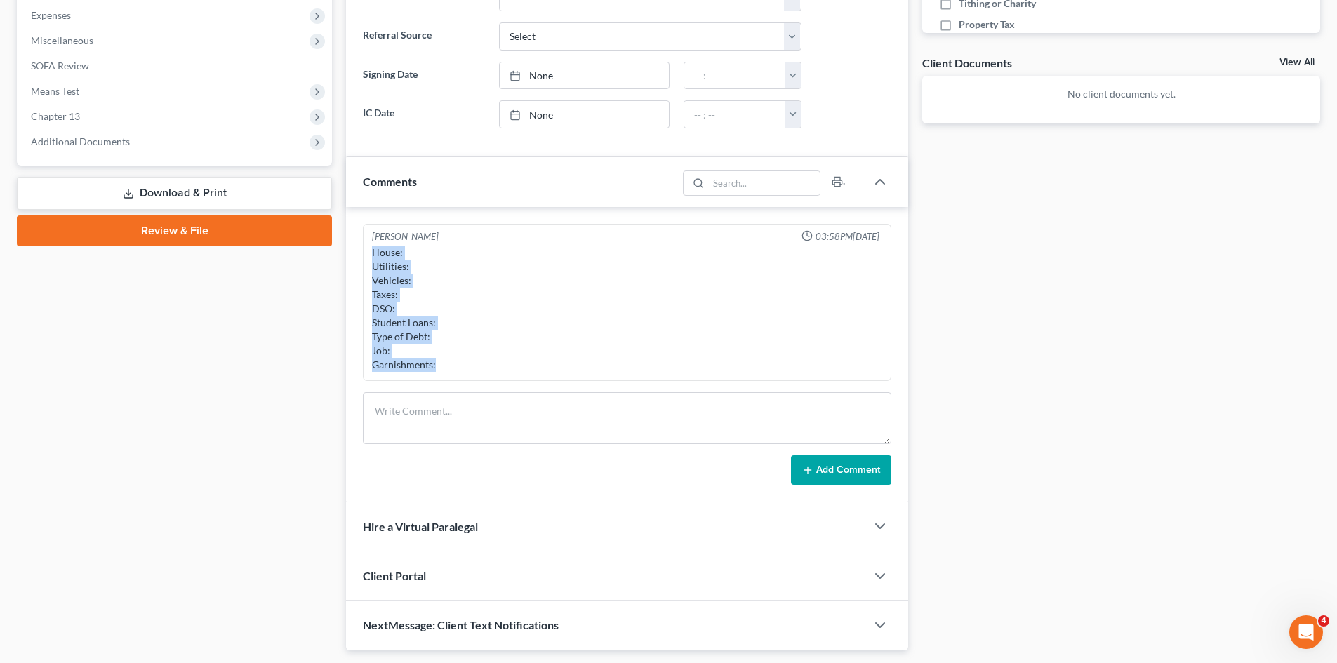
scroll to position [491, 0]
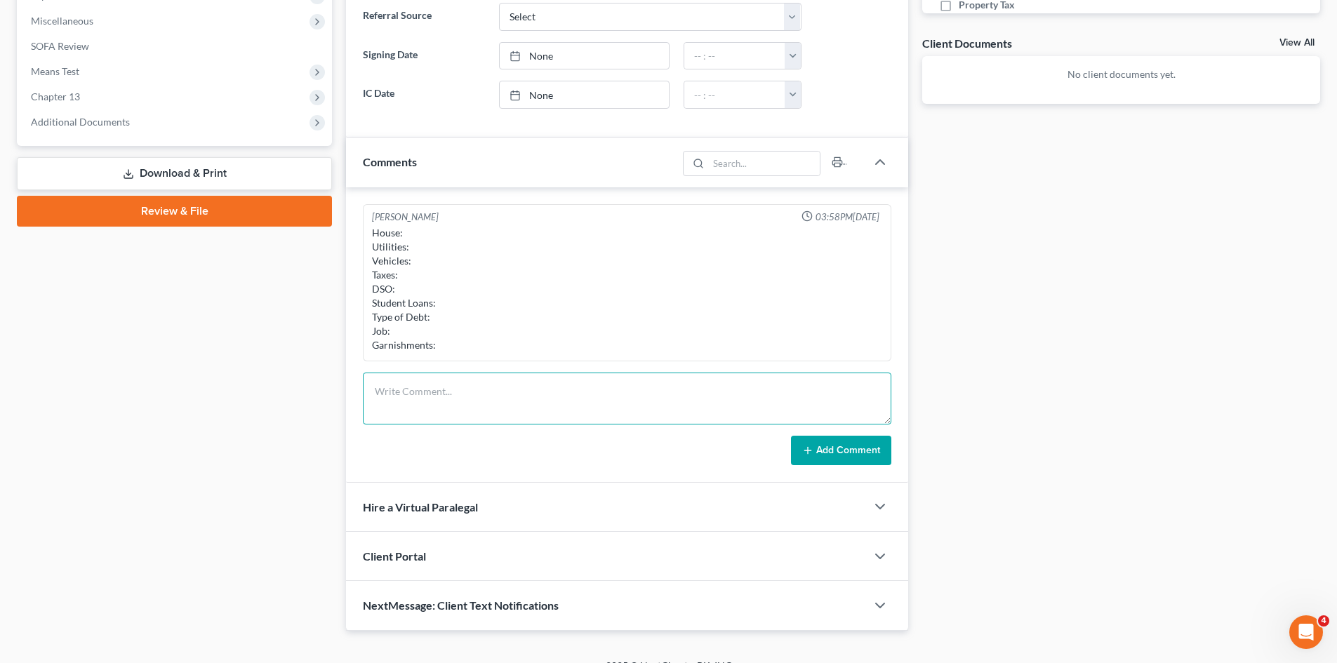
click at [402, 396] on textarea at bounding box center [627, 399] width 528 height 52
paste textarea "House: Utilities: Vehicles: Taxes: DSO: Student Loans: Type of Debt: Job: Garni…"
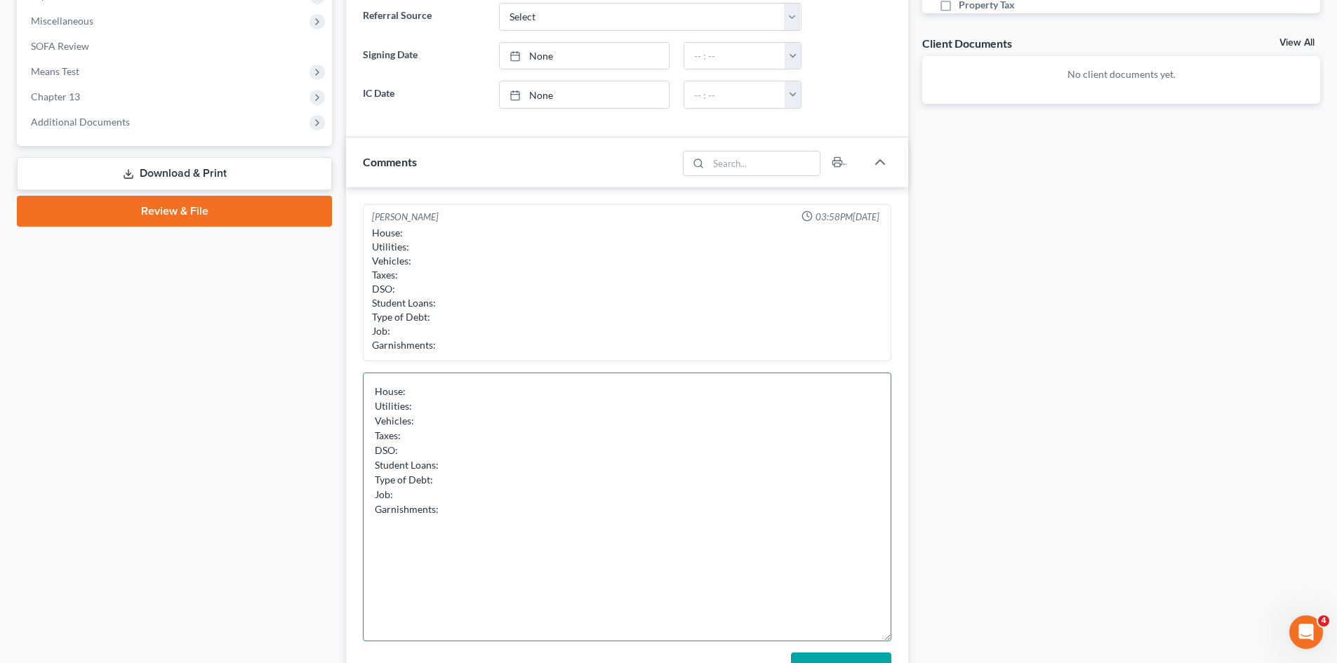
drag, startPoint x: 885, startPoint y: 416, endPoint x: 568, endPoint y: 505, distance: 329.3
click at [839, 630] on textarea "House: Utilities: Vehicles: Taxes: DSO: Student Loans: Type of Debt: Job: Garni…" at bounding box center [627, 507] width 528 height 269
click at [450, 390] on textarea "House: Utilities: Vehicles: Taxes: DSO: Student Loans: Type of Debt: Job: Garni…" at bounding box center [627, 506] width 528 height 266
click at [420, 436] on textarea "House: current on rent Utilities: current Vehicles: loan current/ since [DATE] …" at bounding box center [627, 506] width 528 height 266
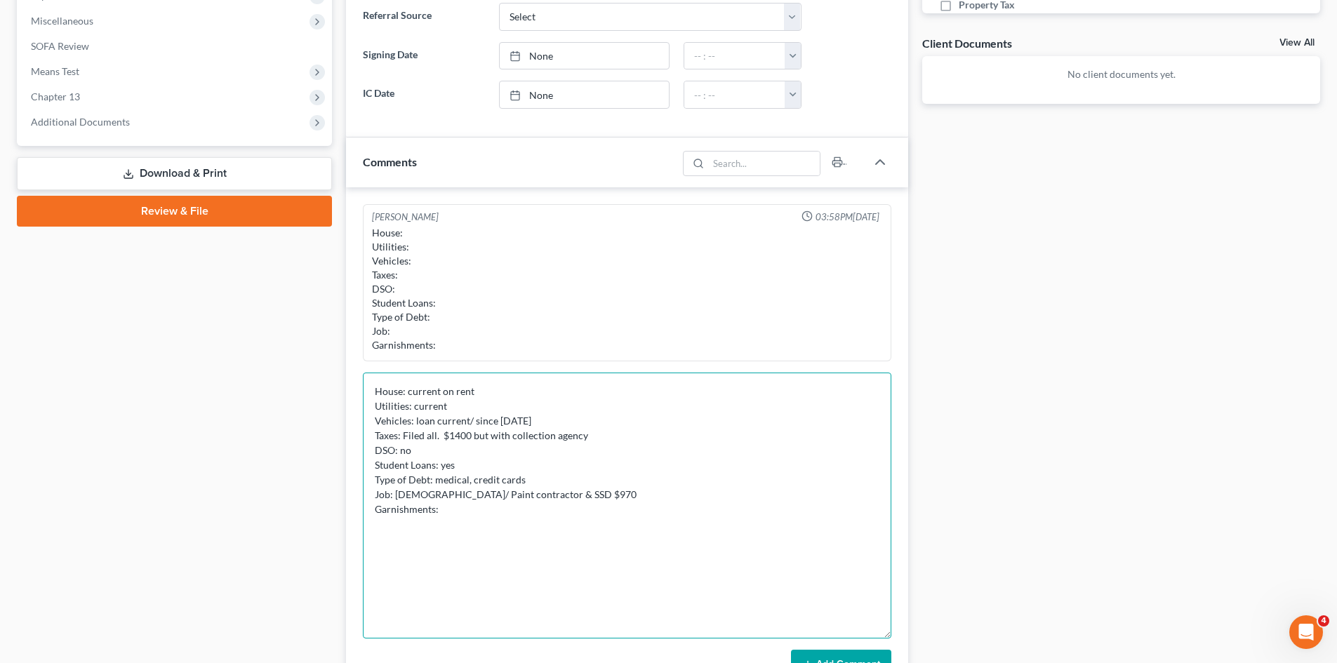
click at [450, 514] on textarea "House: current on rent Utilities: current Vehicles: loan current/ since [DATE] …" at bounding box center [627, 506] width 528 height 266
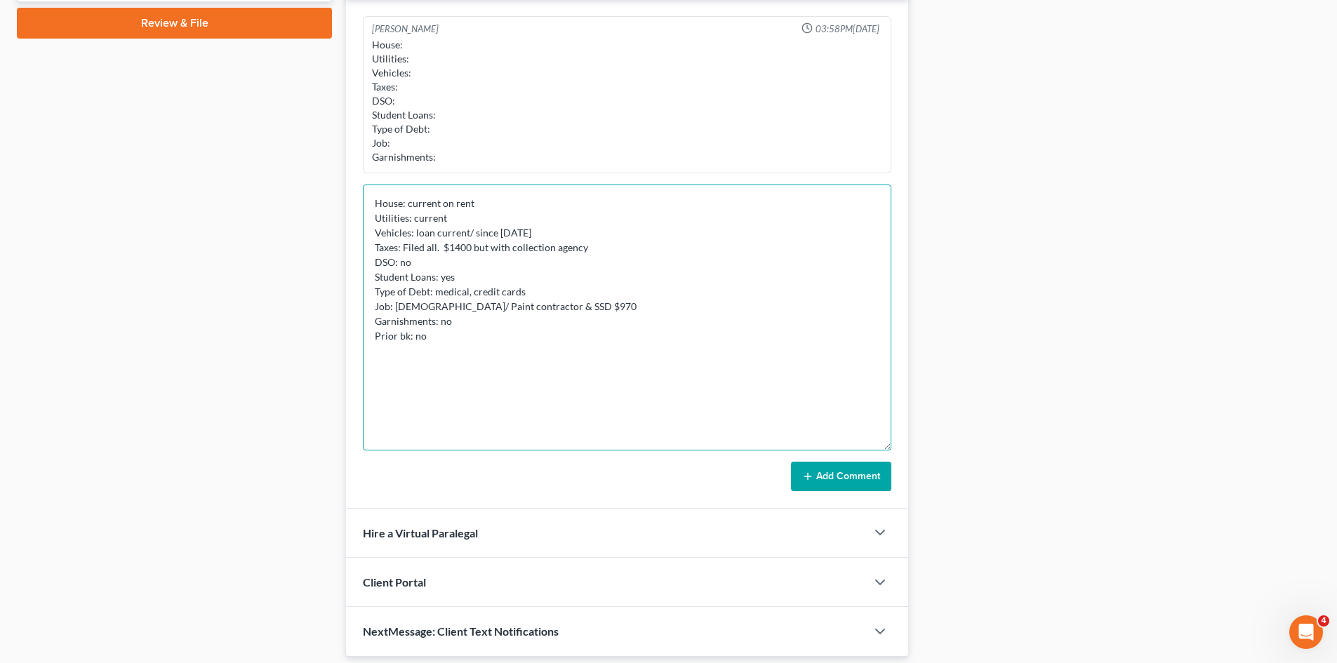
scroll to position [726, 0]
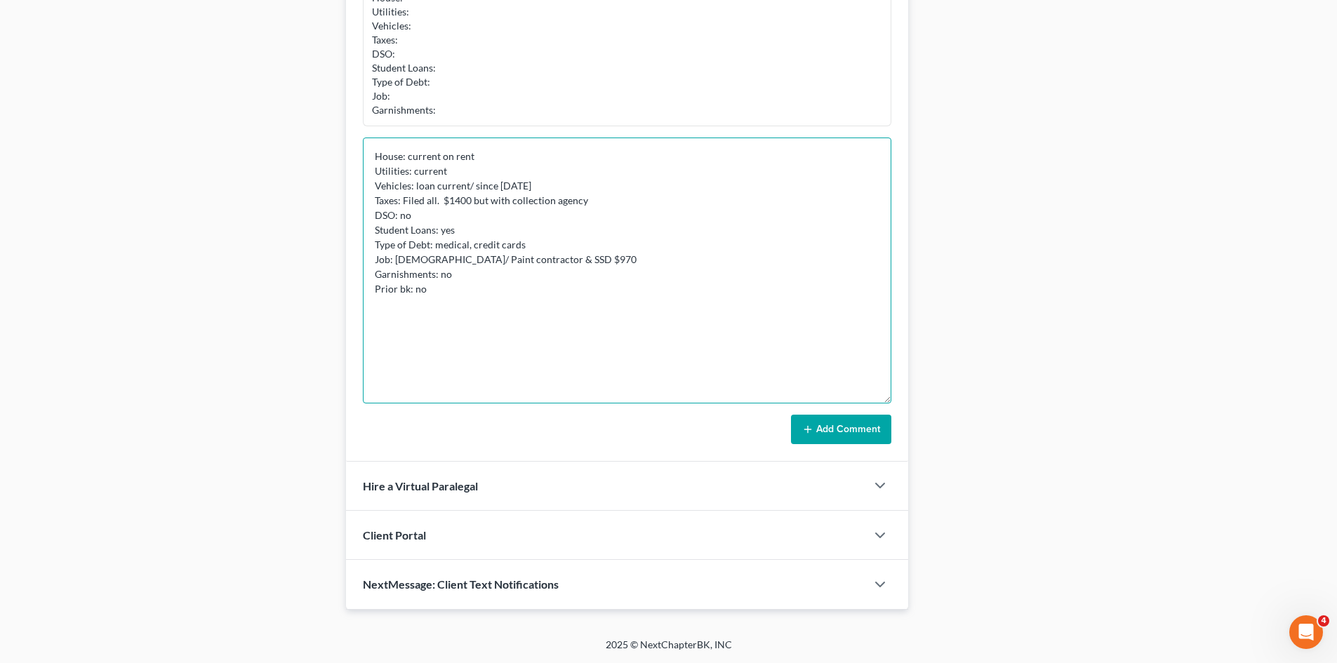
type textarea "House: current on rent Utilities: current Vehicles: loan current/ since [DATE] …"
click at [857, 427] on button "Add Comment" at bounding box center [841, 429] width 100 height 29
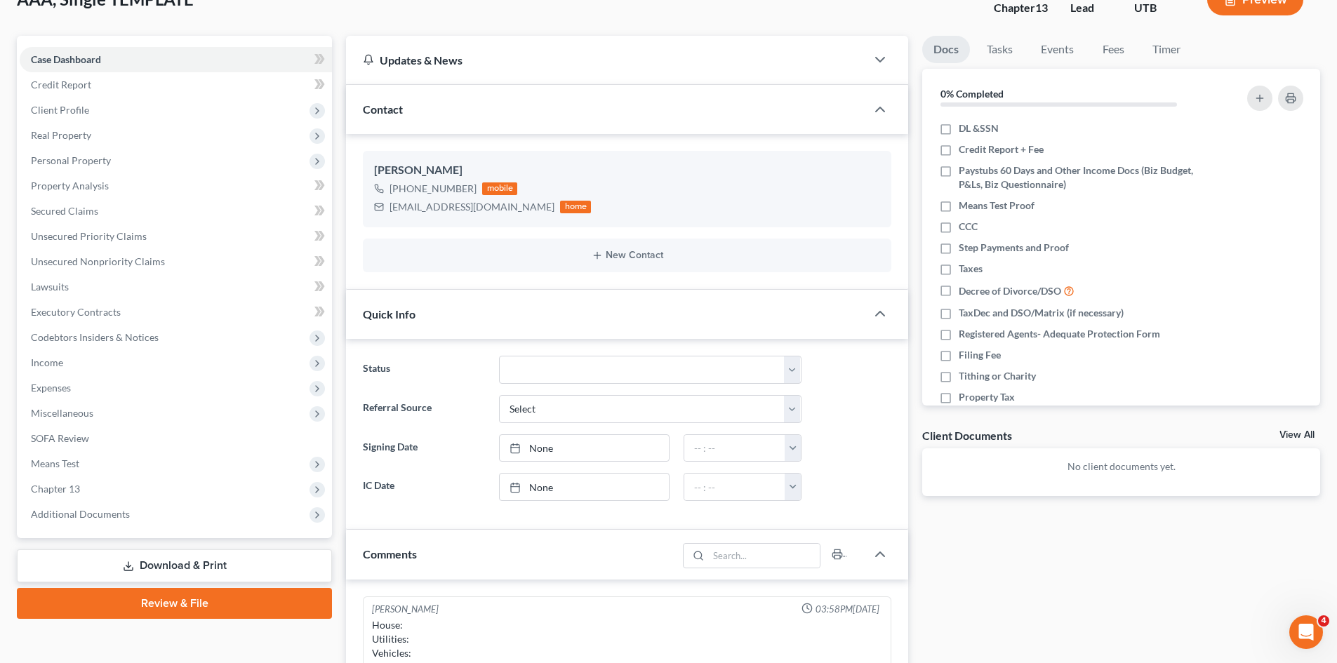
scroll to position [95, 0]
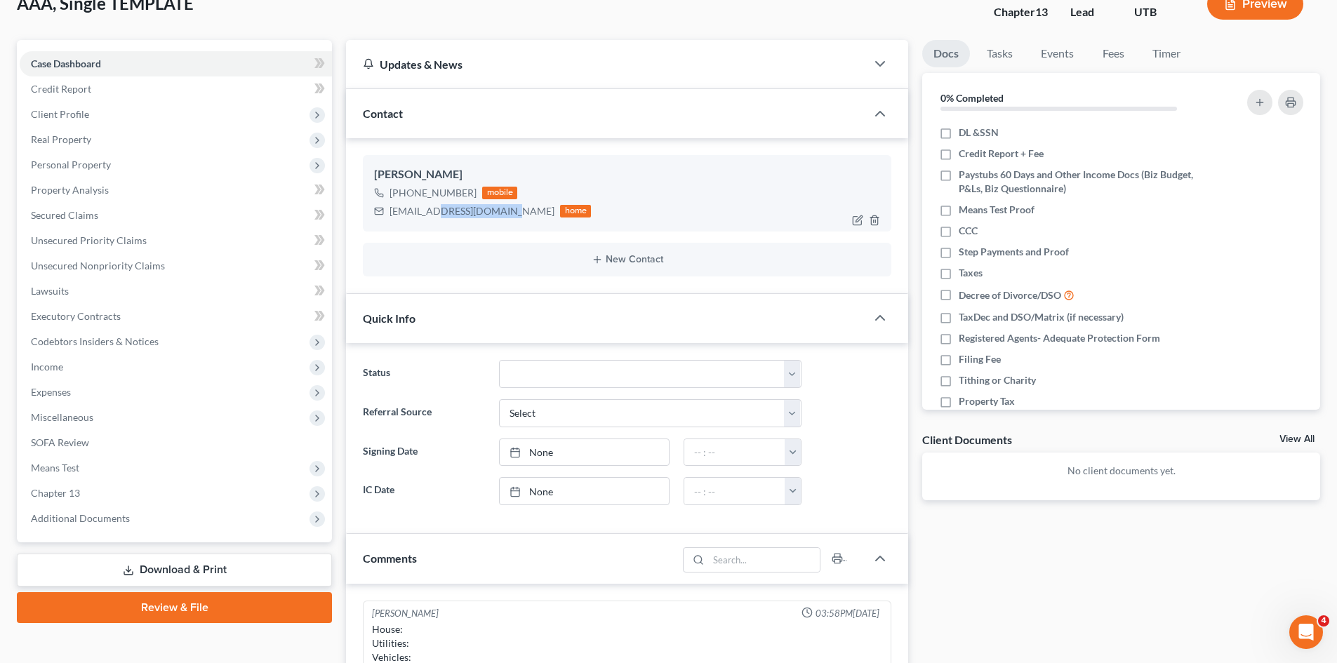
drag, startPoint x: 506, startPoint y: 212, endPoint x: 431, endPoint y: 225, distance: 76.3
click at [431, 225] on div "[PERSON_NAME] [PHONE_NUMBER] mobile [EMAIL_ADDRESS][DOMAIN_NAME] home" at bounding box center [627, 193] width 528 height 76
click at [504, 211] on div "[EMAIL_ADDRESS][DOMAIN_NAME]" at bounding box center [471, 211] width 165 height 14
copy div "[EMAIL_ADDRESS][DOMAIN_NAME]"
drag, startPoint x: 507, startPoint y: 211, endPoint x: 389, endPoint y: 216, distance: 118.0
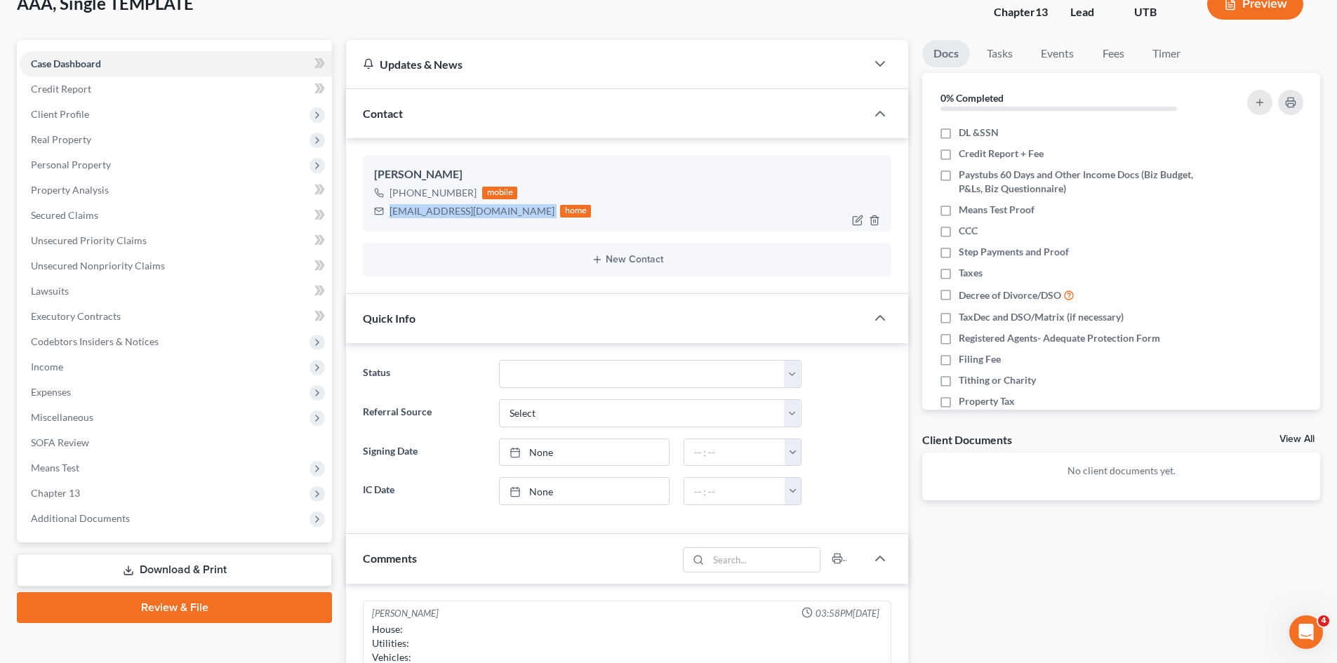
click at [389, 216] on div "[EMAIL_ADDRESS][DOMAIN_NAME] home" at bounding box center [482, 211] width 217 height 18
drag, startPoint x: 472, startPoint y: 196, endPoint x: 404, endPoint y: 201, distance: 67.5
click at [404, 201] on div "[PHONE_NUMBER] mobile" at bounding box center [482, 193] width 217 height 18
copy span "[PHONE_NUMBER]"
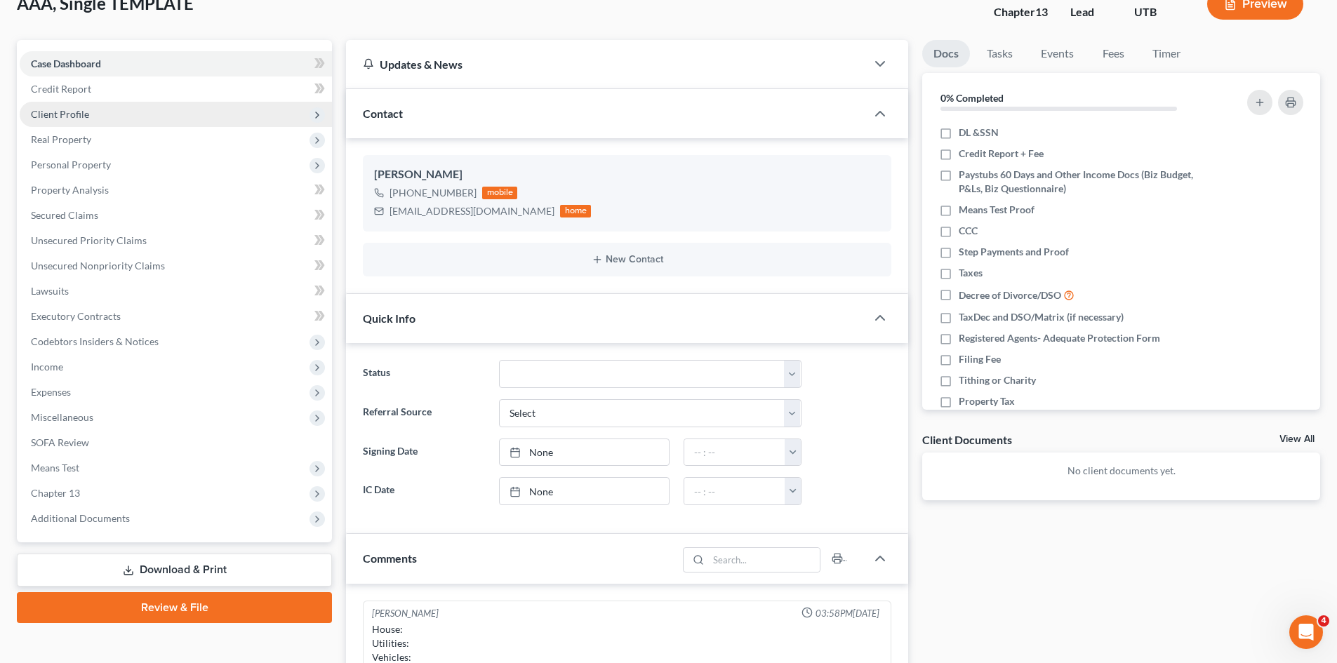
click at [74, 110] on span "Client Profile" at bounding box center [60, 114] width 58 height 12
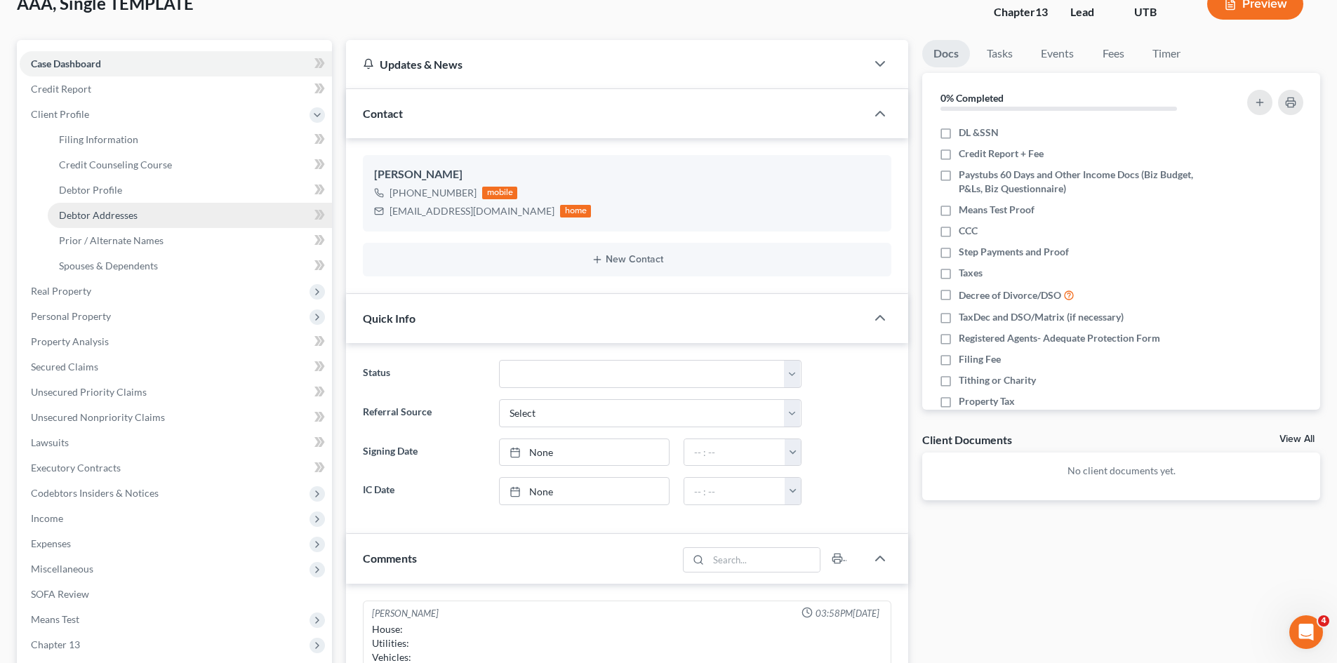
click at [98, 211] on span "Debtor Addresses" at bounding box center [98, 215] width 79 height 12
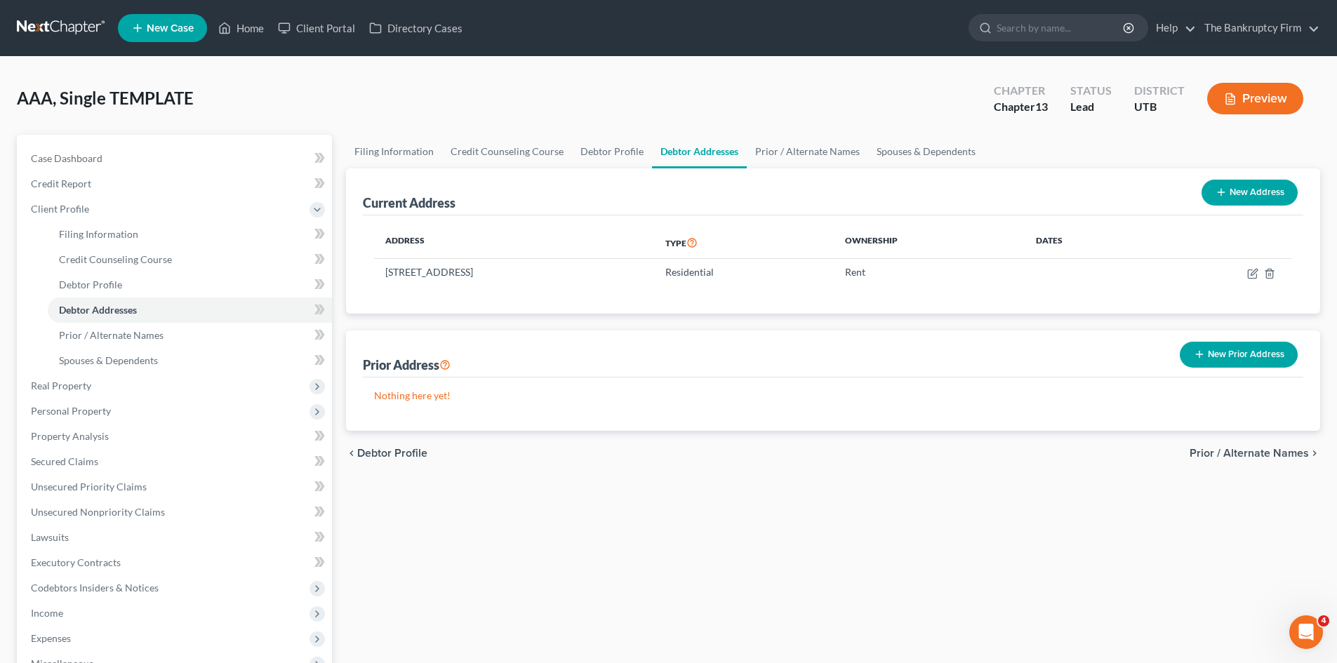
copy td "[STREET_ADDRESS]"
drag, startPoint x: 545, startPoint y: 271, endPoint x: 390, endPoint y: 248, distance: 156.0
click at [385, 279] on td "[STREET_ADDRESS]" at bounding box center [514, 272] width 280 height 27
click at [239, 30] on link "Home" at bounding box center [241, 27] width 60 height 25
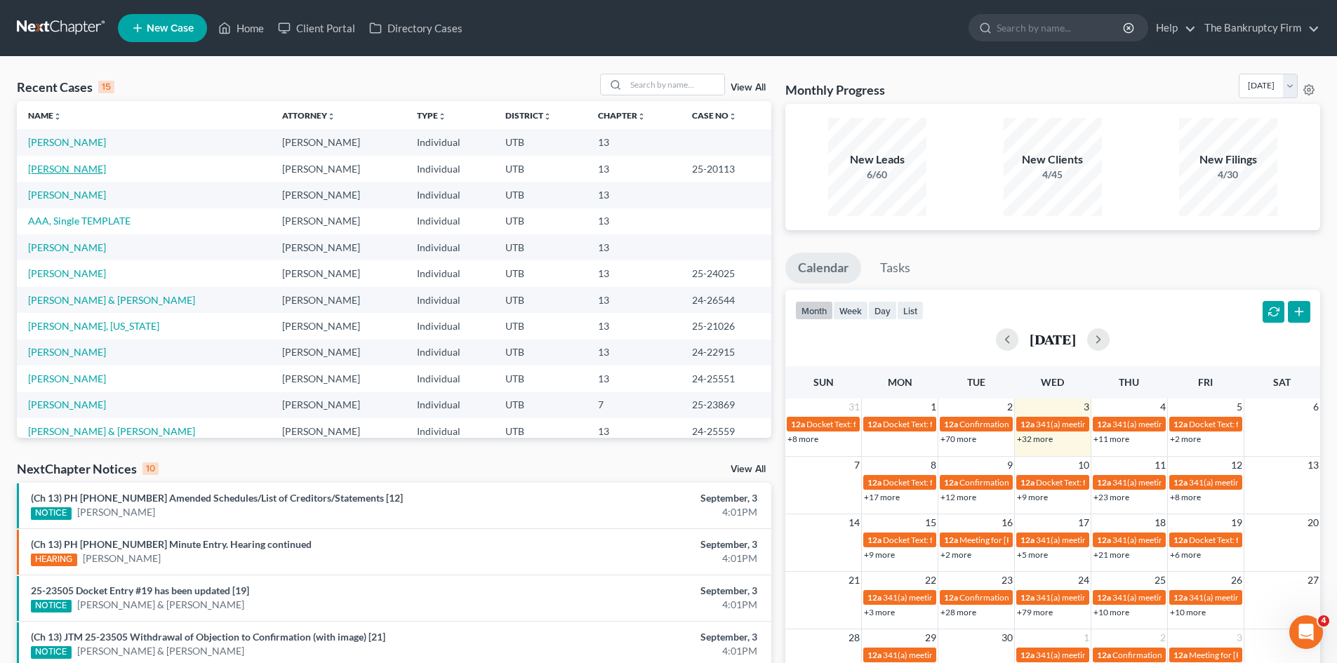
click at [53, 173] on link "[PERSON_NAME]" at bounding box center [67, 169] width 78 height 12
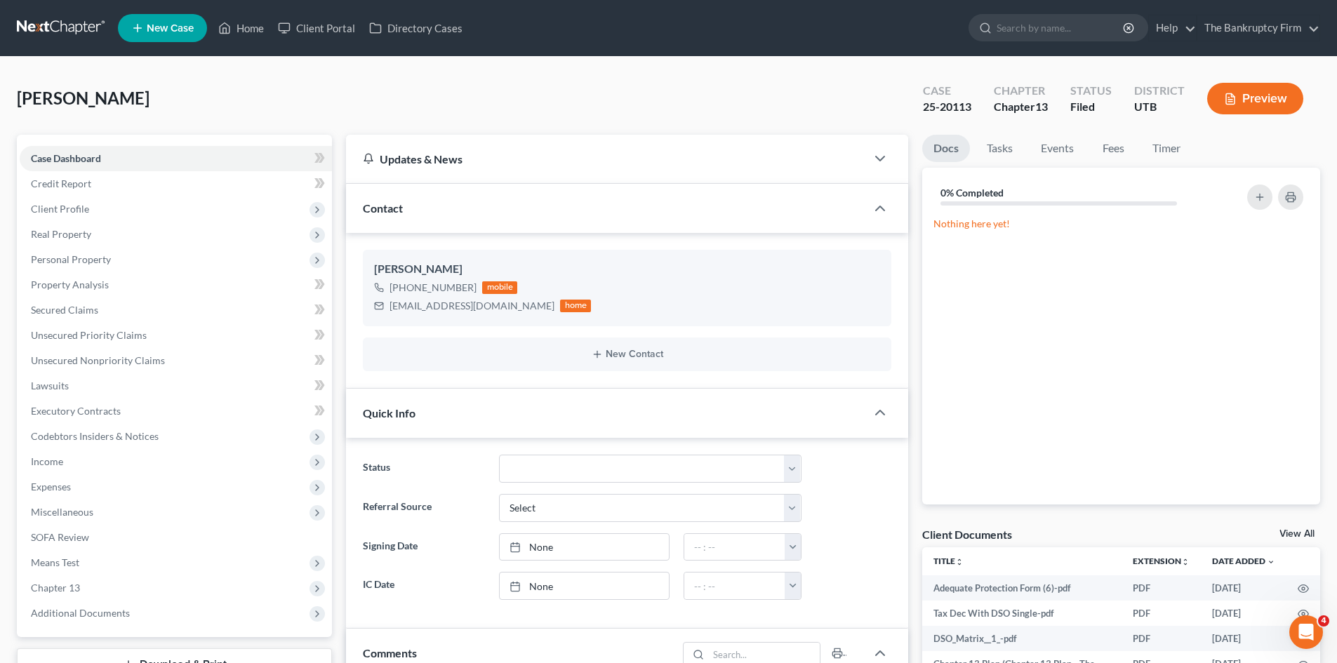
scroll to position [112, 0]
click at [79, 616] on span "Additional Documents" at bounding box center [80, 613] width 99 height 12
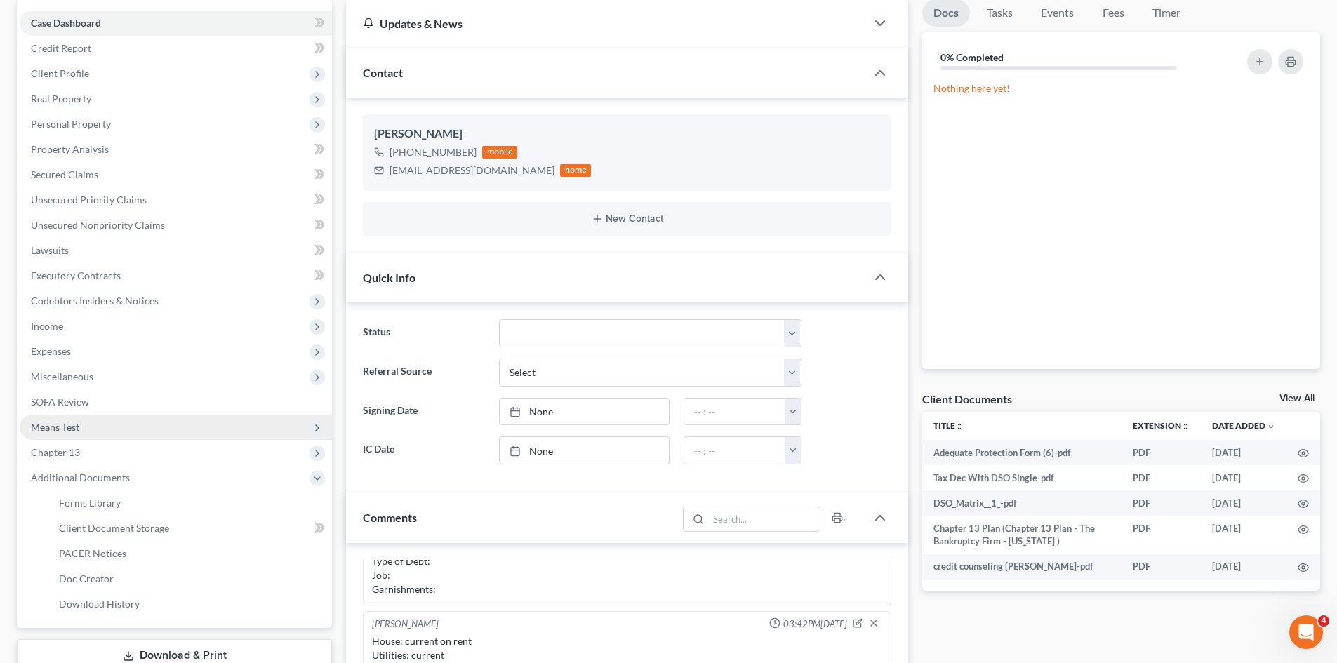
scroll to position [140, 0]
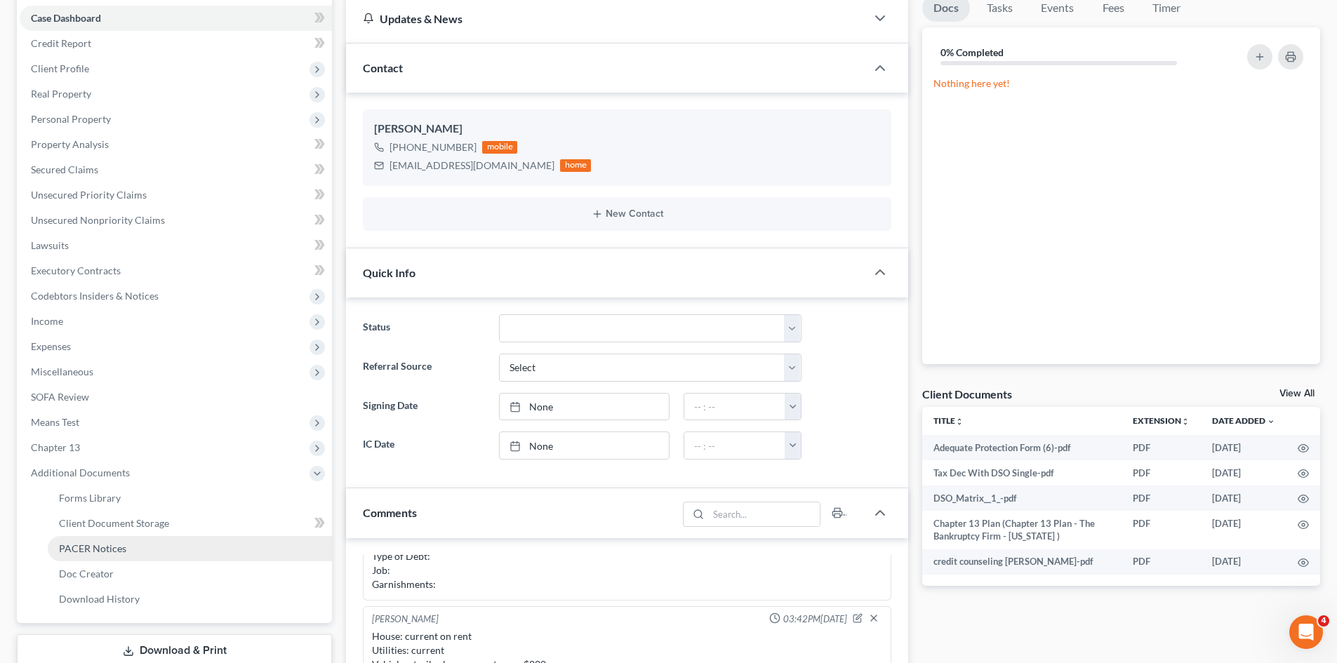
click at [126, 544] on link "PACER Notices" at bounding box center [190, 548] width 284 height 25
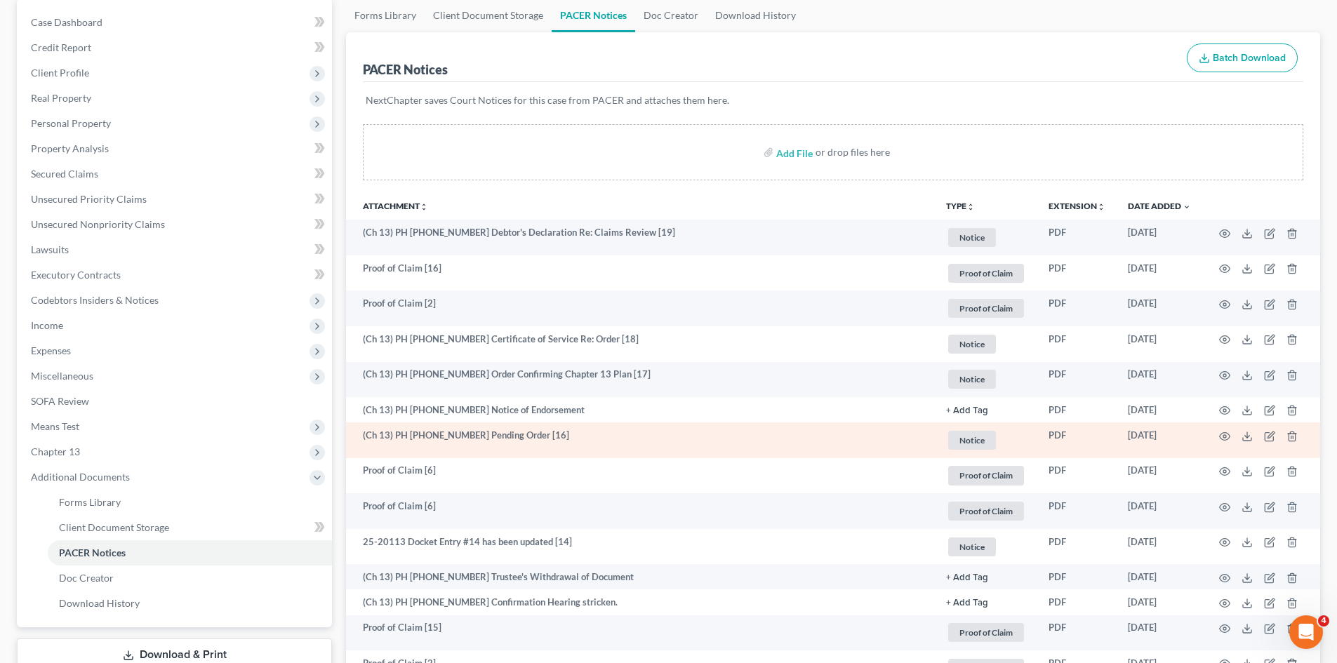
scroll to position [140, 0]
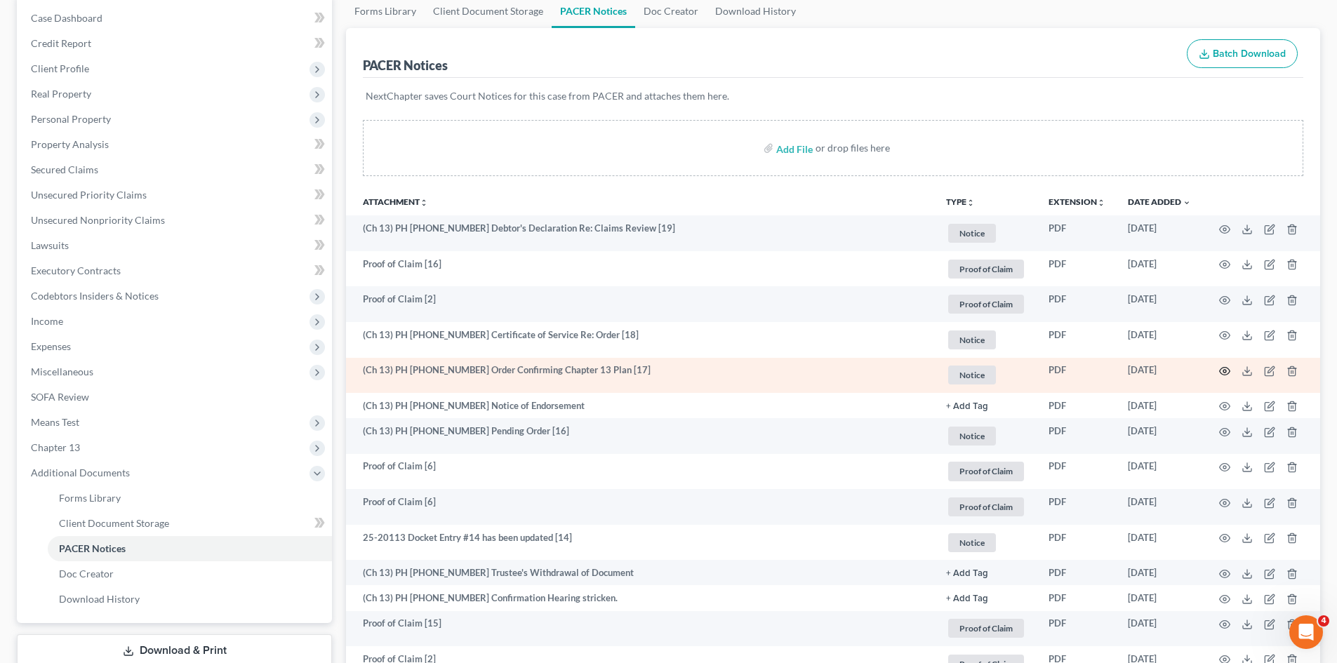
click at [1226, 371] on circle "button" at bounding box center [1224, 371] width 3 height 3
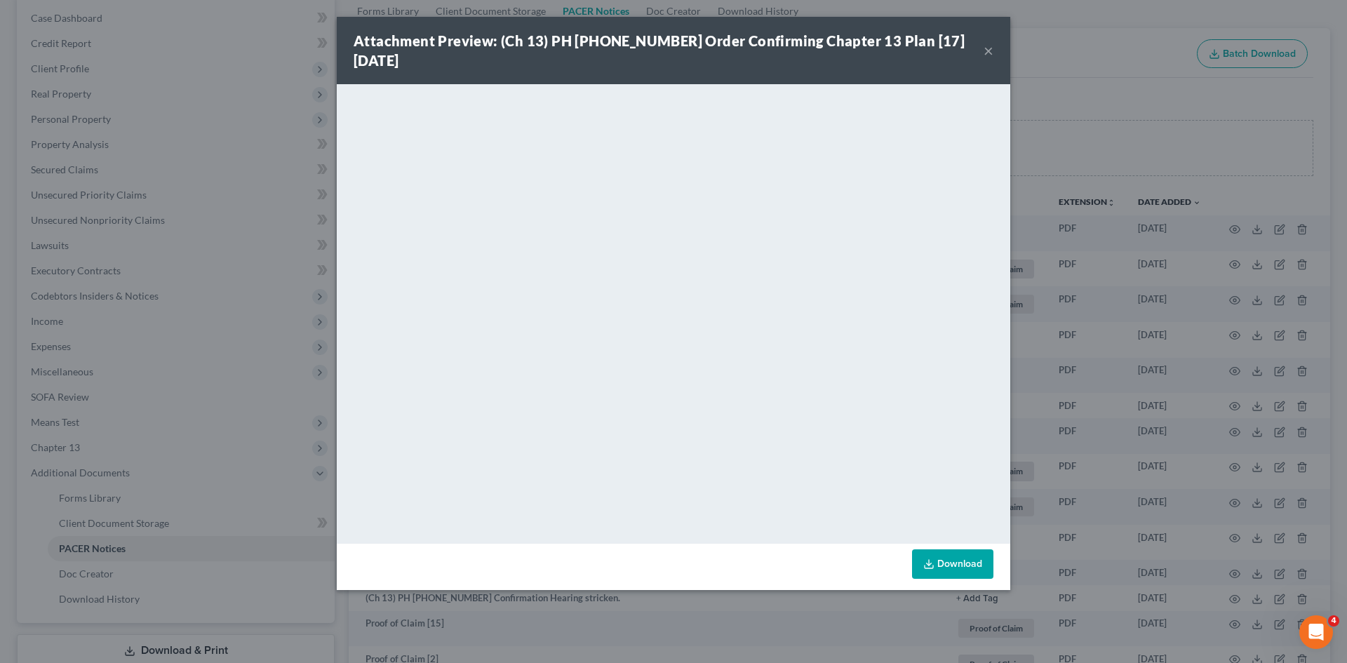
click at [990, 42] on button "×" at bounding box center [989, 50] width 10 height 17
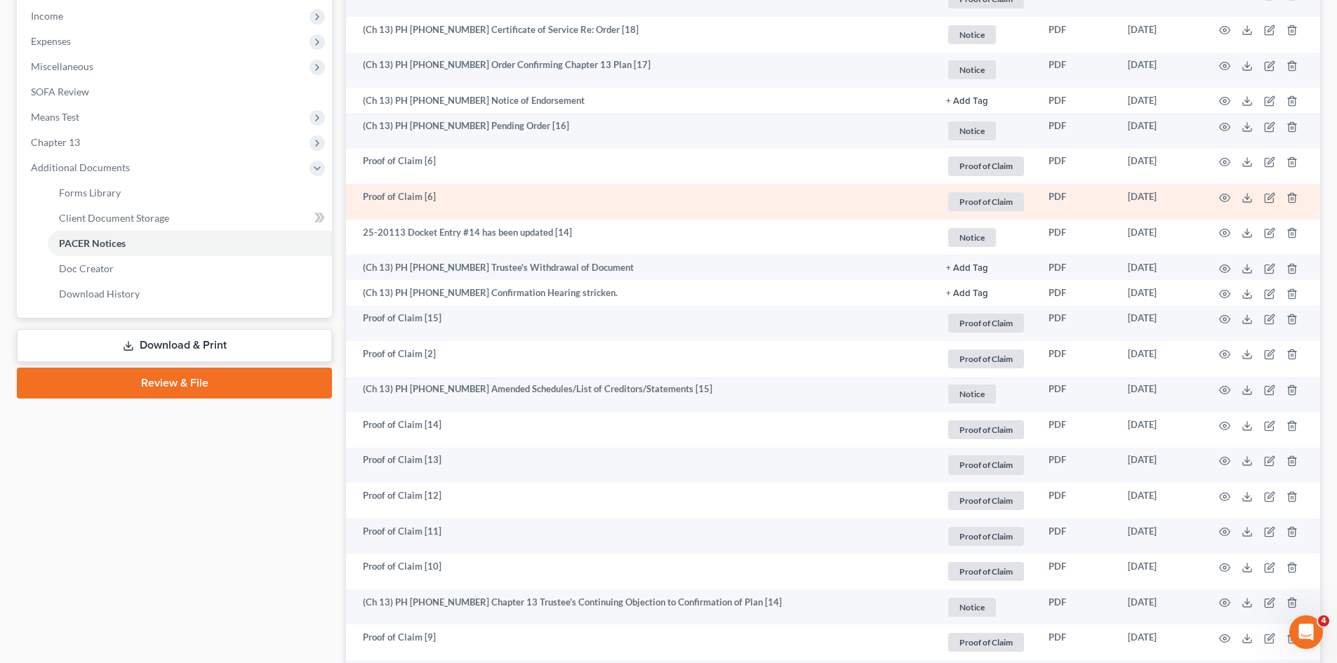
scroll to position [491, 0]
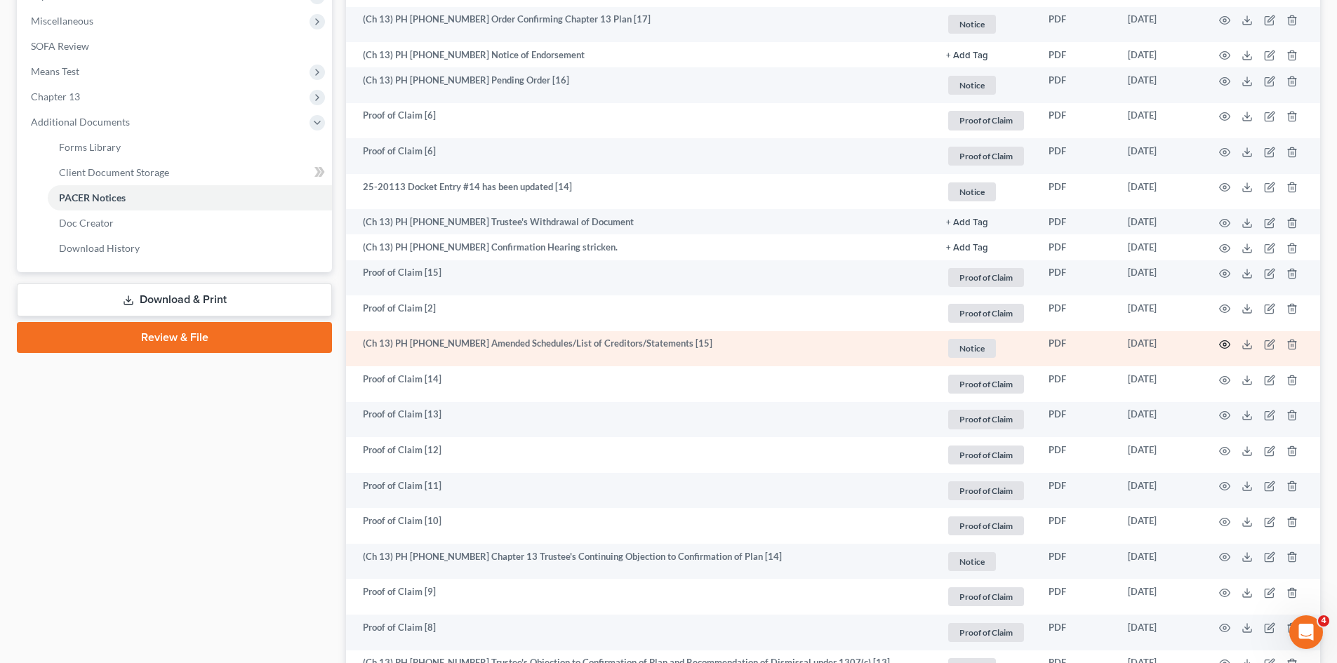
click at [1223, 343] on icon "button" at bounding box center [1224, 344] width 11 height 11
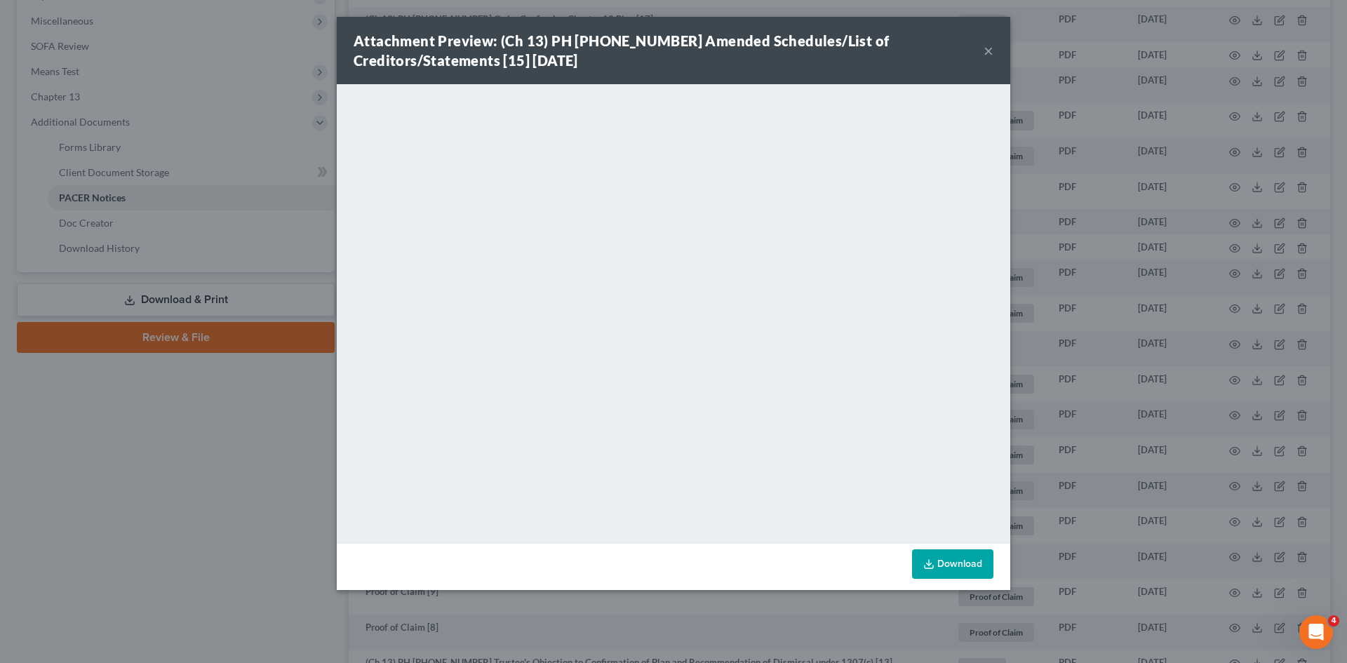
click at [990, 46] on button "×" at bounding box center [989, 50] width 10 height 17
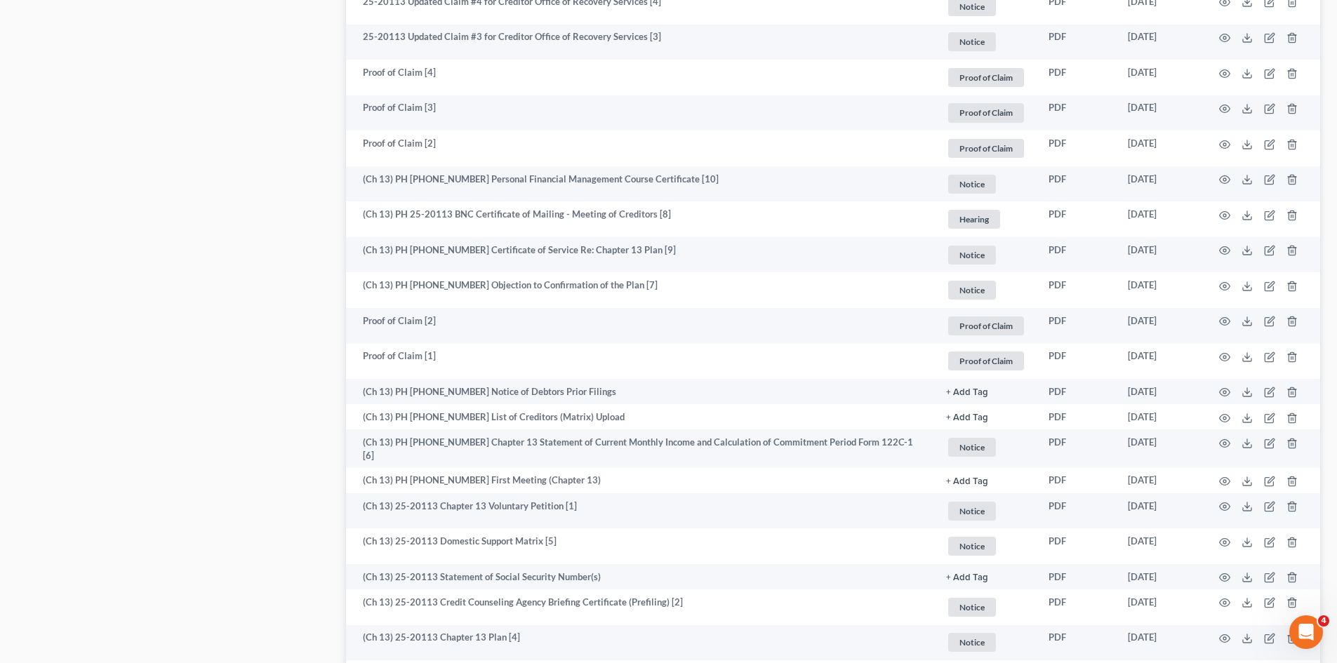
scroll to position [1544, 0]
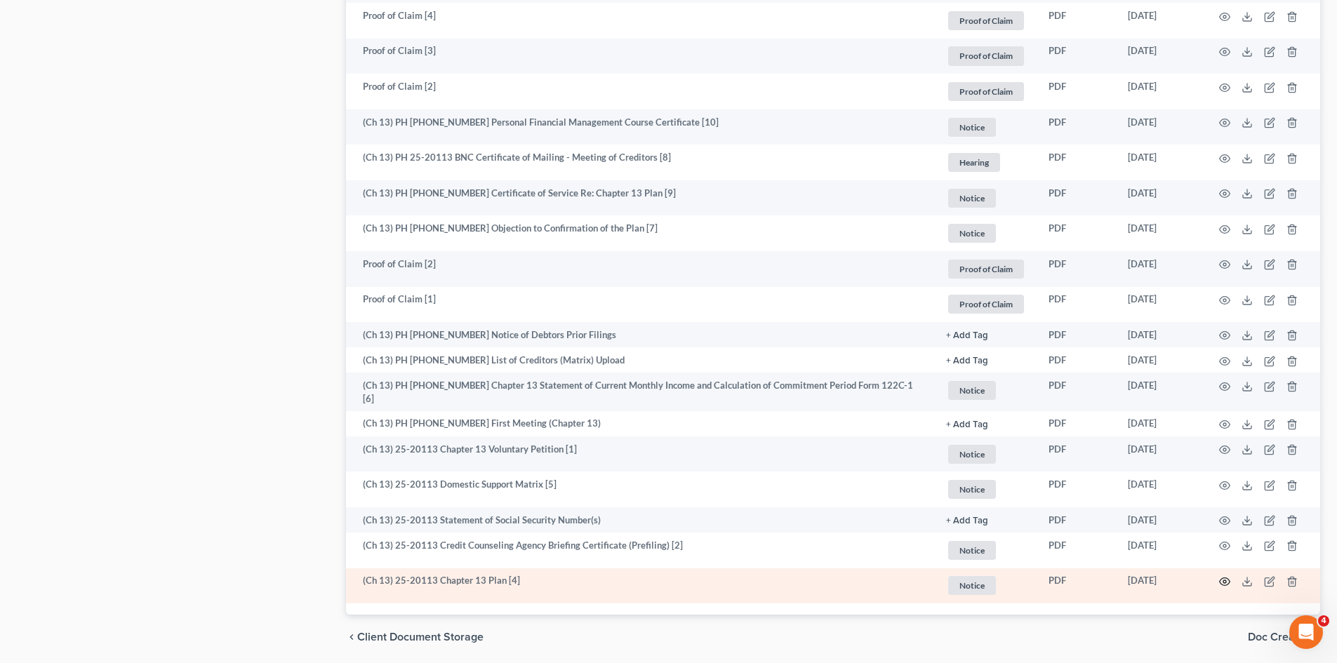
click at [1224, 580] on circle "button" at bounding box center [1224, 581] width 3 height 3
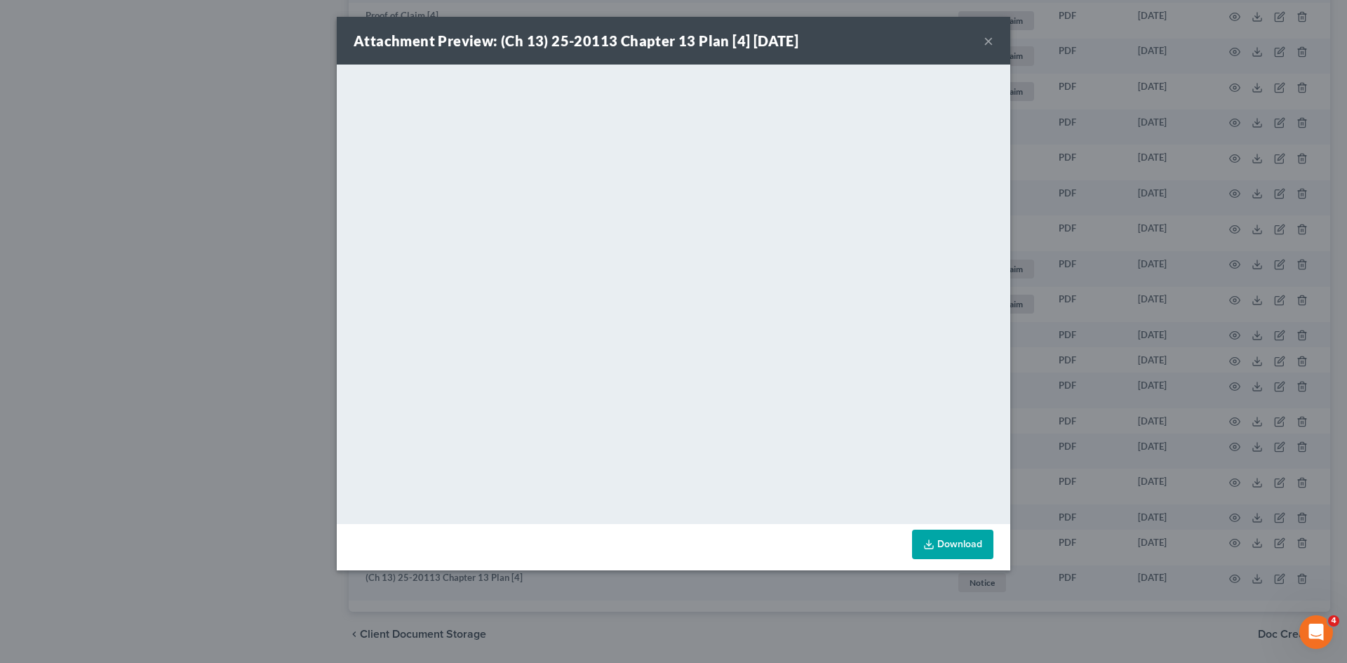
click at [990, 41] on button "×" at bounding box center [989, 40] width 10 height 17
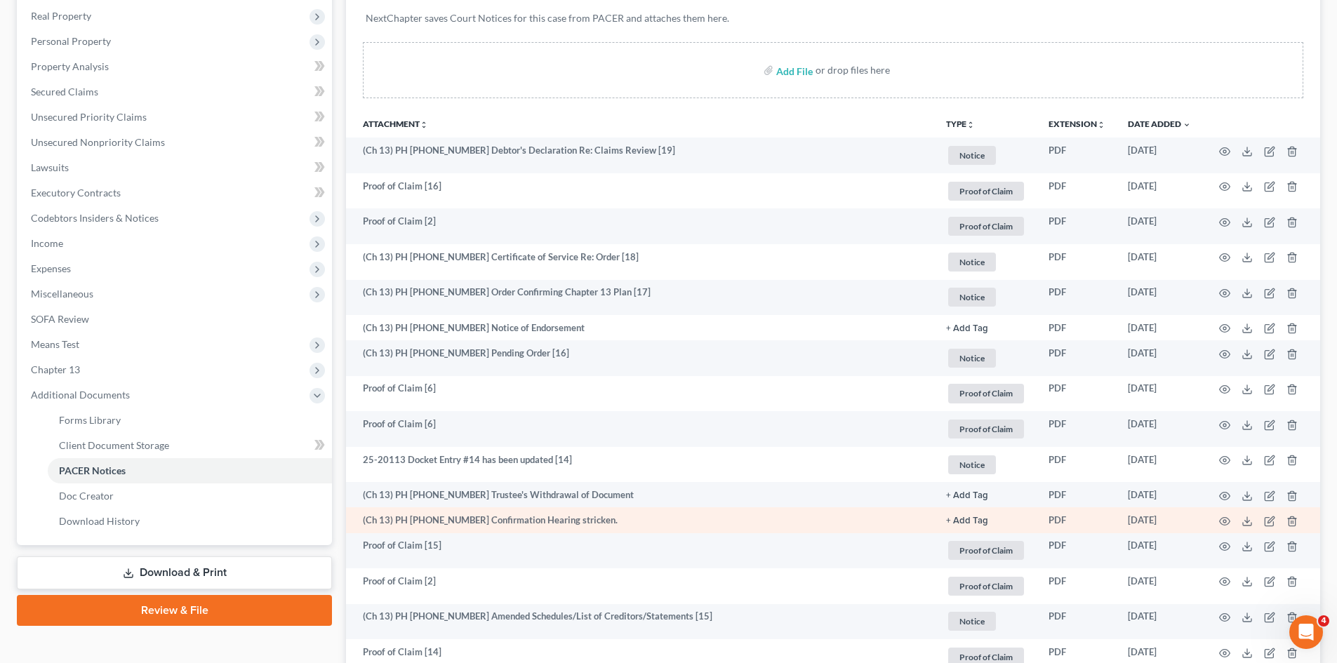
scroll to position [140, 0]
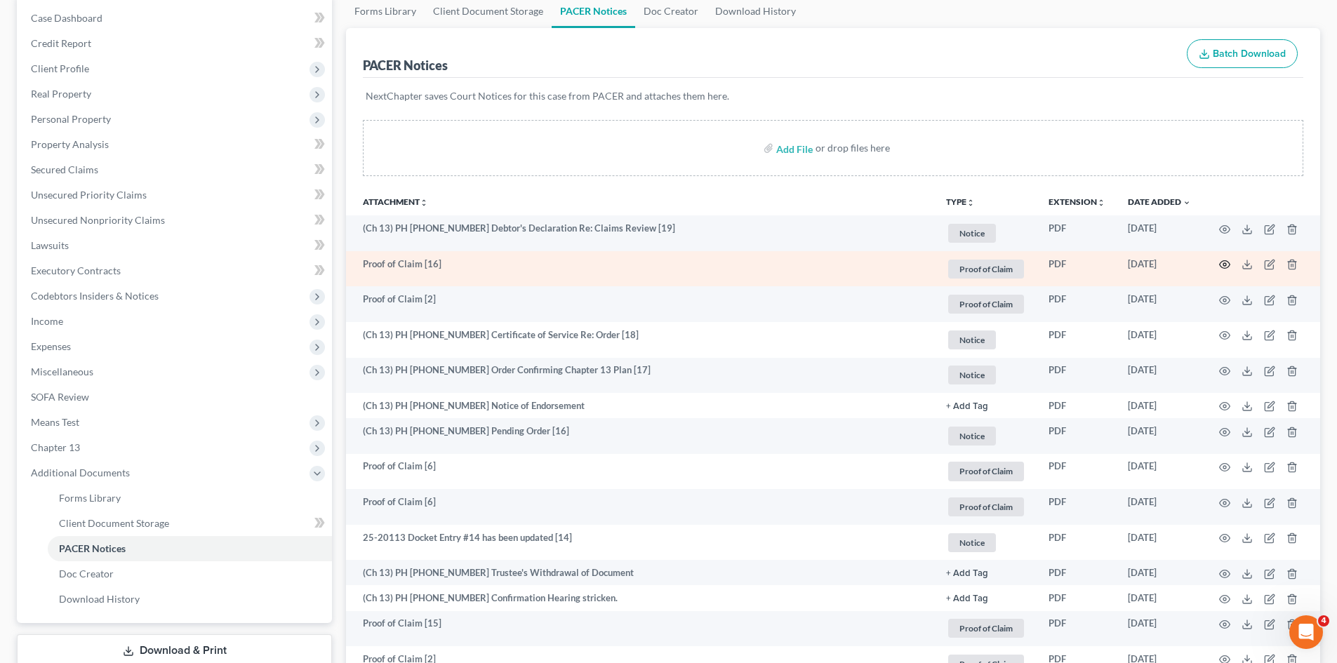
click at [1225, 264] on circle "button" at bounding box center [1224, 264] width 3 height 3
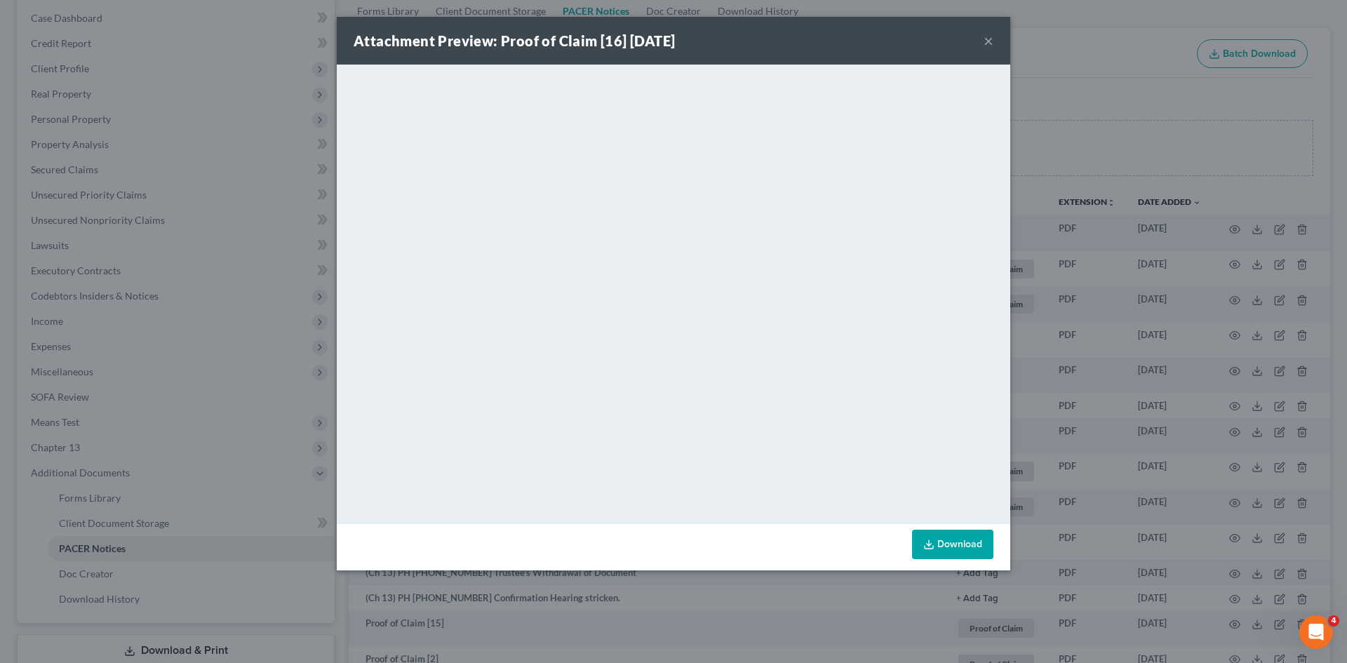
click at [987, 38] on button "×" at bounding box center [989, 40] width 10 height 17
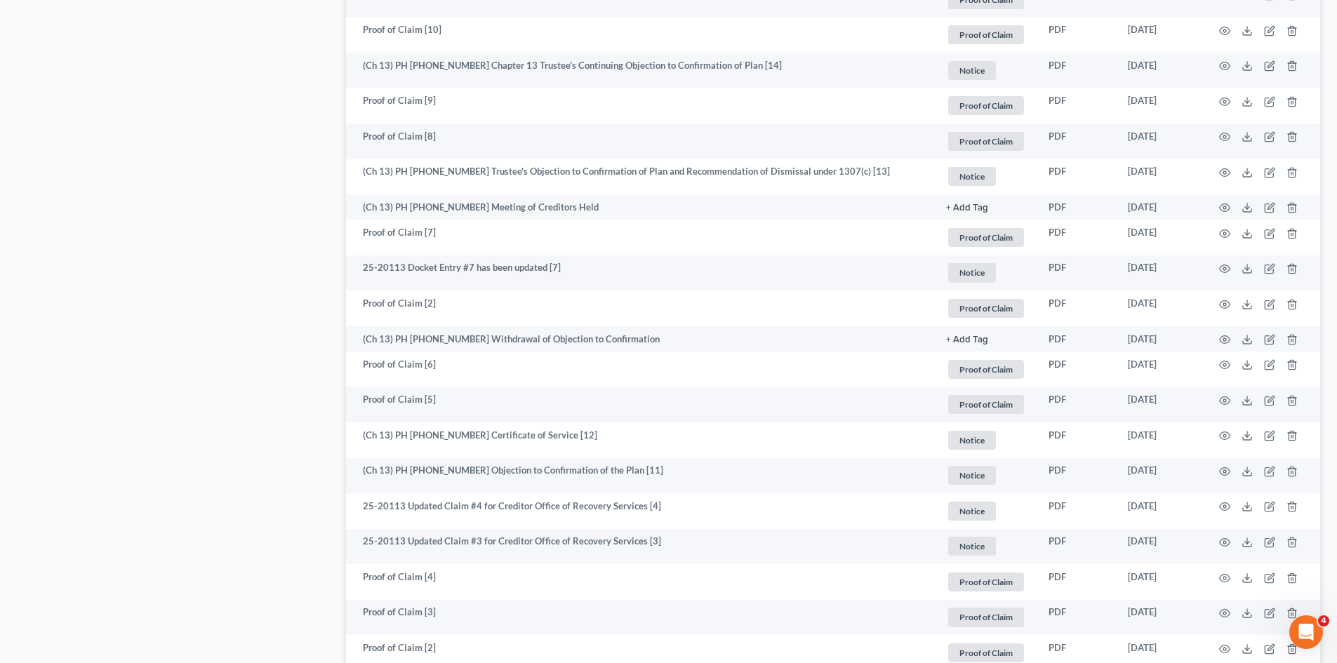
scroll to position [1333, 0]
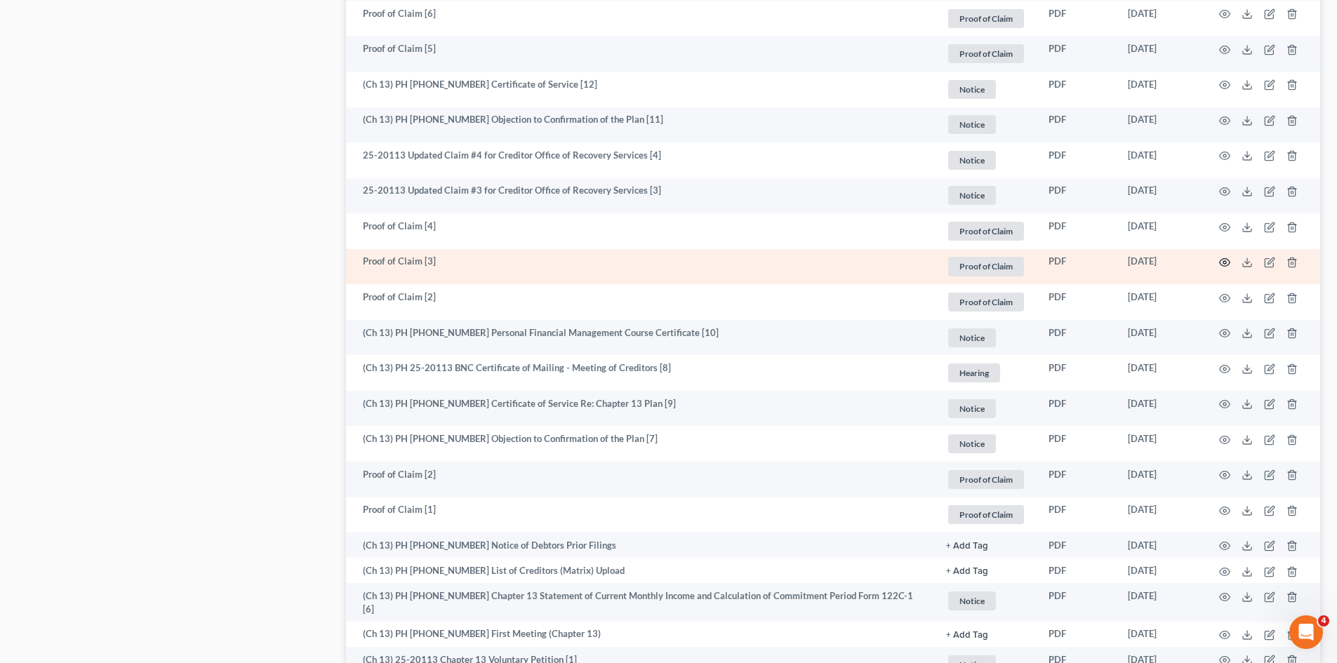
click at [1226, 262] on circle "button" at bounding box center [1224, 262] width 3 height 3
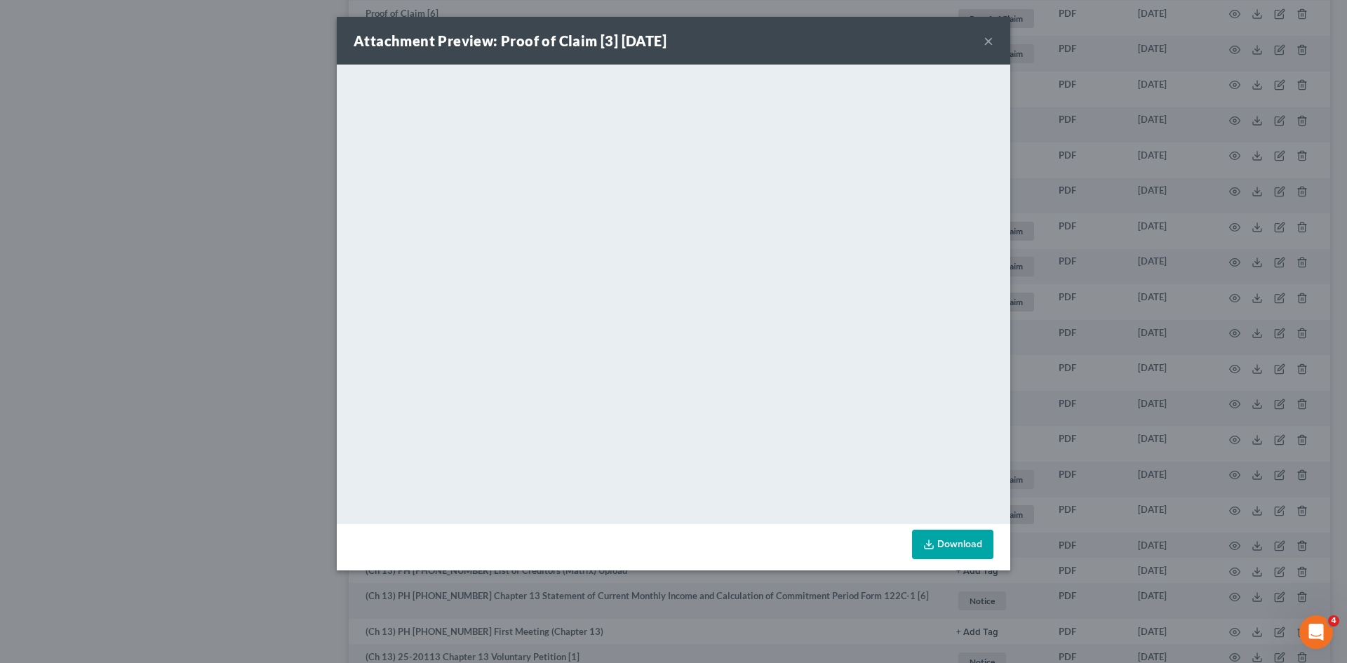
click at [989, 42] on button "×" at bounding box center [989, 40] width 10 height 17
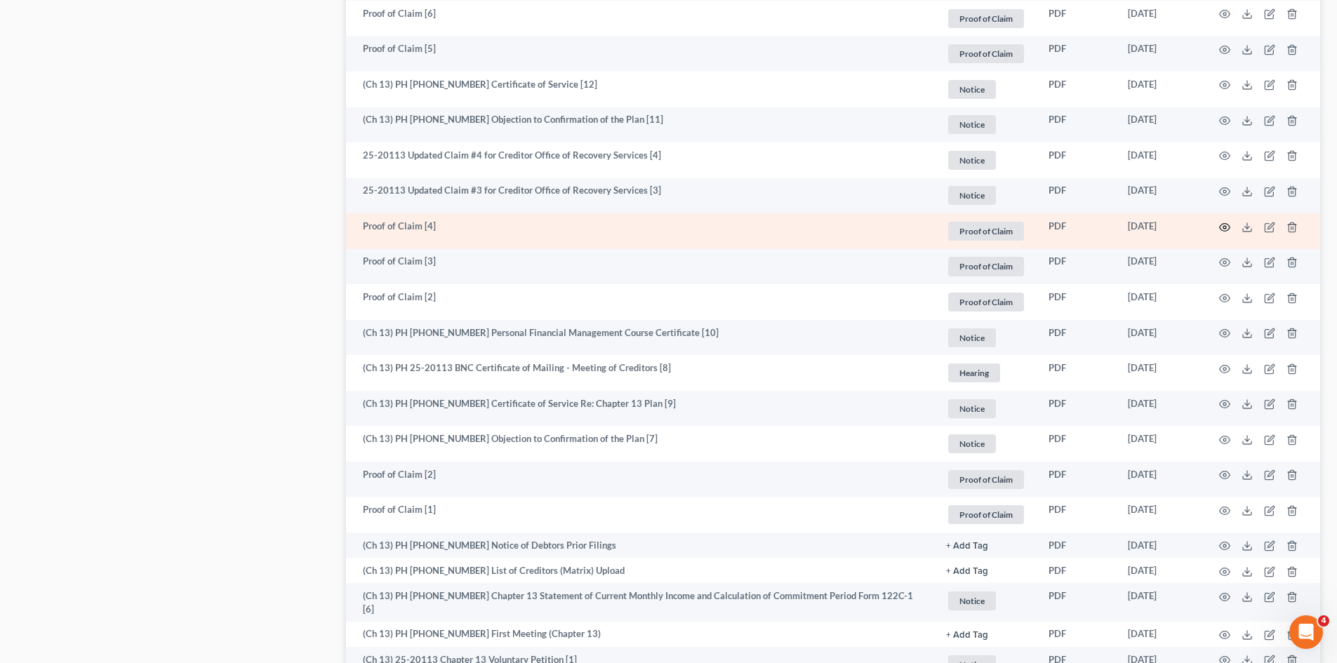
click at [1222, 226] on icon "button" at bounding box center [1224, 227] width 11 height 11
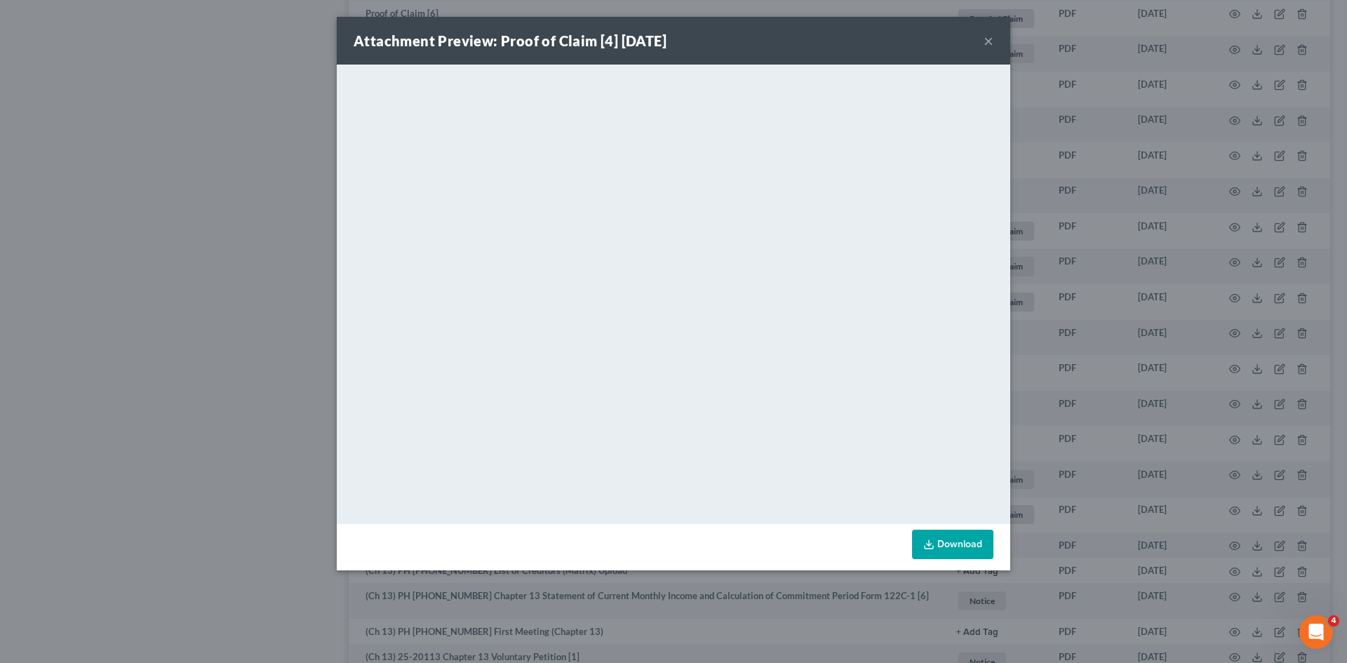
click at [990, 39] on button "×" at bounding box center [989, 40] width 10 height 17
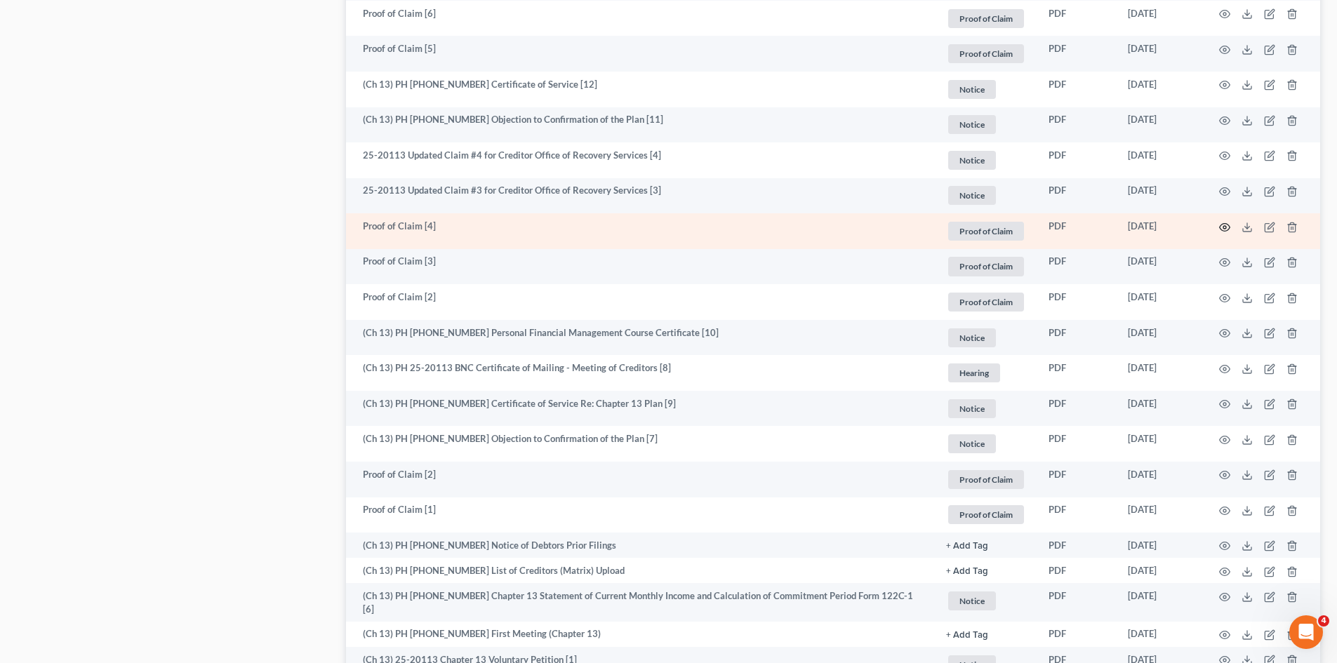
click at [1222, 224] on icon "button" at bounding box center [1225, 227] width 11 height 8
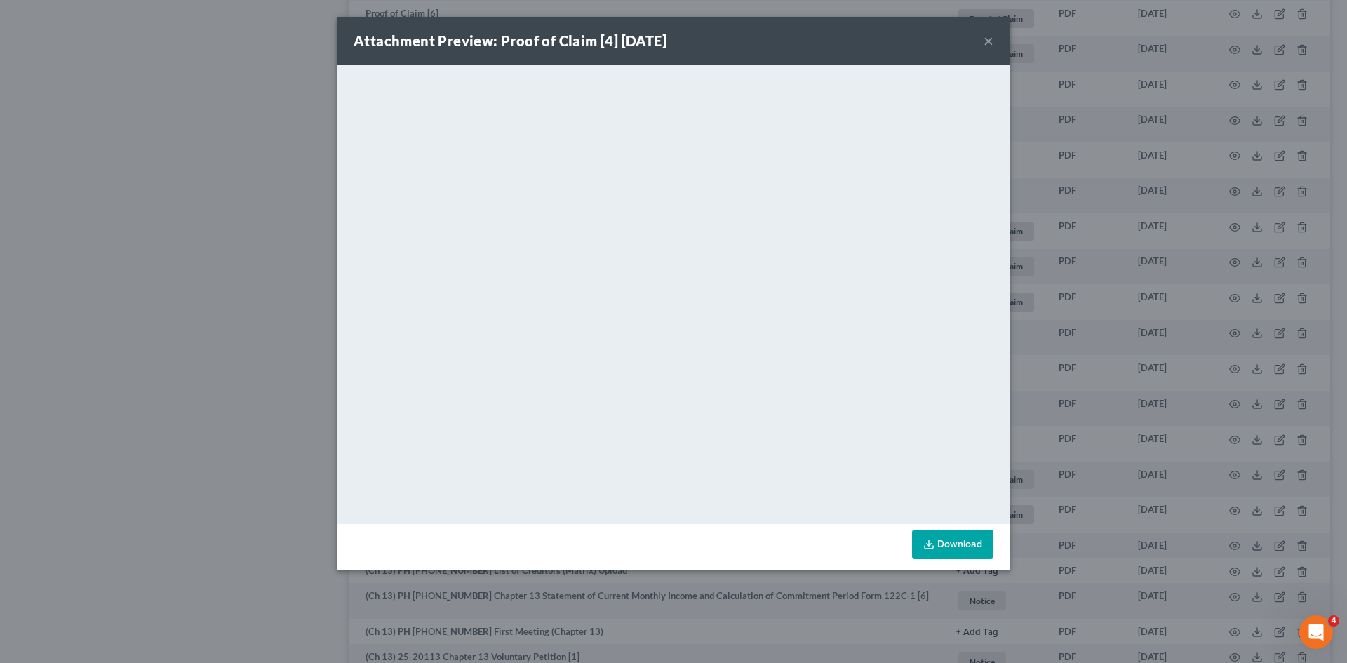
click at [984, 40] on button "×" at bounding box center [989, 40] width 10 height 17
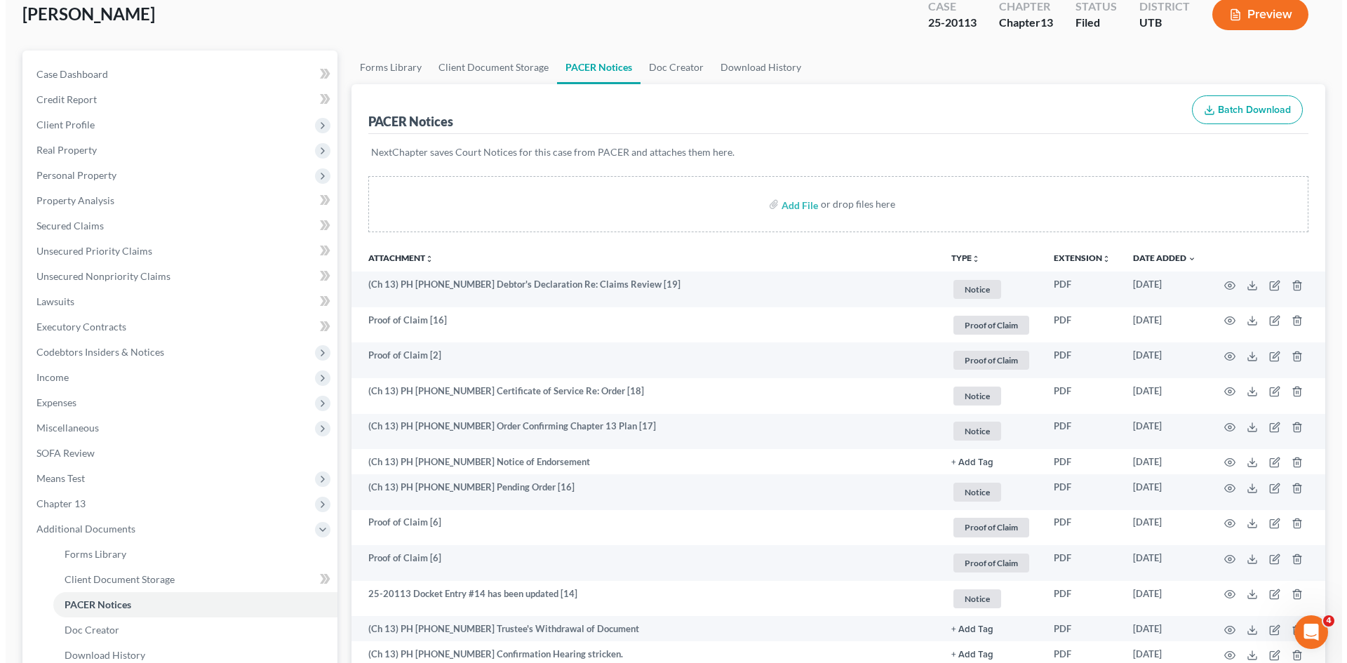
scroll to position [70, 0]
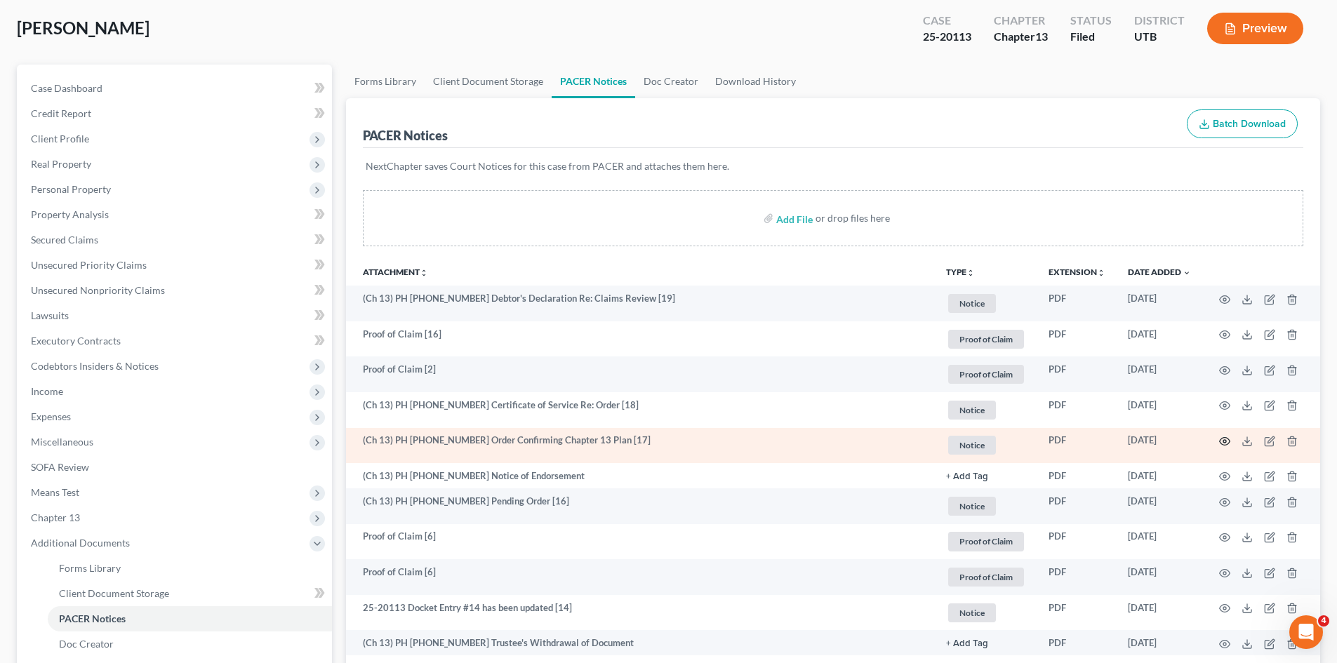
click at [1222, 441] on icon "button" at bounding box center [1224, 441] width 11 height 11
